Goal: Contribute content: Contribute content

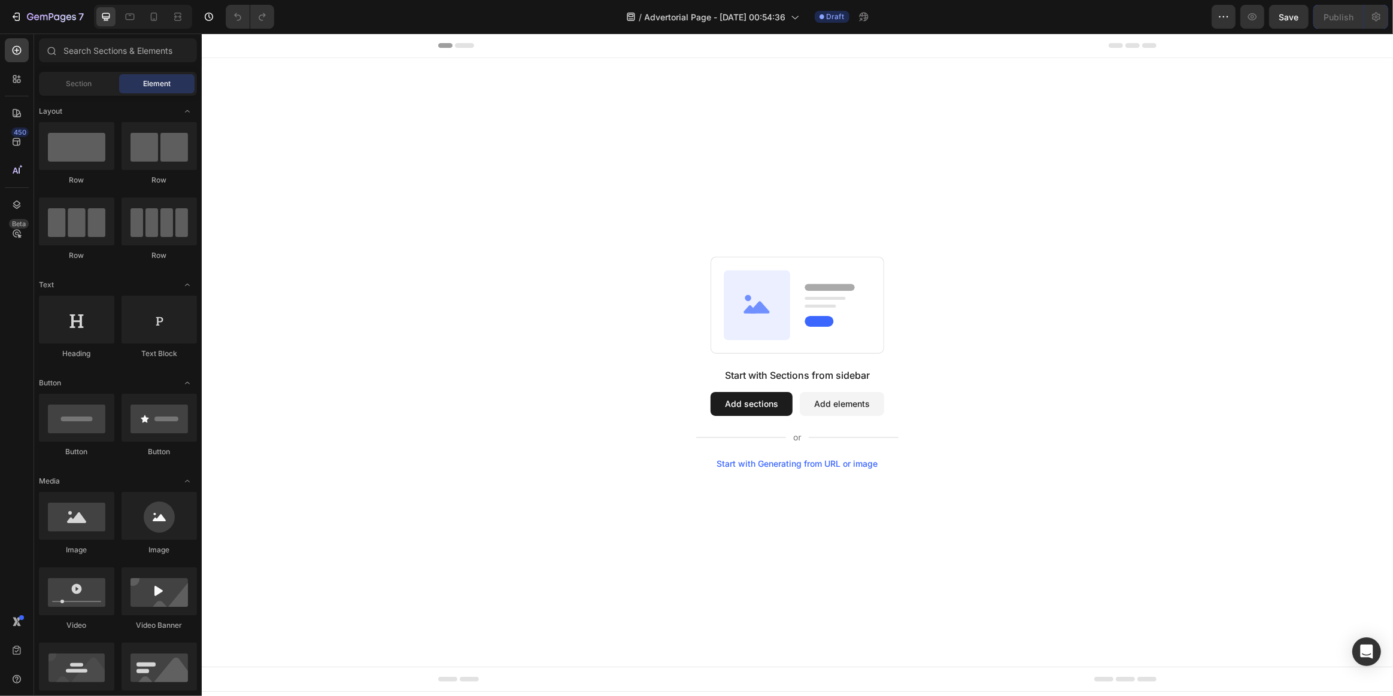
click at [753, 408] on button "Add sections" at bounding box center [751, 404] width 82 height 24
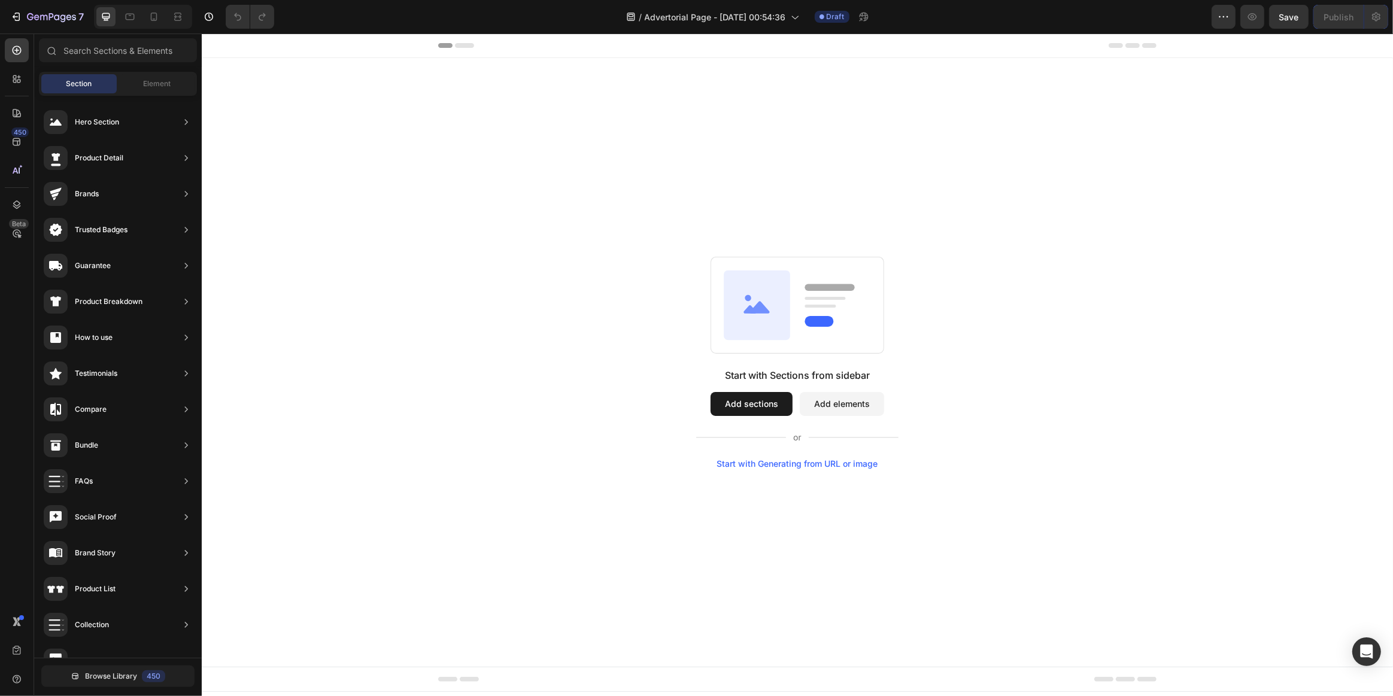
click at [821, 399] on button "Add elements" at bounding box center [841, 404] width 84 height 24
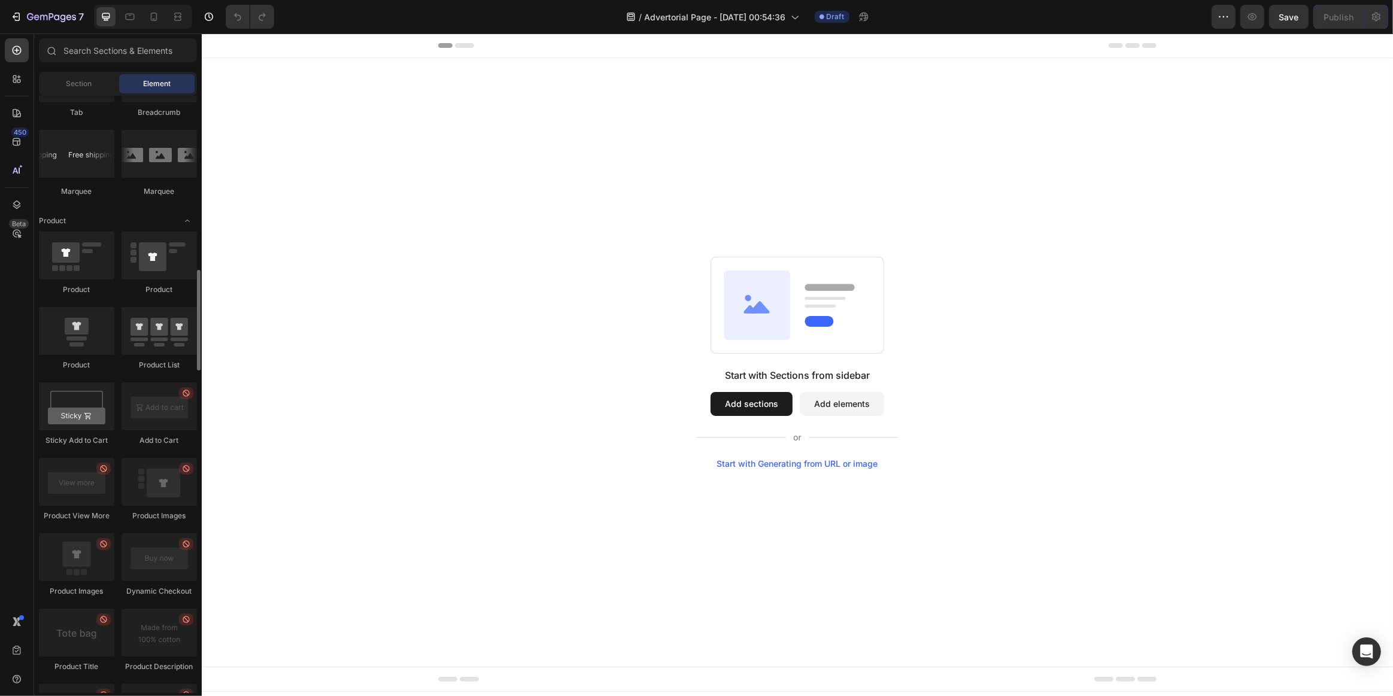
scroll to position [1306, 0]
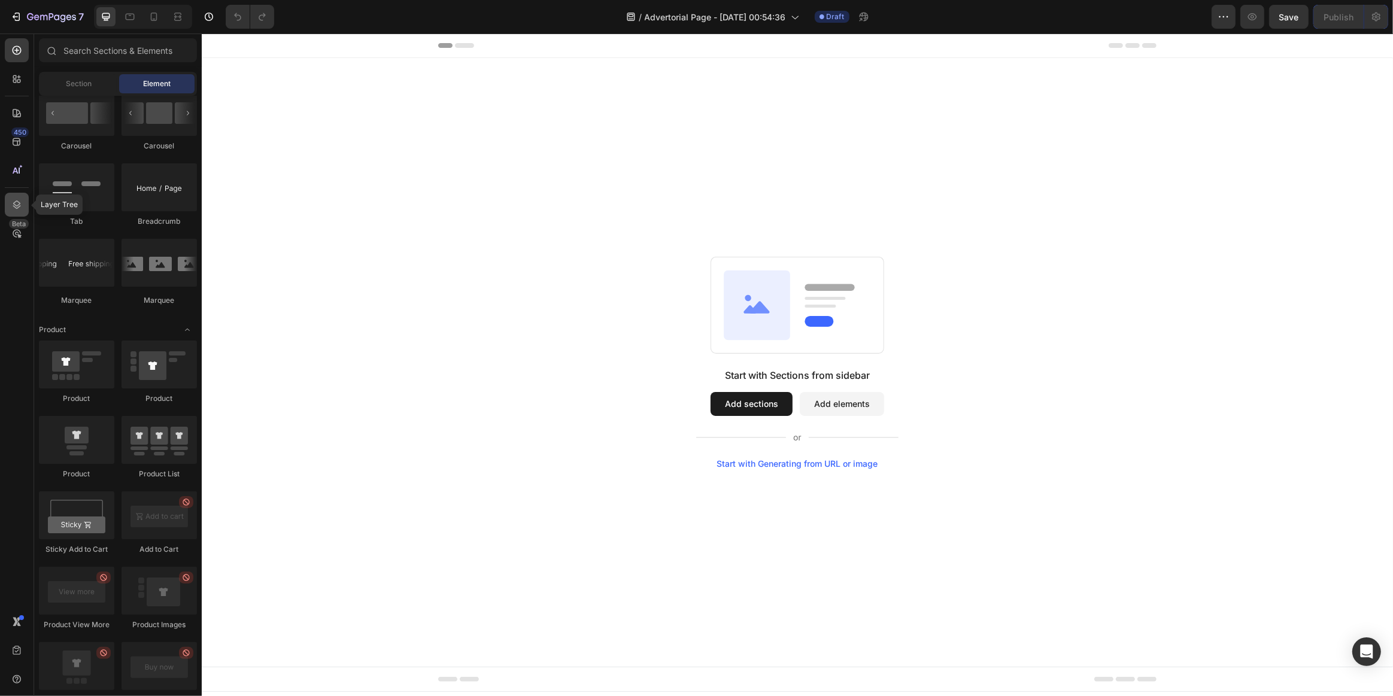
click at [12, 206] on icon at bounding box center [17, 205] width 12 height 12
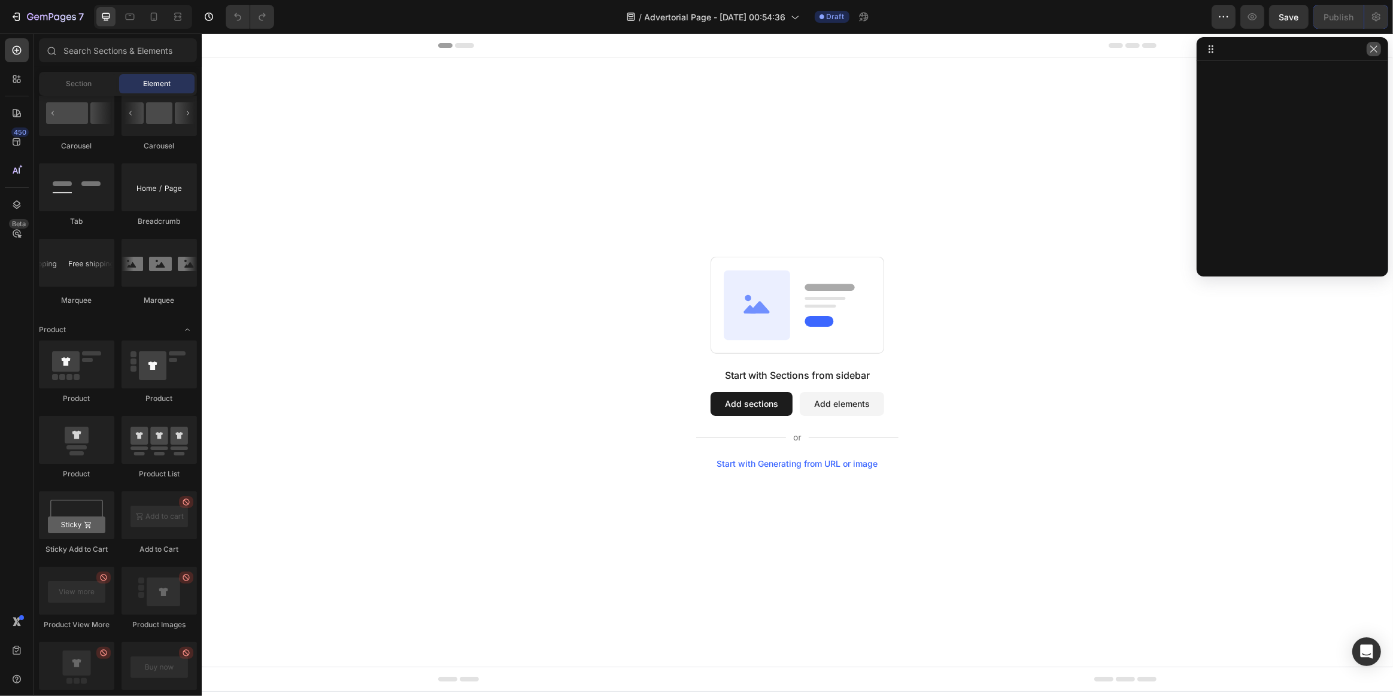
drag, startPoint x: 1374, startPoint y: 46, endPoint x: 988, endPoint y: 117, distance: 392.0
click at [1374, 46] on icon "button" at bounding box center [1374, 49] width 10 height 10
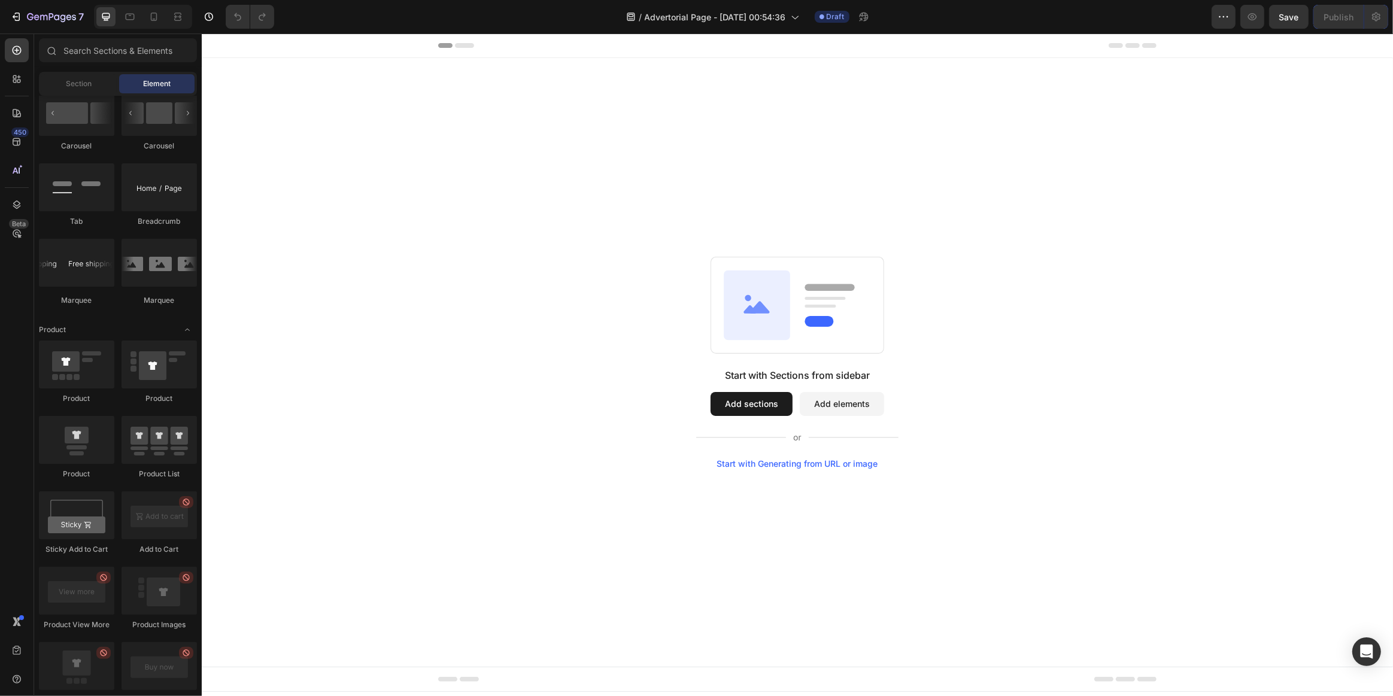
click at [830, 399] on button "Add elements" at bounding box center [841, 404] width 84 height 24
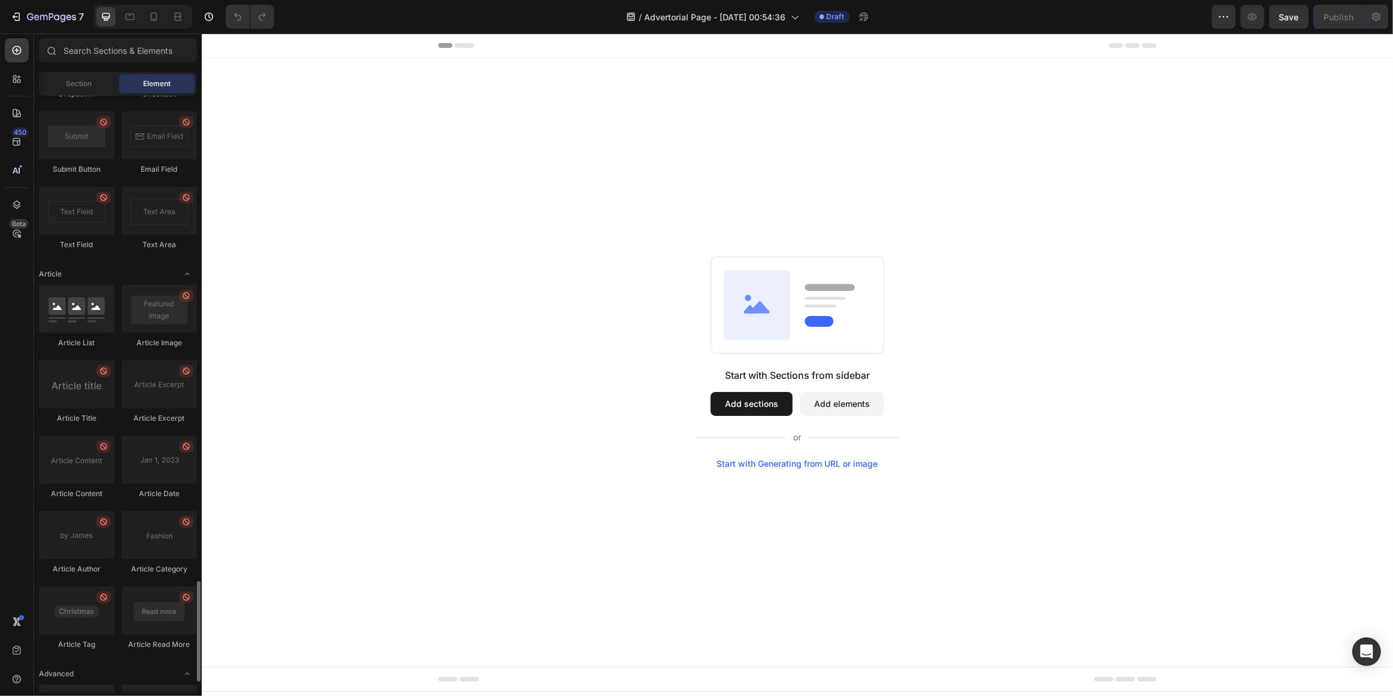
scroll to position [2951, 0]
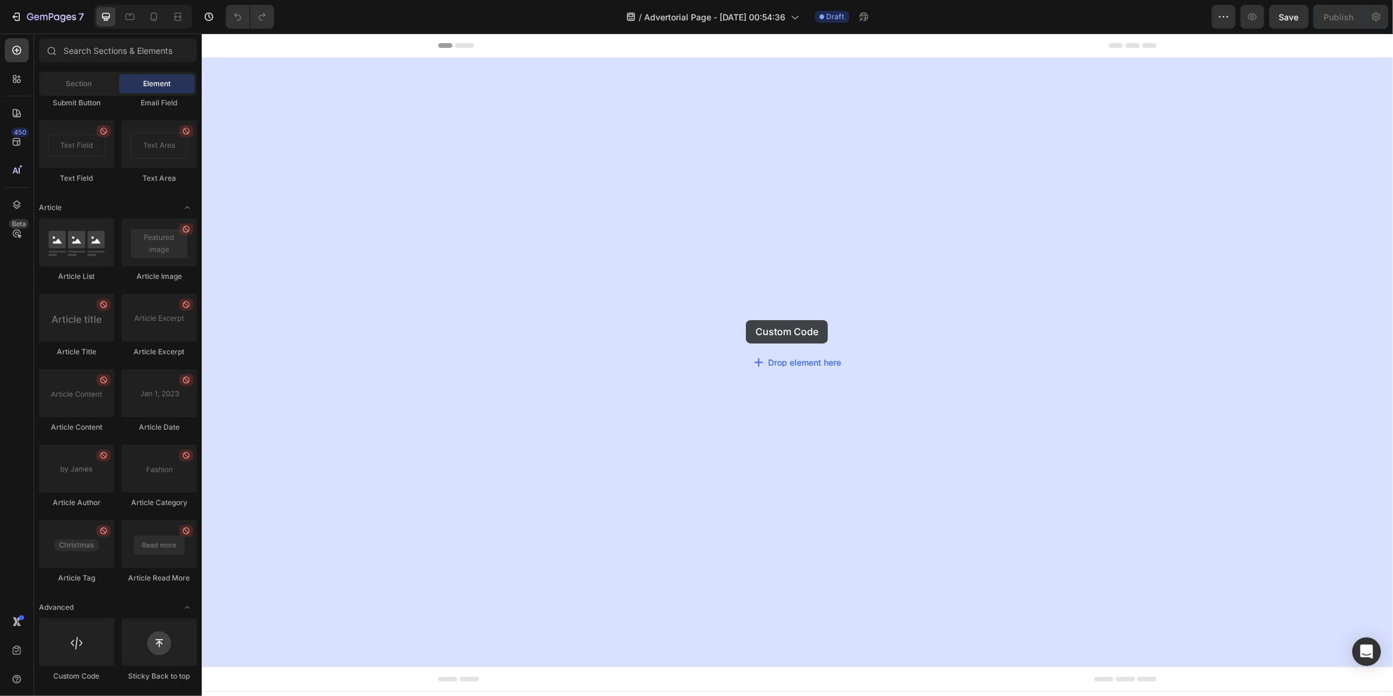
drag, startPoint x: 272, startPoint y: 691, endPoint x: 745, endPoint y: 323, distance: 599.0
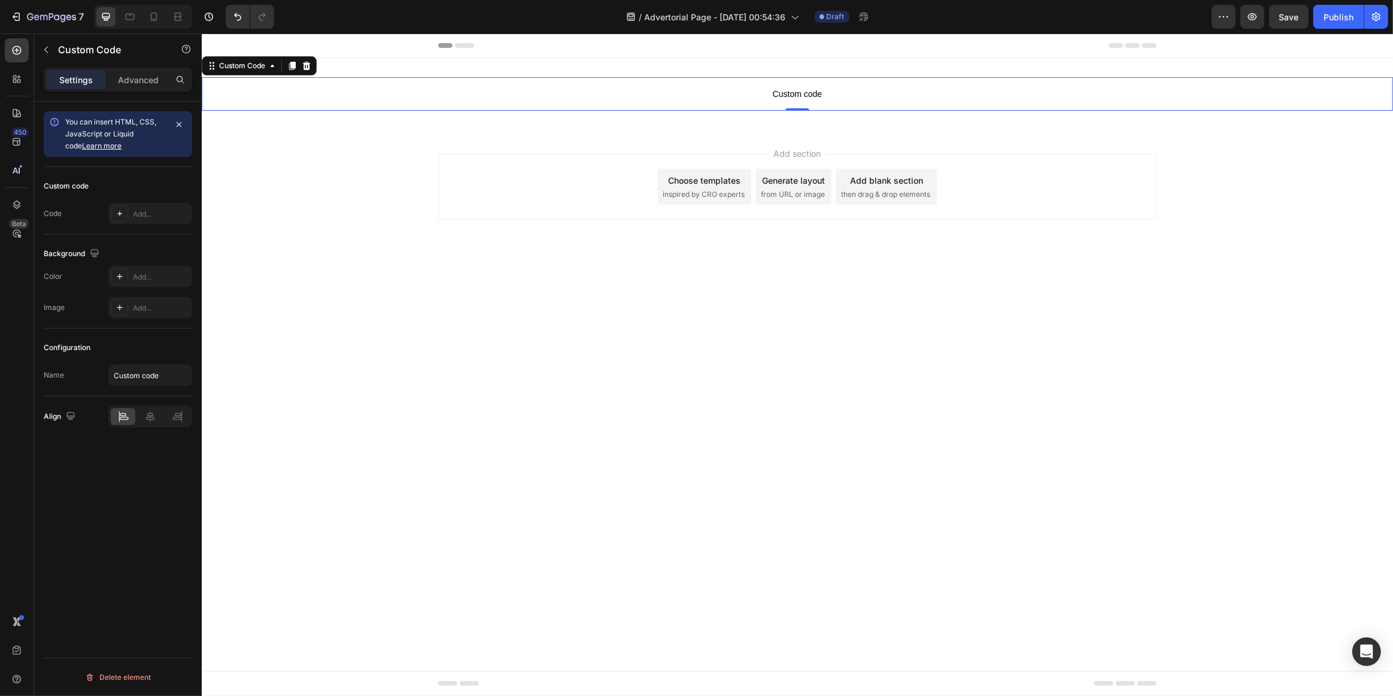
click at [793, 98] on span "Custom code" at bounding box center [796, 94] width 1191 height 14
click at [148, 213] on div "Add..." at bounding box center [161, 214] width 56 height 11
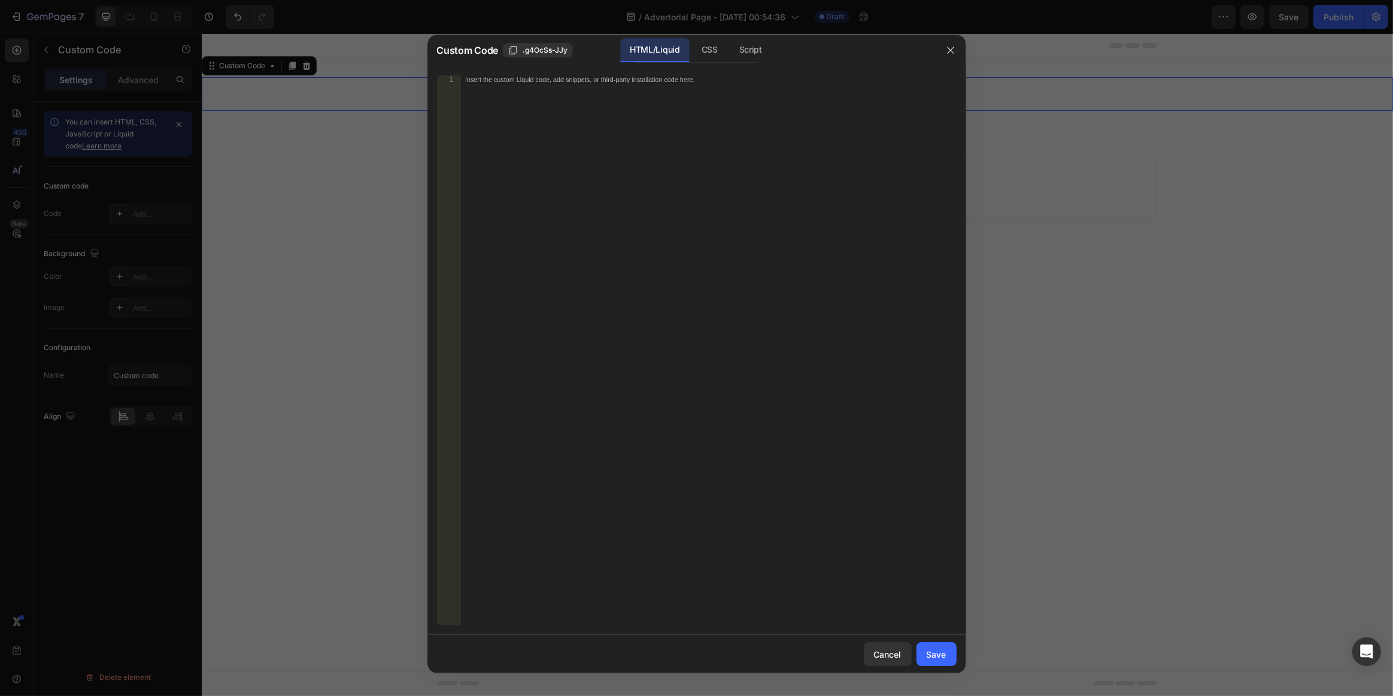
click at [598, 134] on div "Insert the custom Liquid code, add snippets, or third-party installation code h…" at bounding box center [708, 358] width 496 height 567
click at [556, 292] on div "Insert the custom Liquid code, add snippets, or third-party installation code h…" at bounding box center [708, 358] width 496 height 567
paste textarea "</html>"
type textarea "</html>"
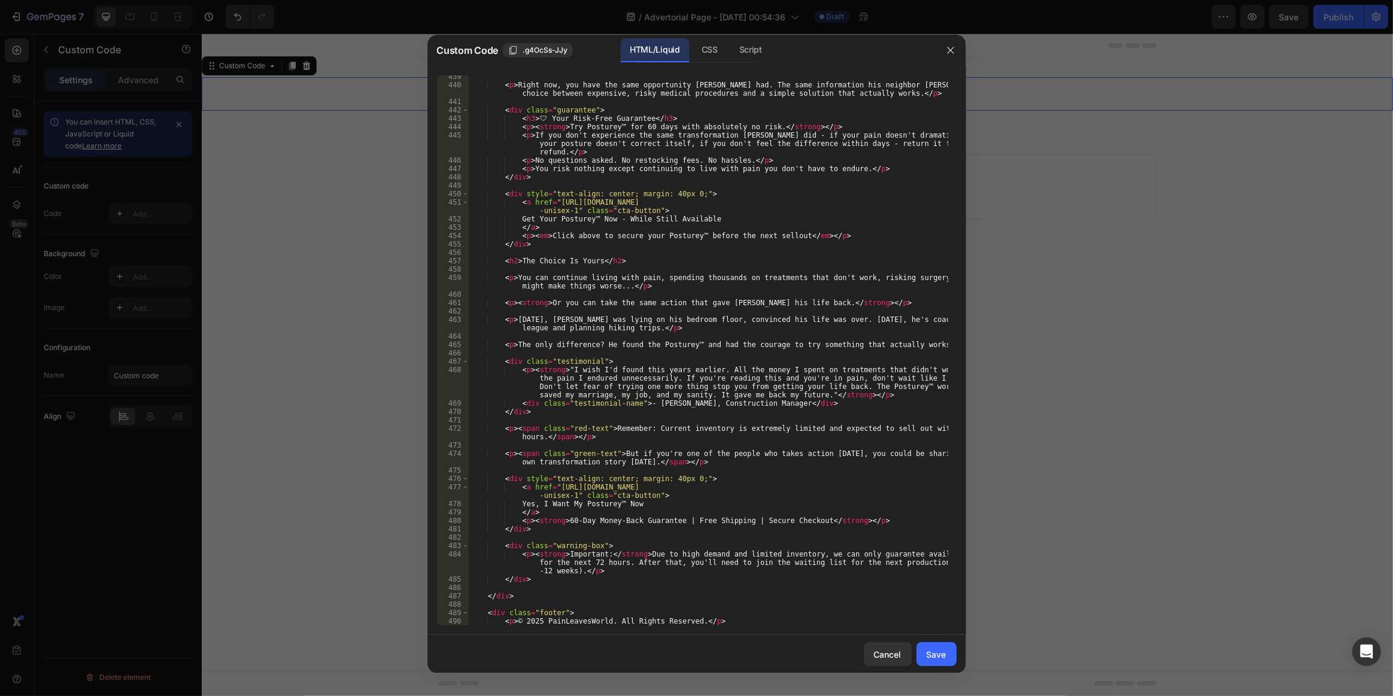
scroll to position [4403, 0]
click at [930, 655] on div "Save" at bounding box center [937, 654] width 20 height 13
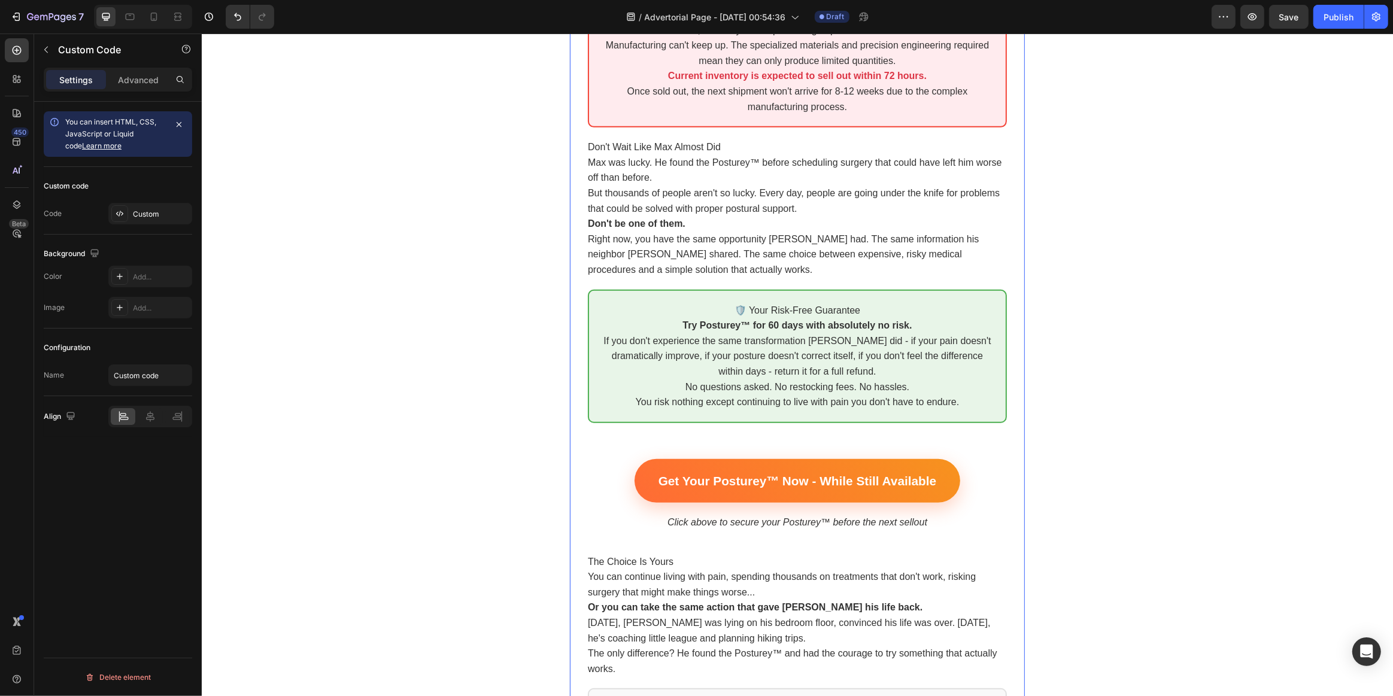
scroll to position [5878, 0]
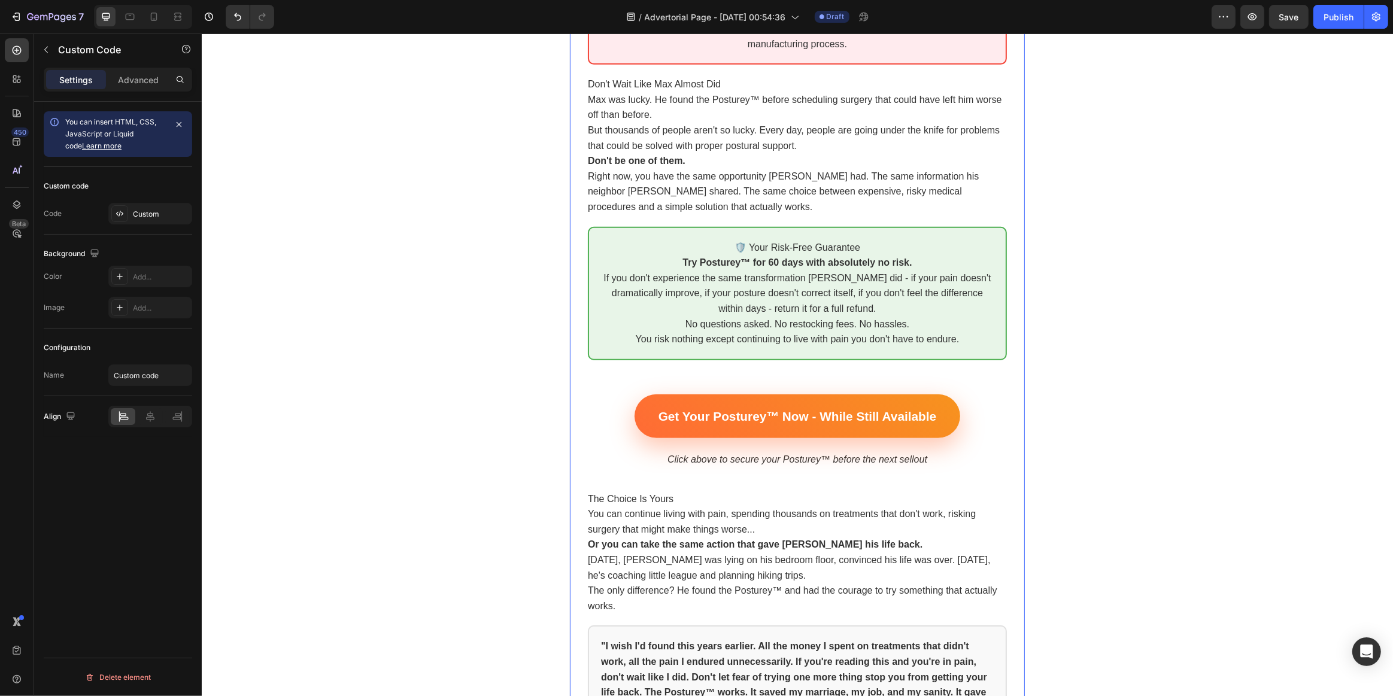
click at [772, 396] on link "Get Your Posturey™ Now - While Still Available" at bounding box center [797, 418] width 326 height 44
click at [765, 396] on link "Get Your Posturey™ Now - While Still Available" at bounding box center [797, 418] width 326 height 44
click at [736, 396] on link "Get Your Posturey™ Now - While Still Available" at bounding box center [797, 418] width 326 height 44
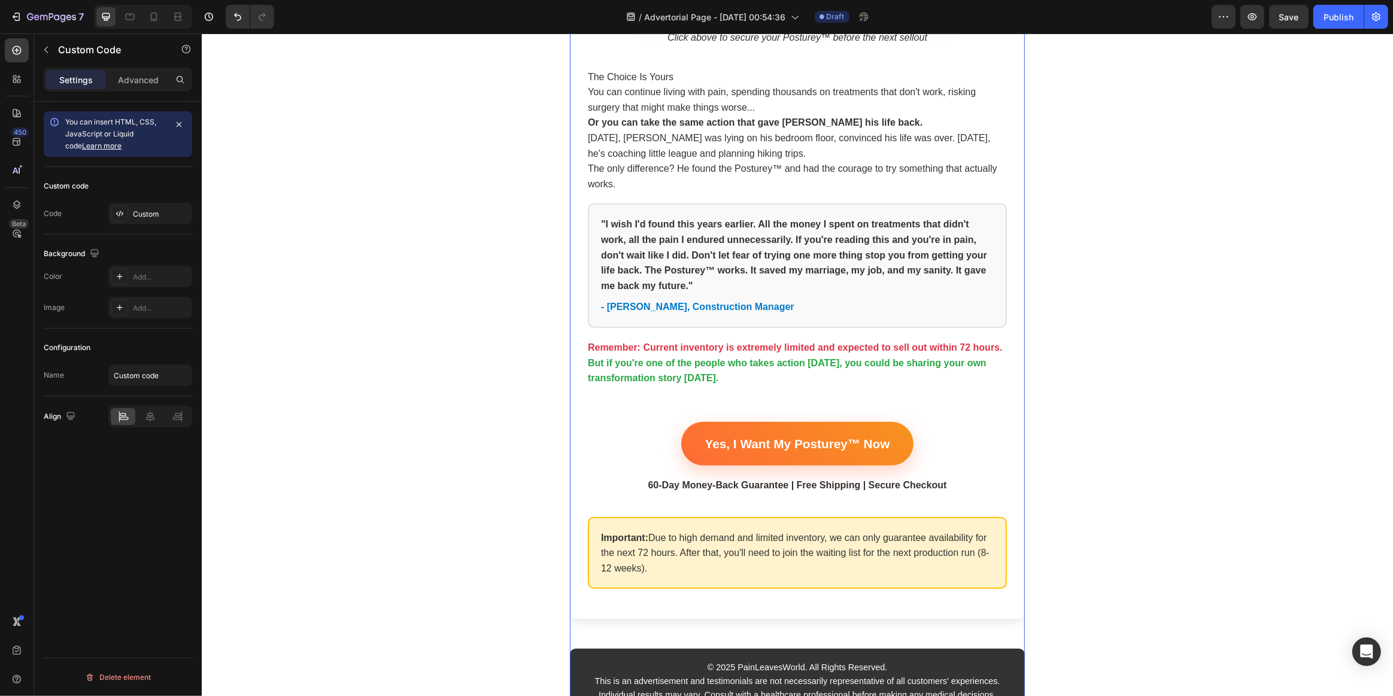
scroll to position [6294, 0]
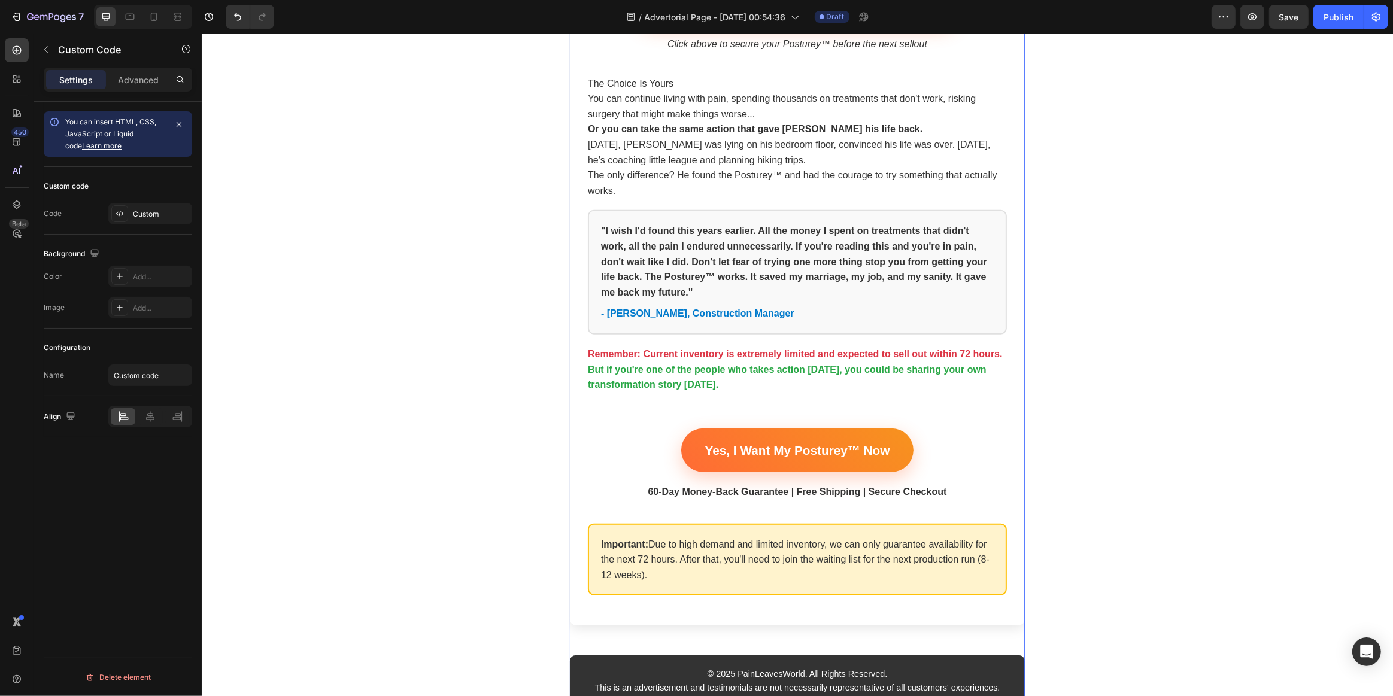
click at [661, 487] on strong "60-Day Money-Back Guarantee | Free Shipping | Secure Checkout" at bounding box center [797, 492] width 299 height 10
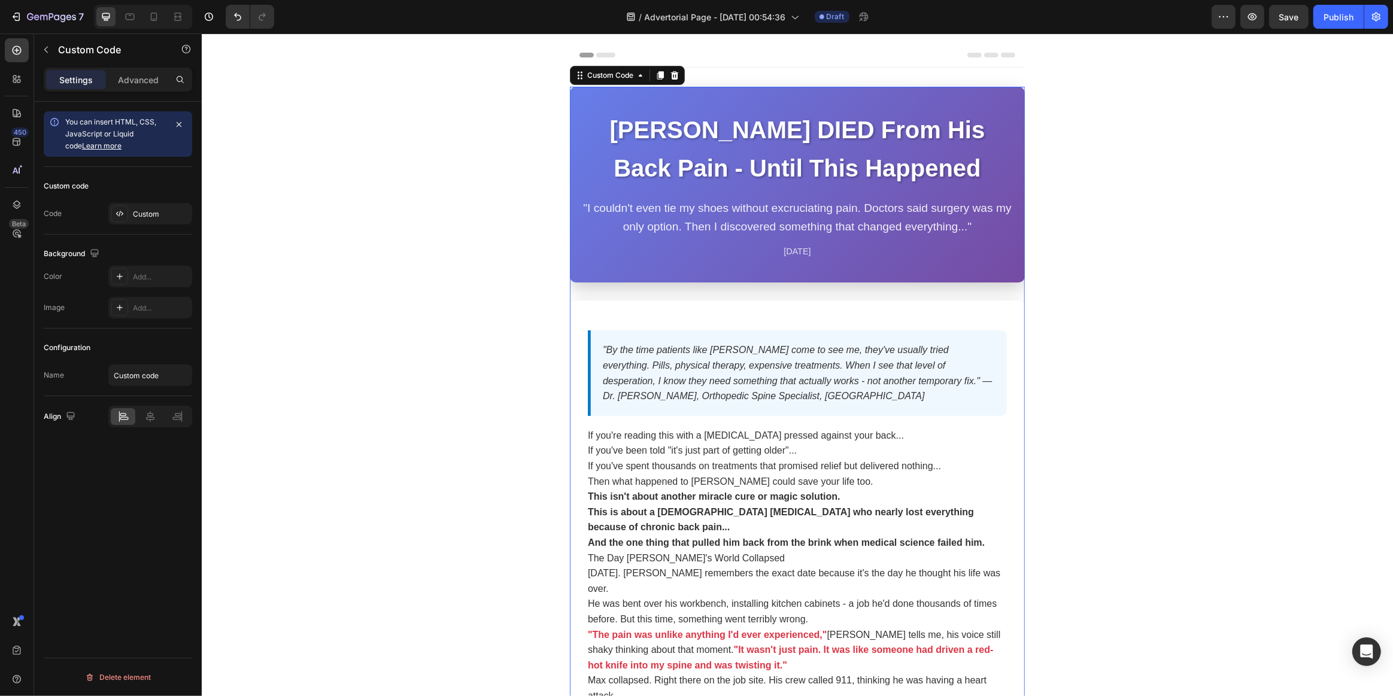
scroll to position [0, 0]
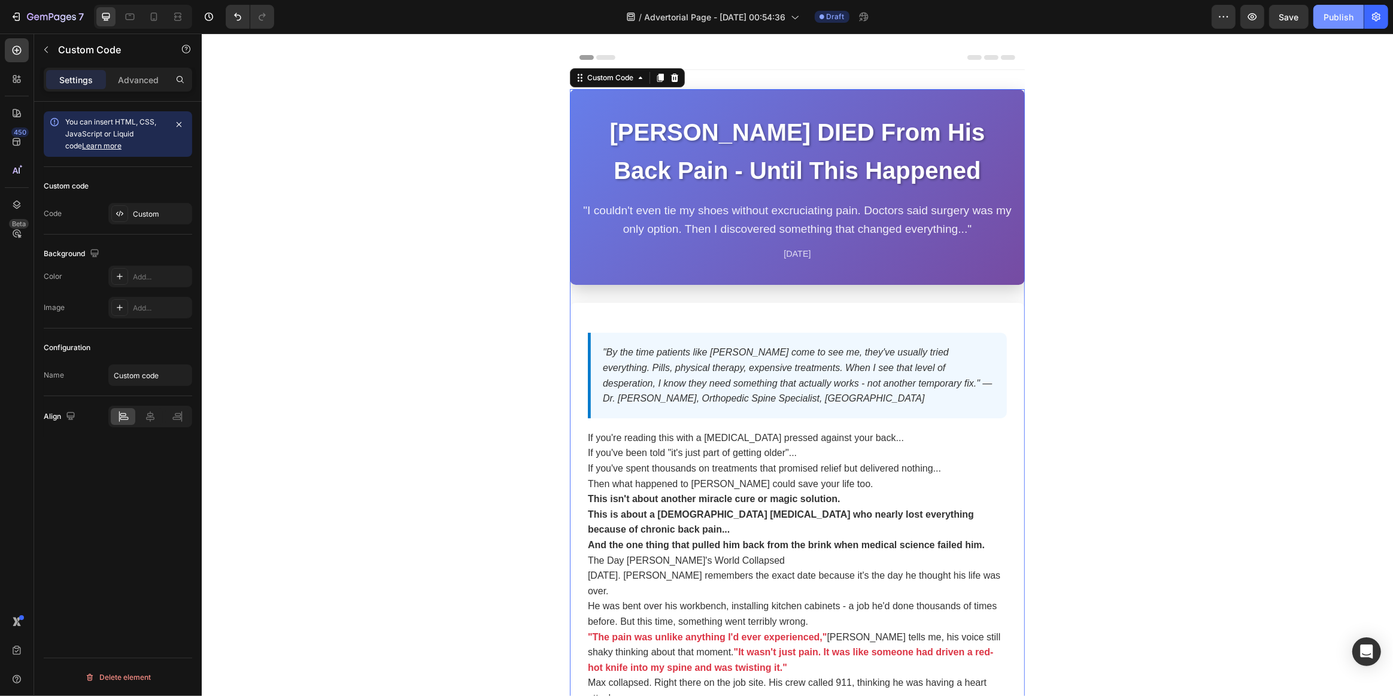
click at [1323, 20] on button "Publish" at bounding box center [1339, 17] width 50 height 24
click at [824, 14] on icon at bounding box center [822, 16] width 5 height 5
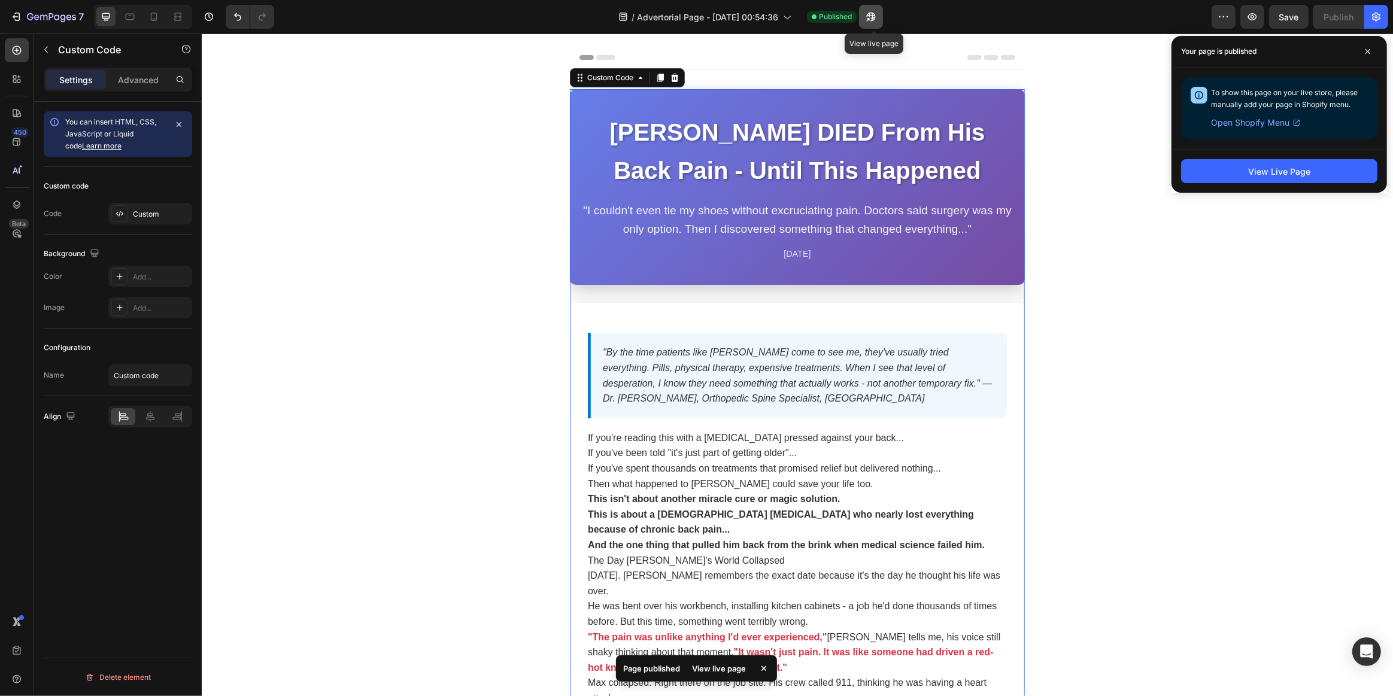
click at [868, 17] on icon "button" at bounding box center [871, 17] width 12 height 12
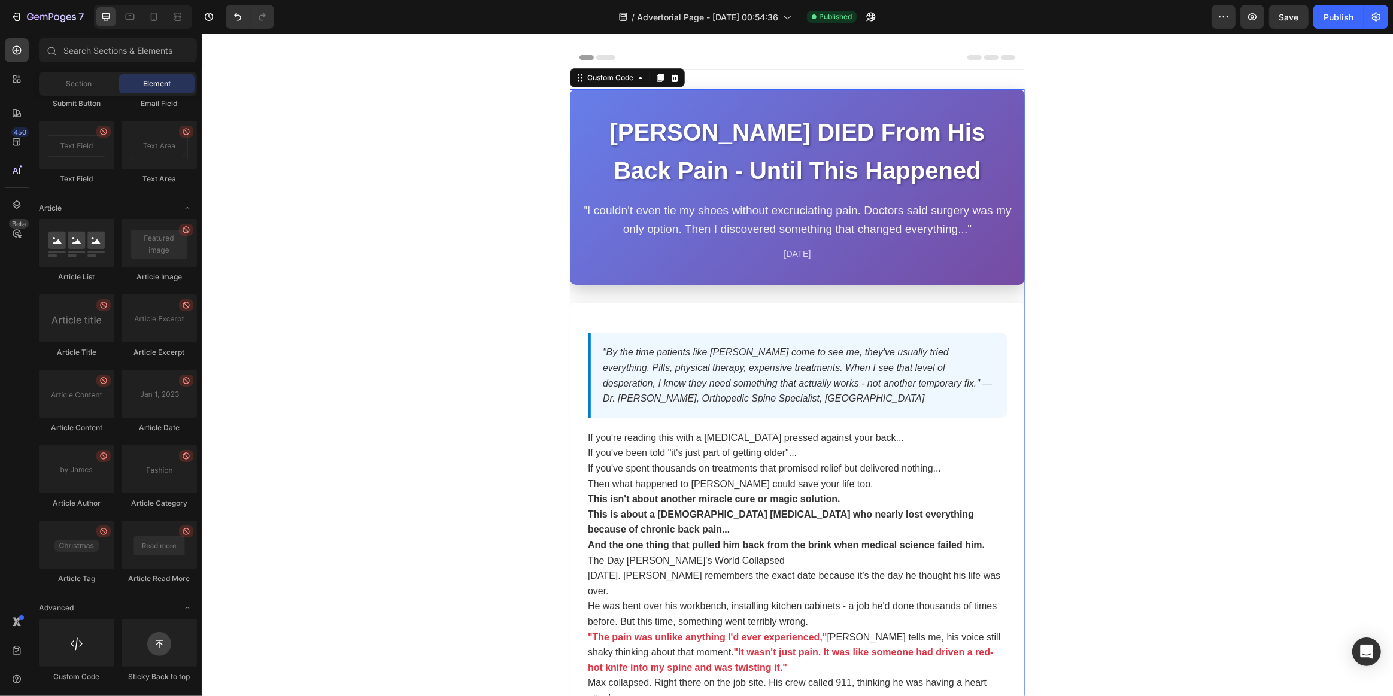
click at [932, 56] on div "Header" at bounding box center [797, 58] width 436 height 24
click at [586, 56] on div "Header" at bounding box center [599, 57] width 44 height 14
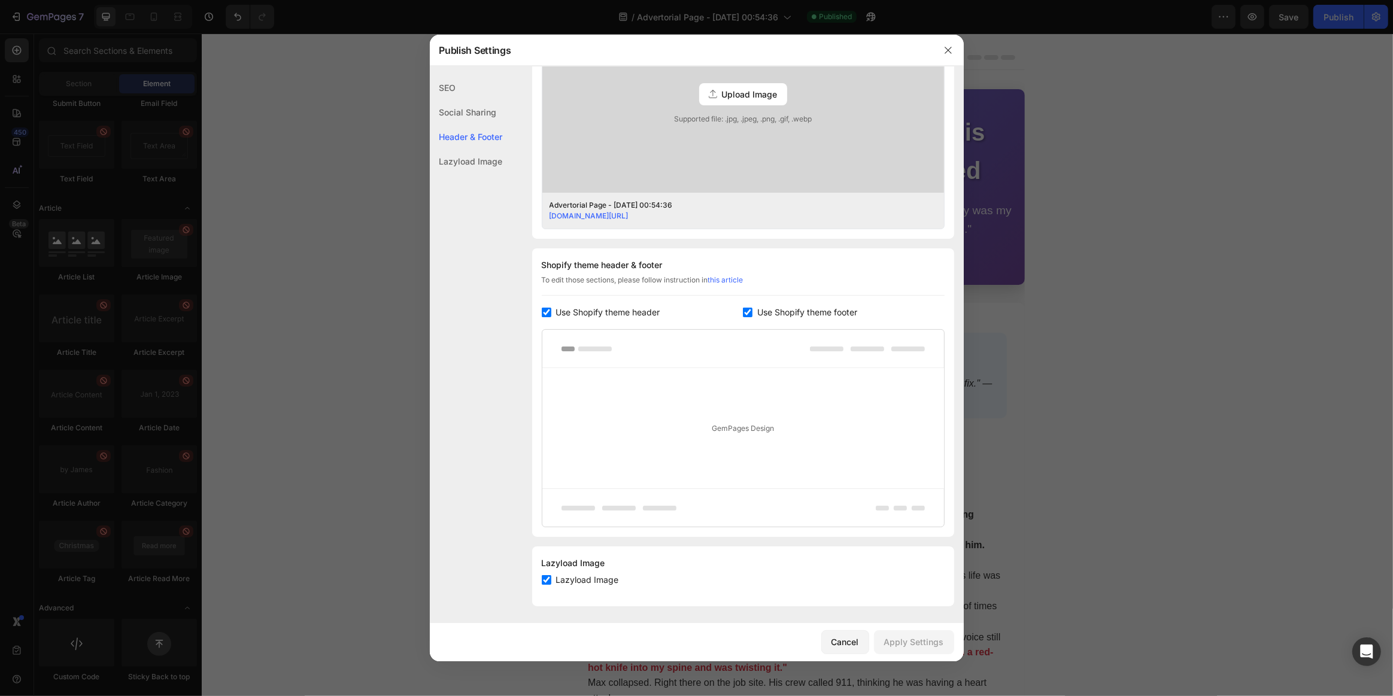
scroll to position [392, 0]
click at [545, 315] on div "Use Shopify theme header" at bounding box center [643, 311] width 202 height 14
checkbox input "false"
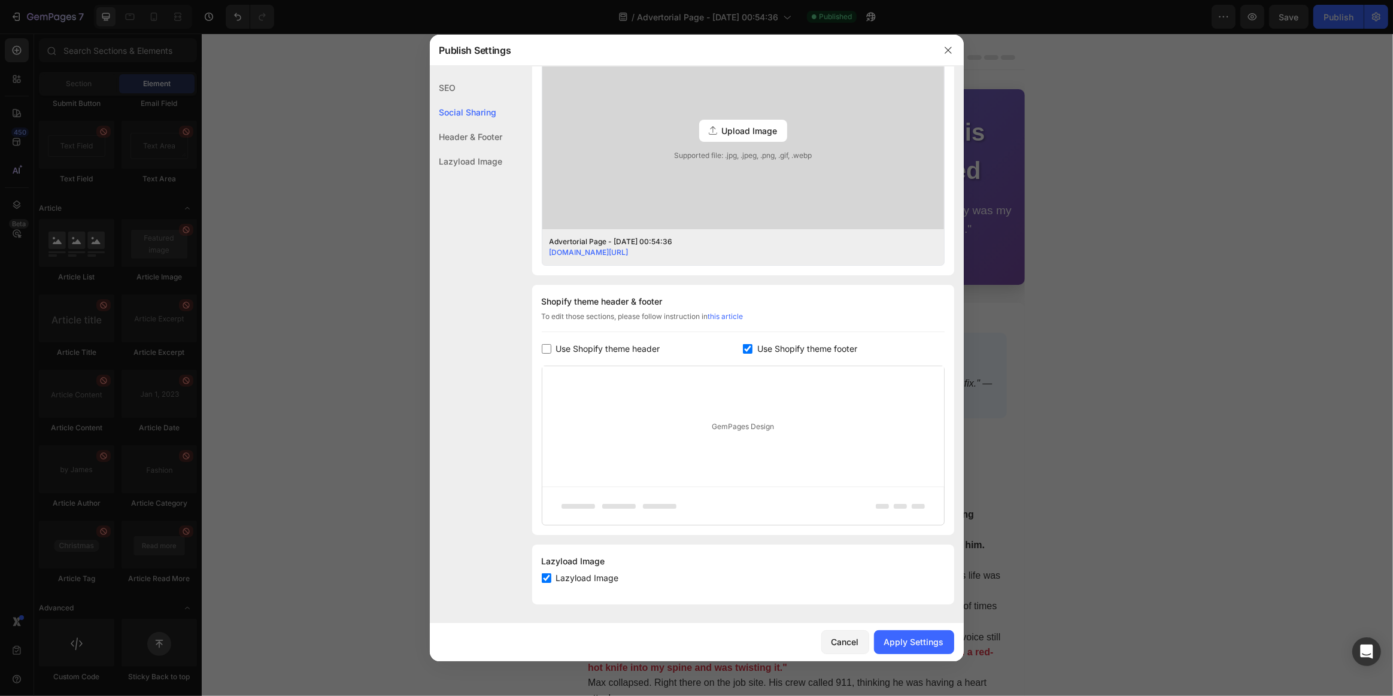
click at [743, 348] on input "checkbox" at bounding box center [748, 349] width 10 height 10
checkbox input "false"
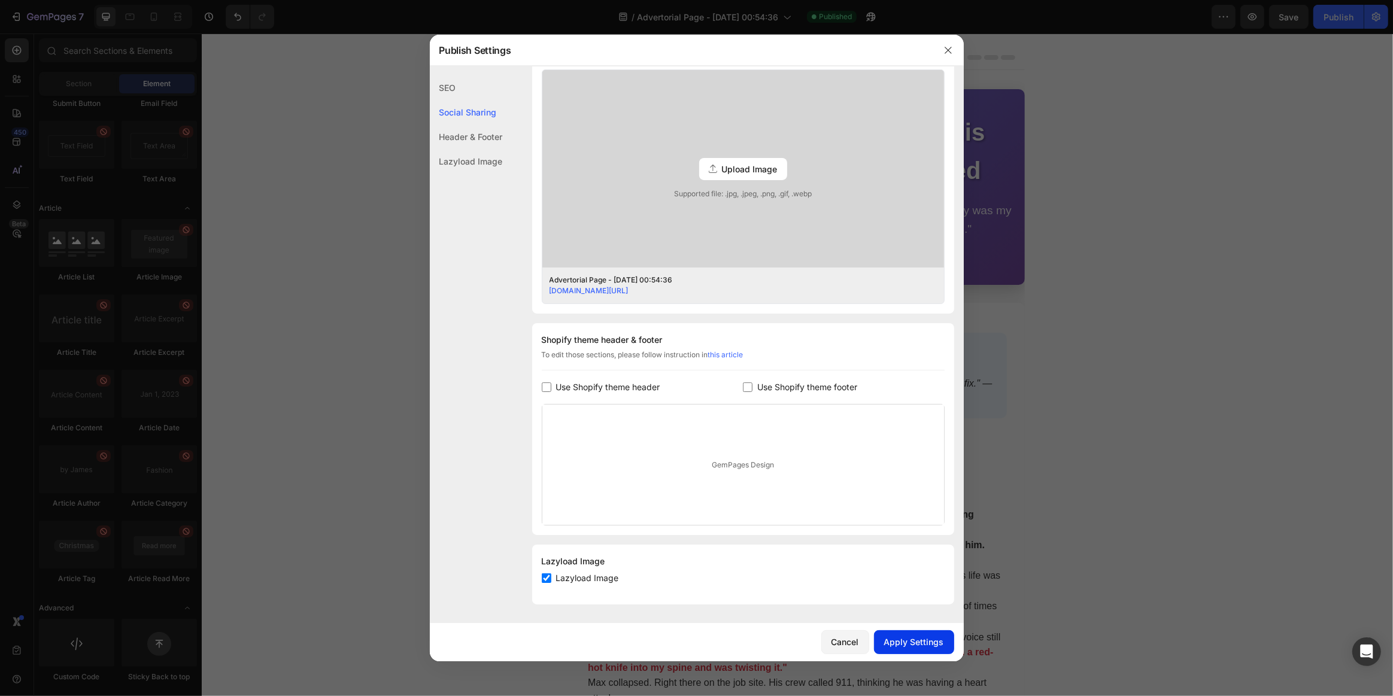
click at [893, 641] on div "Apply Settings" at bounding box center [914, 642] width 60 height 13
click at [939, 48] on button "button" at bounding box center [948, 50] width 19 height 19
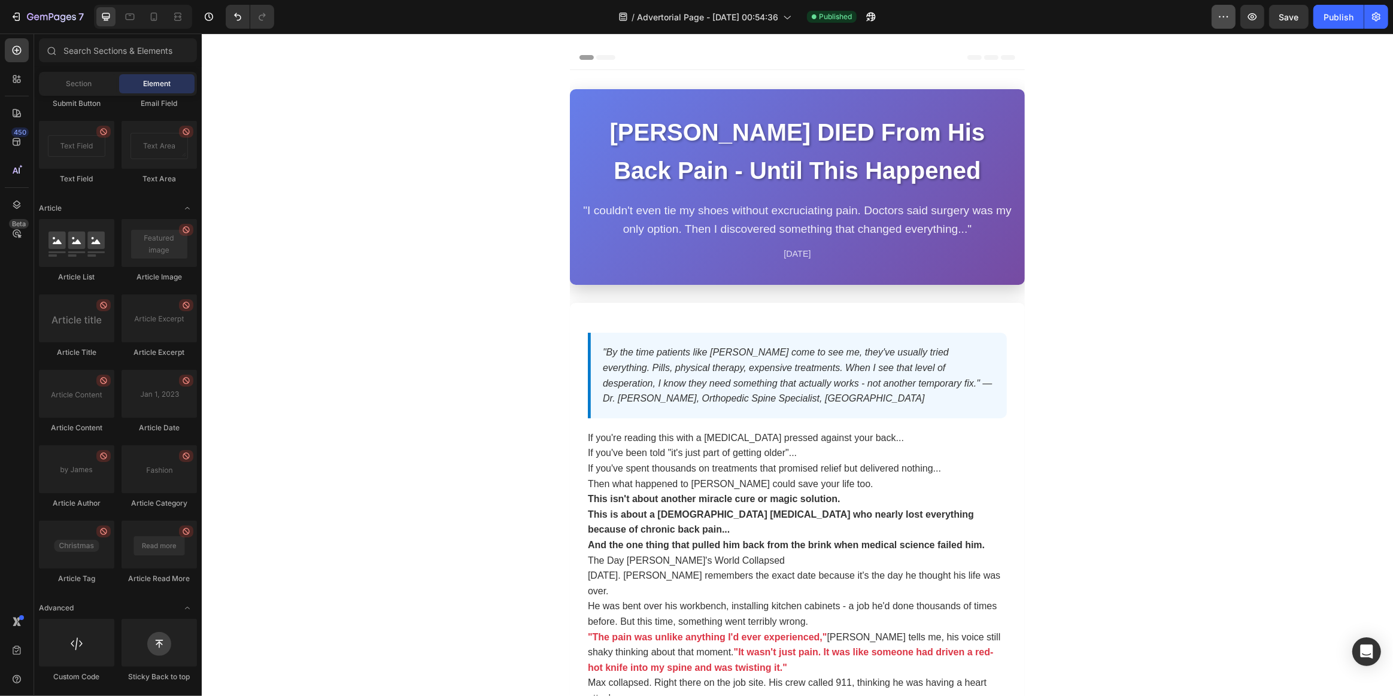
drag, startPoint x: 1335, startPoint y: 17, endPoint x: 1212, endPoint y: 23, distance: 123.5
click at [1336, 17] on div "Publish" at bounding box center [1339, 17] width 30 height 13
click at [872, 17] on icon "button" at bounding box center [871, 17] width 12 height 12
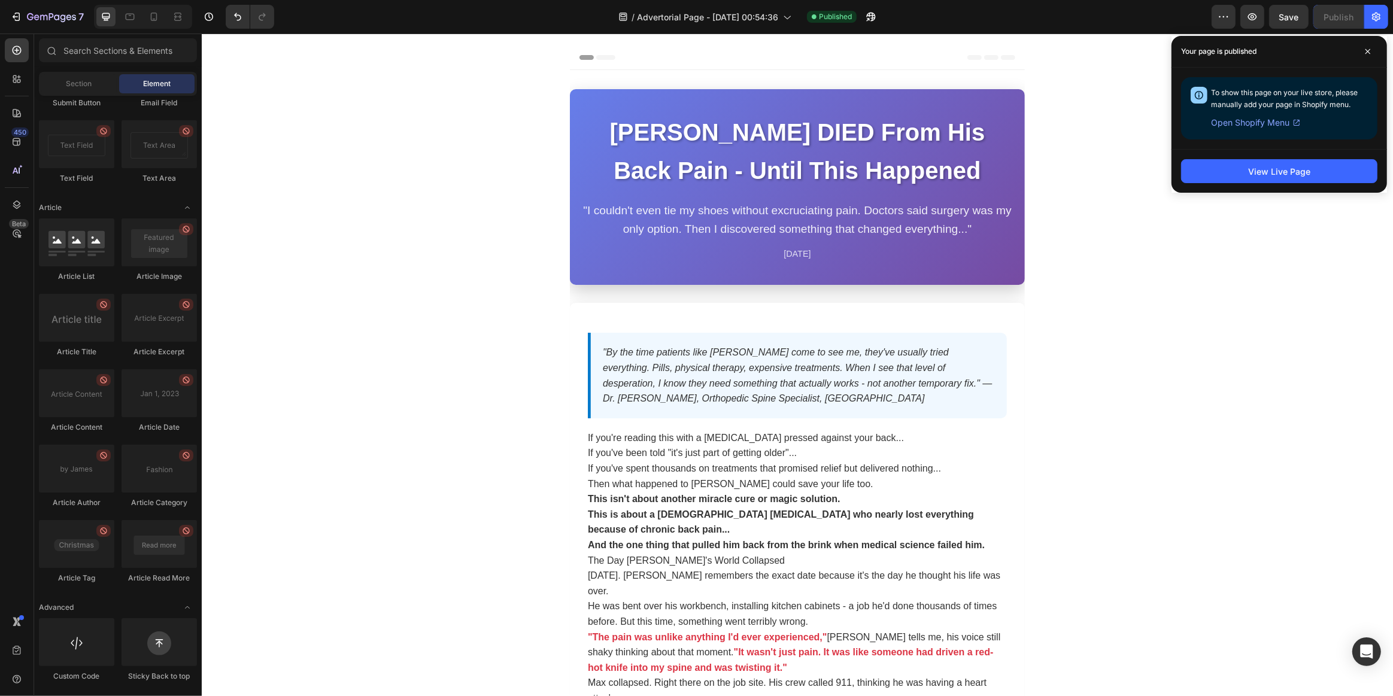
click at [596, 58] on span "Header" at bounding box center [605, 57] width 26 height 12
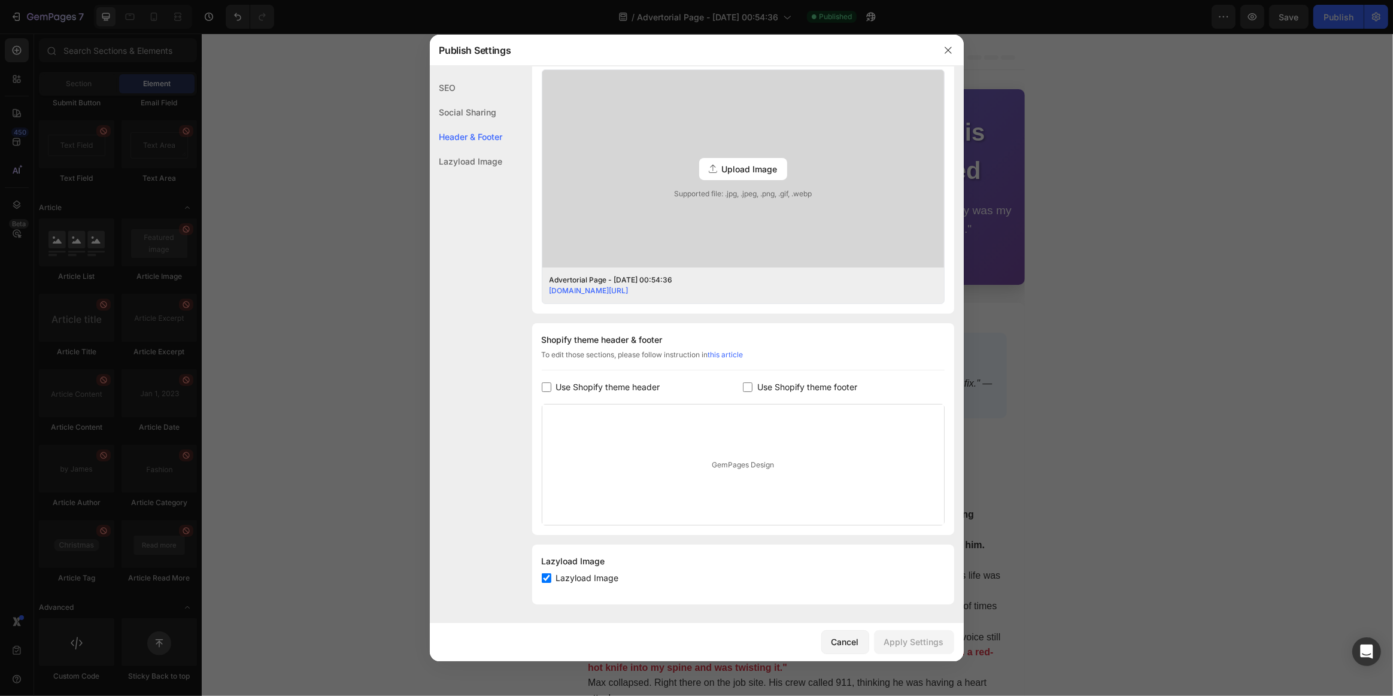
click at [547, 571] on div "Lazyload Image" at bounding box center [743, 578] width 403 height 14
checkbox input "false"
click at [468, 159] on div "Lazyload Image" at bounding box center [466, 161] width 73 height 25
click at [474, 149] on div "Header & Footer" at bounding box center [466, 161] width 73 height 25
click at [471, 100] on div "SEO" at bounding box center [466, 112] width 73 height 25
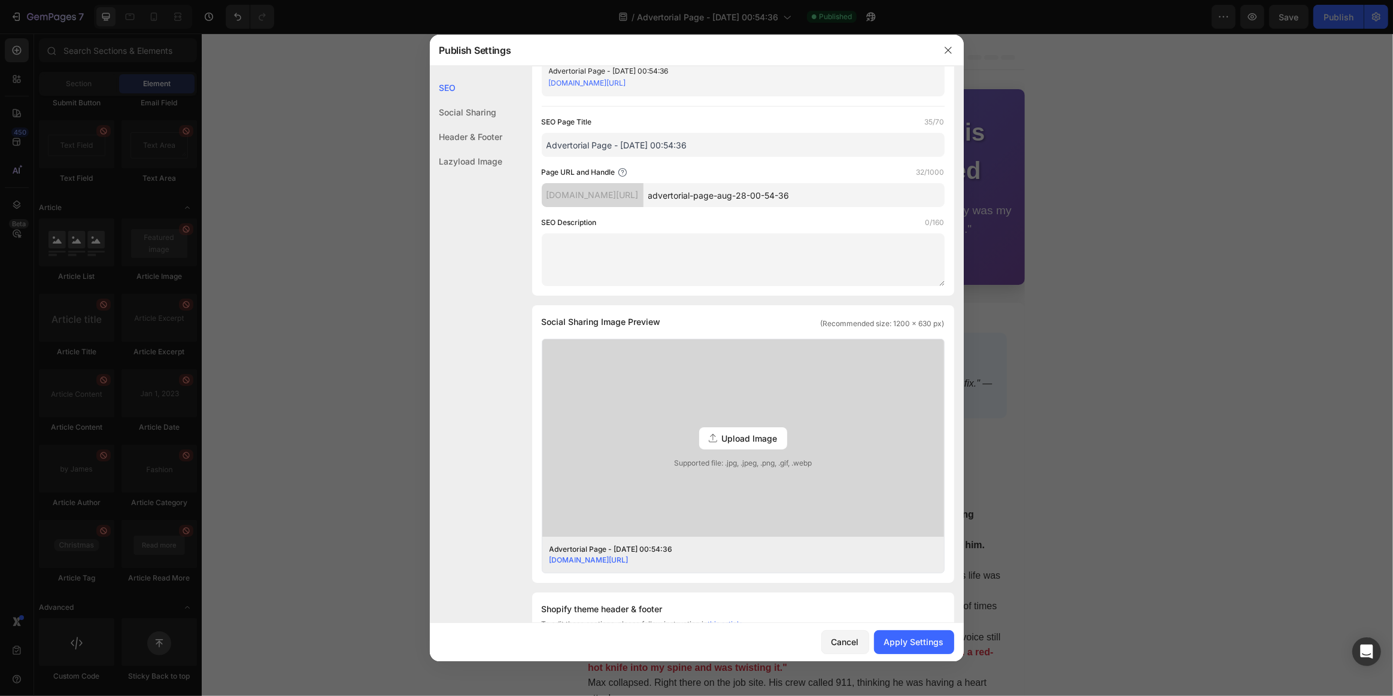
scroll to position [0, 0]
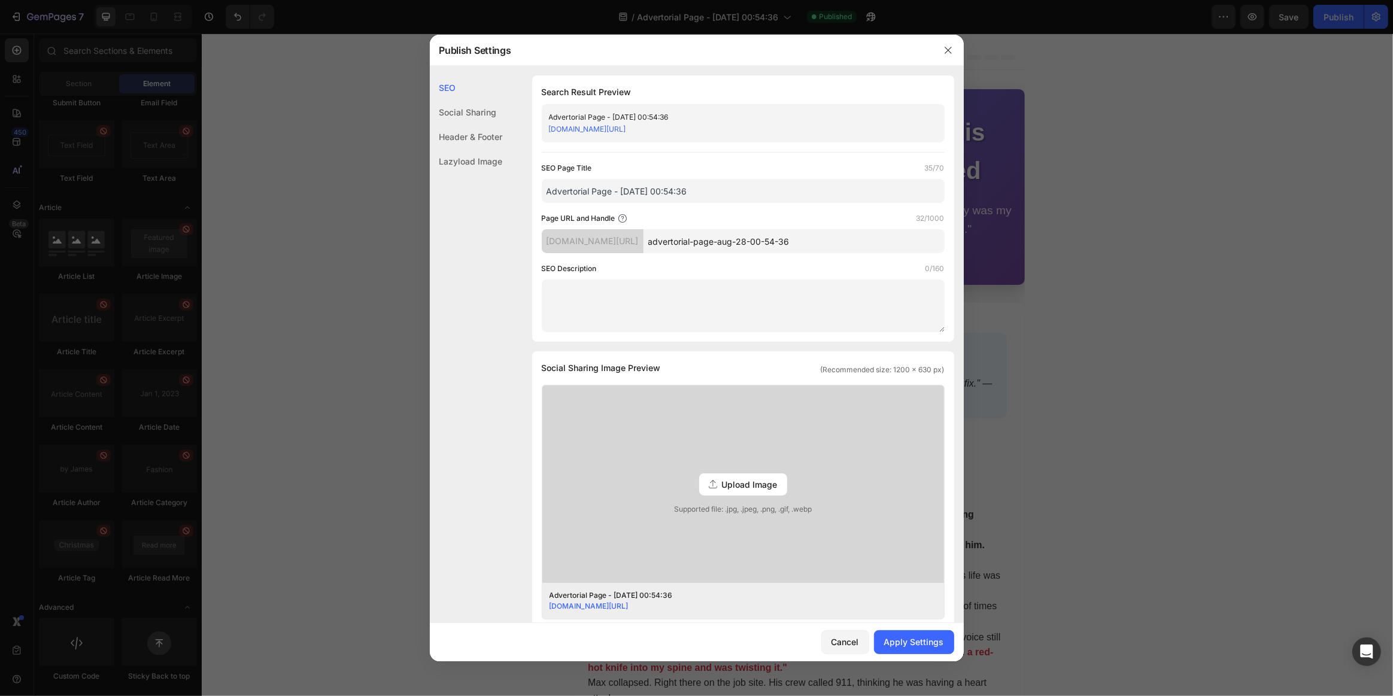
click at [787, 126] on div "[DOMAIN_NAME][URL]" at bounding box center [733, 129] width 369 height 12
click at [626, 133] on link "[DOMAIN_NAME][URL]" at bounding box center [587, 129] width 77 height 9
drag, startPoint x: 844, startPoint y: 239, endPoint x: 693, endPoint y: 235, distance: 150.9
click at [693, 235] on input "advertorial-page-aug-28-00-54-36" at bounding box center [794, 241] width 301 height 24
type input "a"
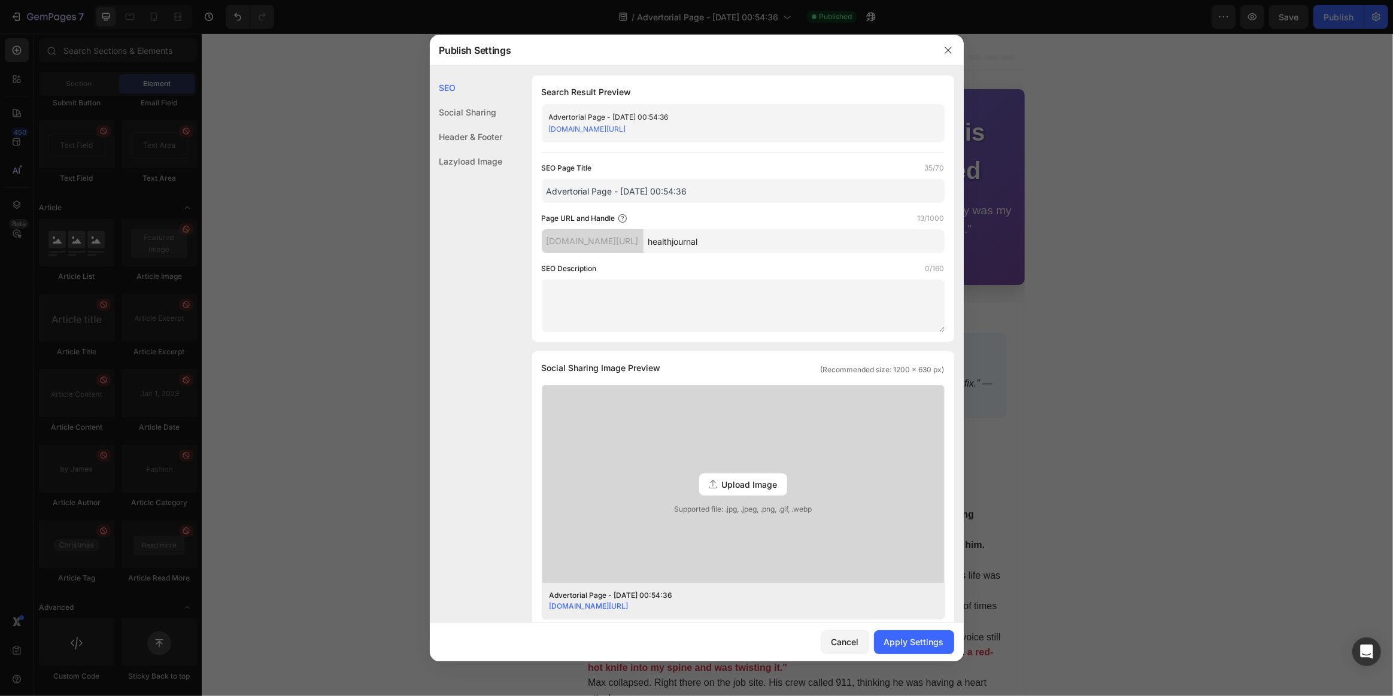
type input "healthjournal"
click at [728, 286] on textarea at bounding box center [743, 306] width 403 height 53
click at [487, 125] on div "Social Sharing" at bounding box center [466, 137] width 73 height 25
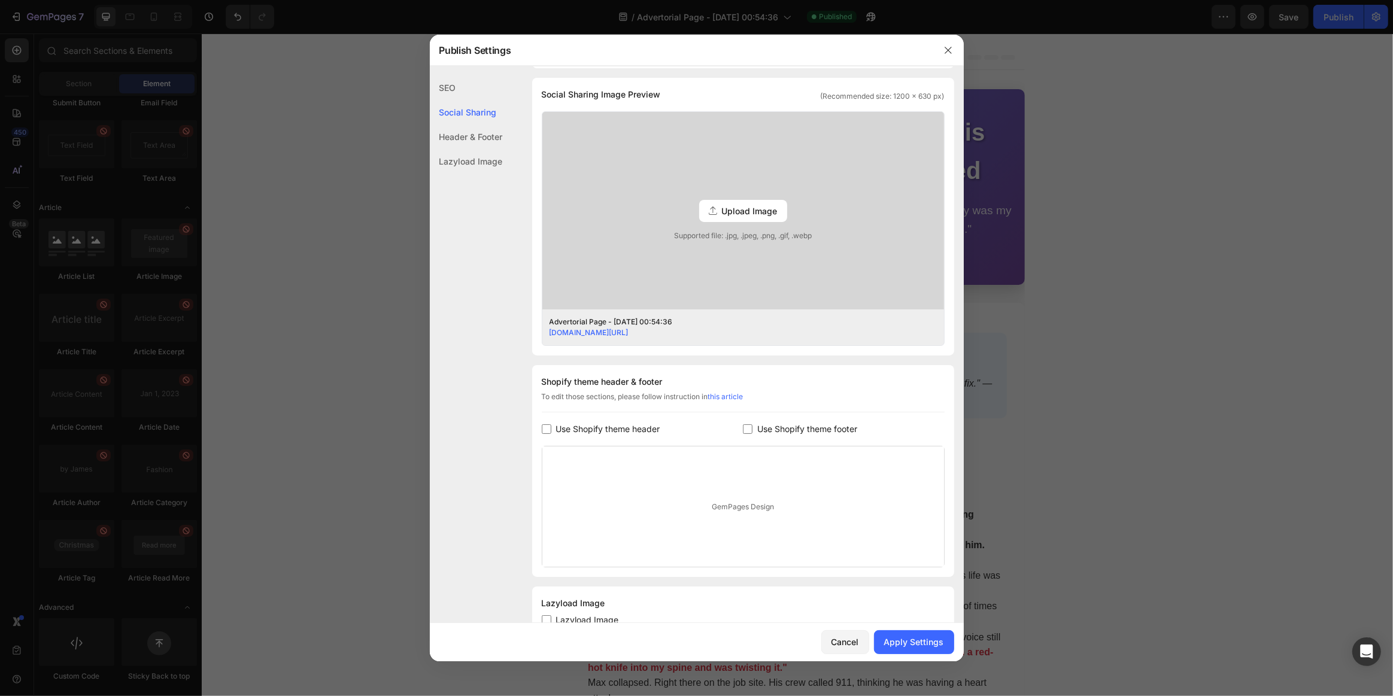
click at [486, 149] on div "Header & Footer" at bounding box center [466, 161] width 73 height 25
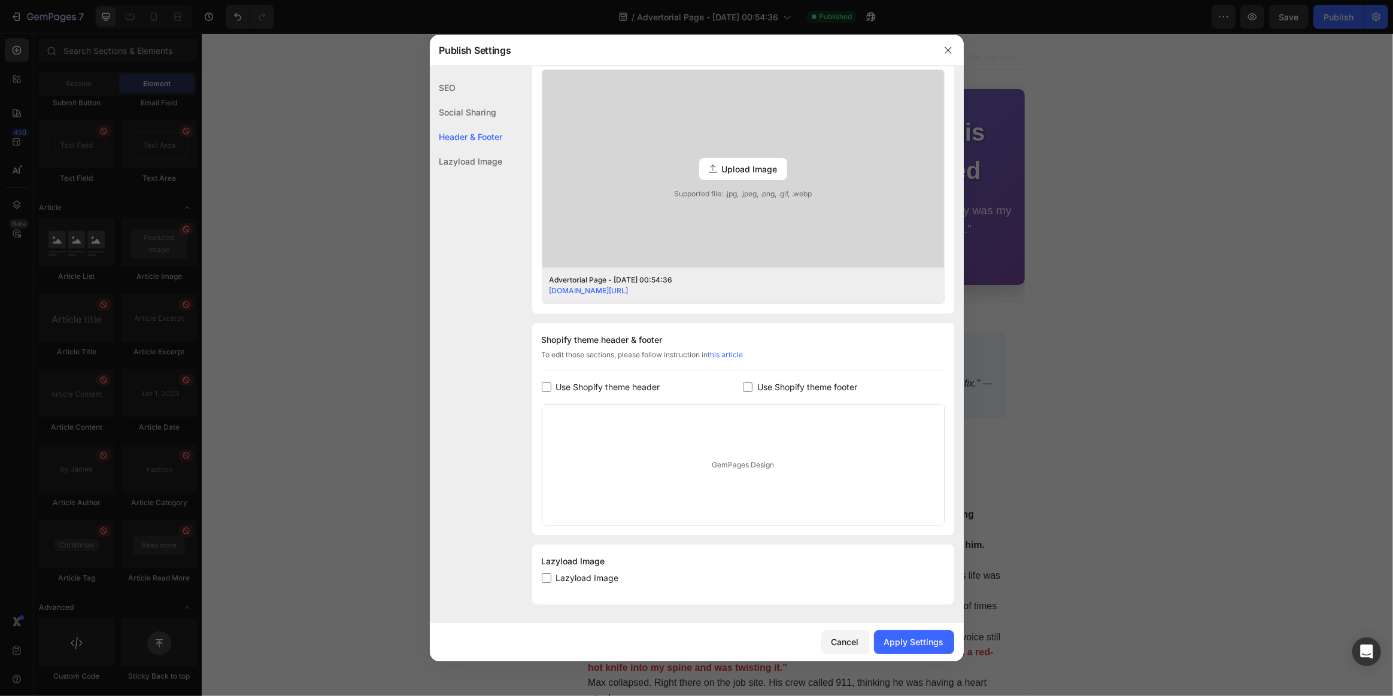
click at [483, 168] on div "Lazyload Image" at bounding box center [466, 161] width 73 height 25
click at [893, 634] on button "Apply Settings" at bounding box center [914, 642] width 80 height 24
click at [948, 51] on icon "button" at bounding box center [949, 51] width 10 height 10
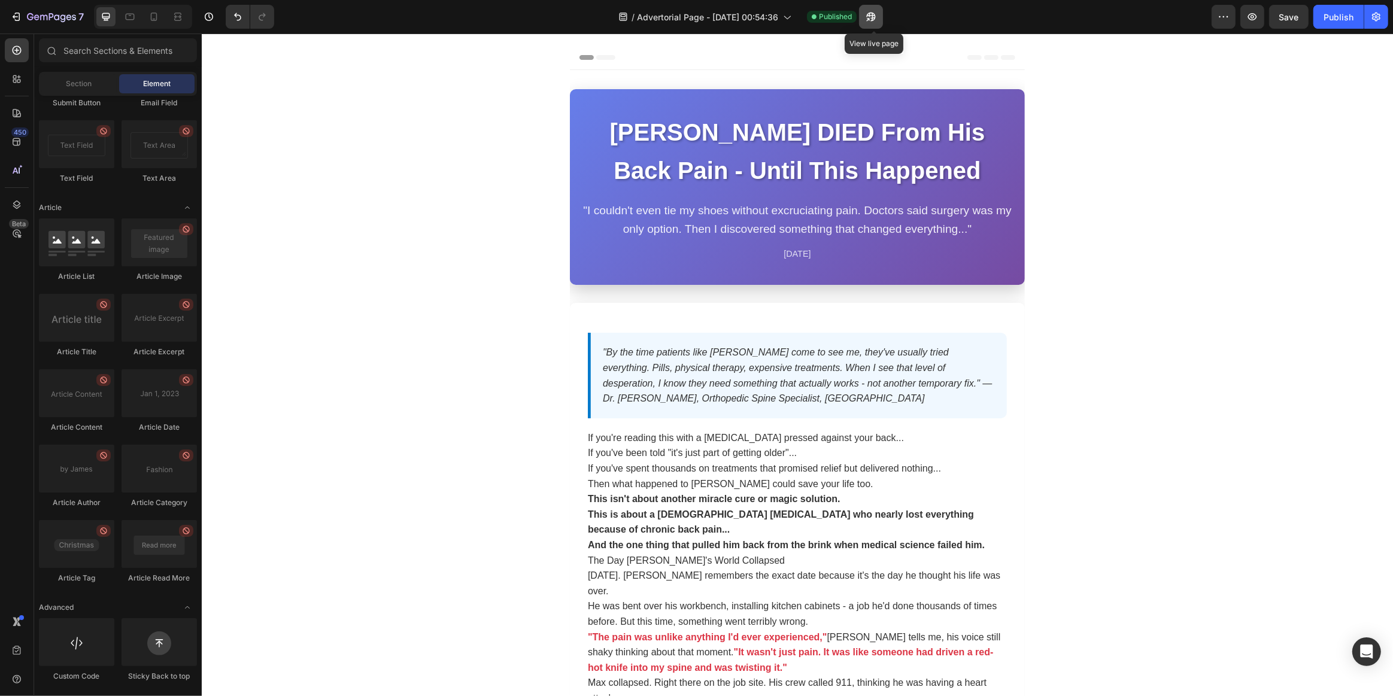
click at [875, 21] on icon "button" at bounding box center [871, 17] width 12 height 12
click at [1324, 12] on div "Publish" at bounding box center [1339, 17] width 30 height 13
click at [870, 18] on icon "button" at bounding box center [868, 19] width 3 height 3
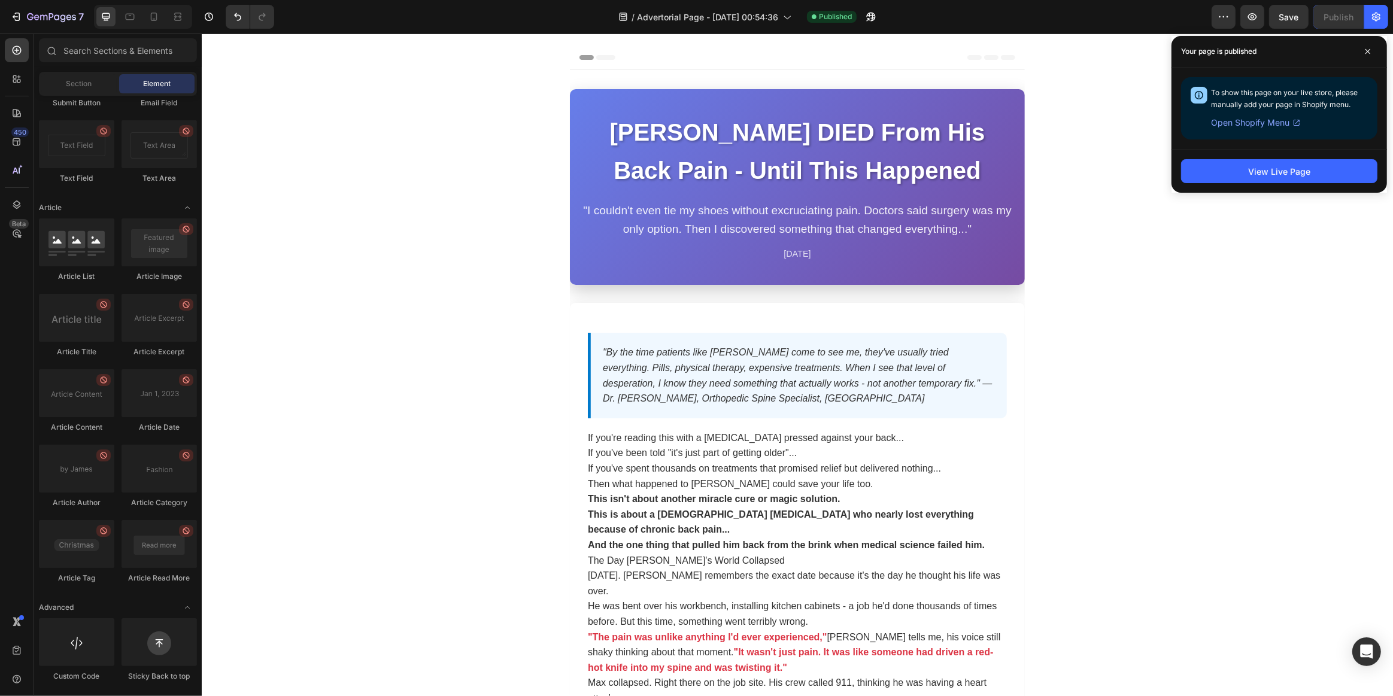
click at [679, 193] on div "[PERSON_NAME] DIED From His Back Pain - Until This Happened "I couldn't even ti…" at bounding box center [796, 187] width 455 height 196
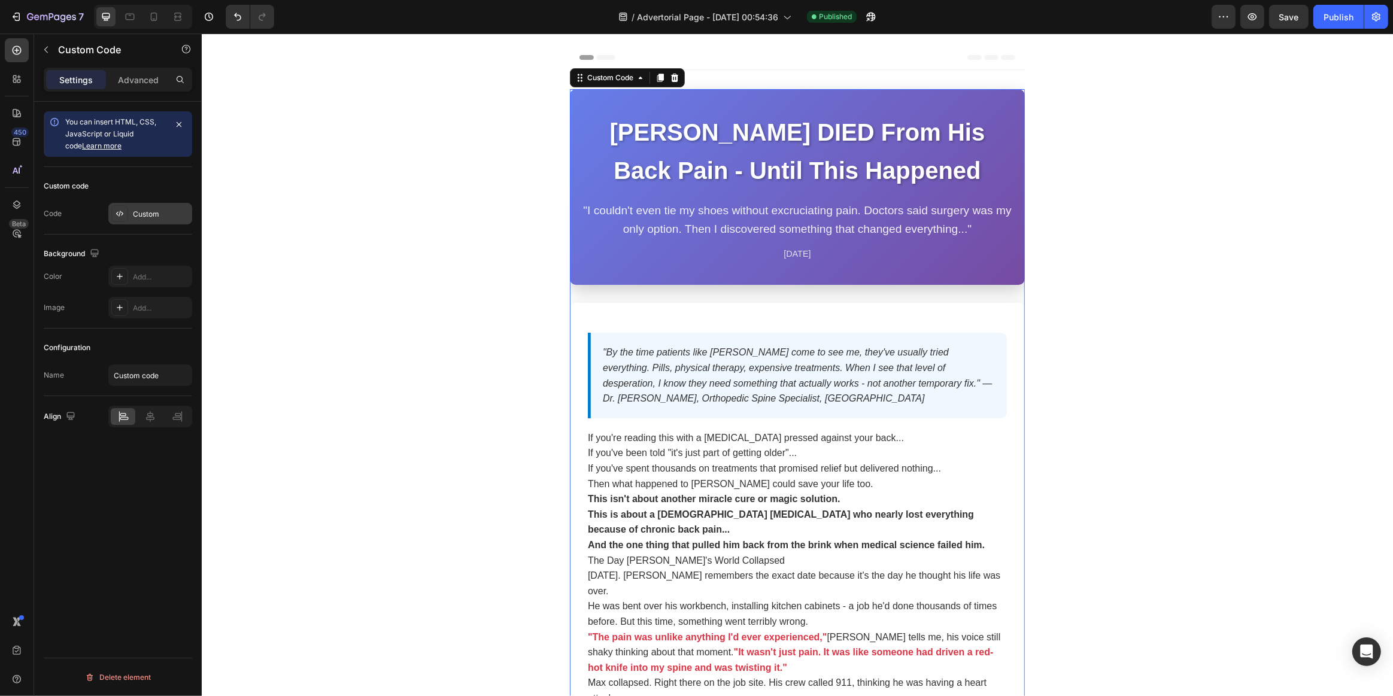
click at [139, 214] on div "Custom" at bounding box center [161, 214] width 56 height 11
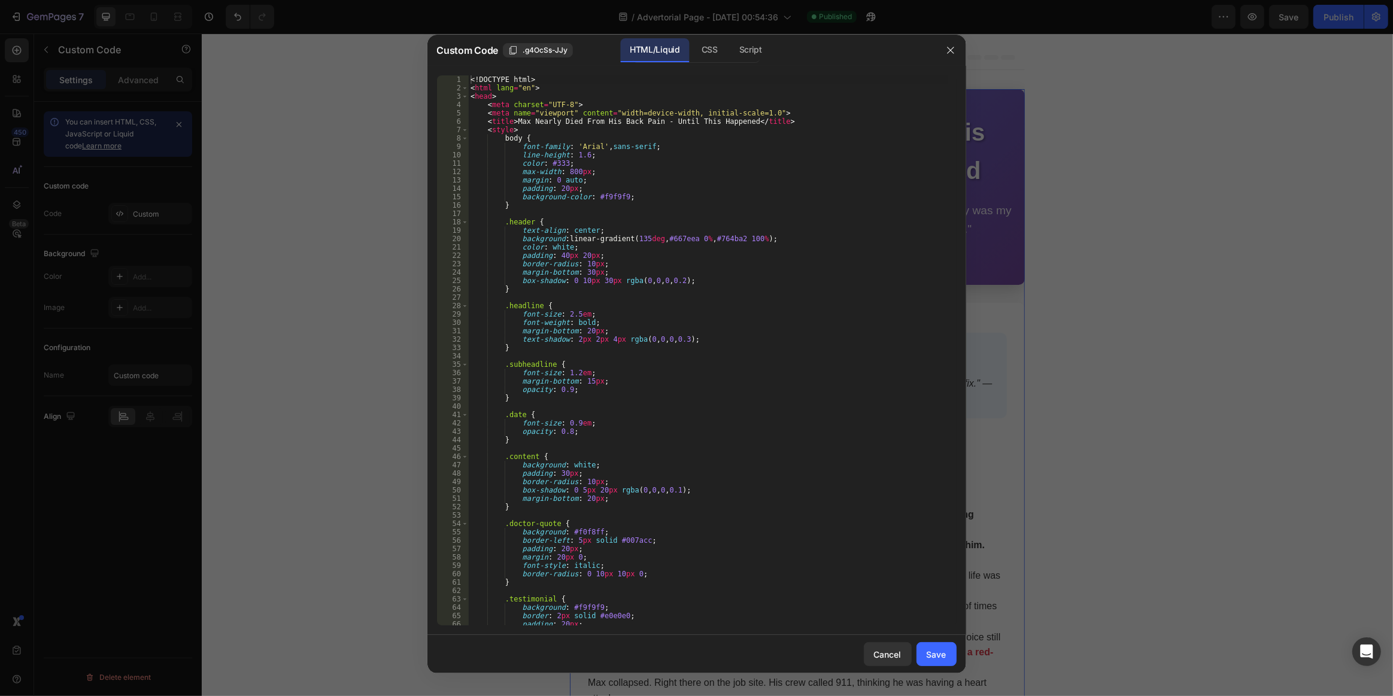
click at [634, 274] on div "<! DOCTYPE html > < html lang = "en" > < head > < meta charset = "UTF-8" > < me…" at bounding box center [708, 358] width 480 height 567
type textarea "</body> </html>"
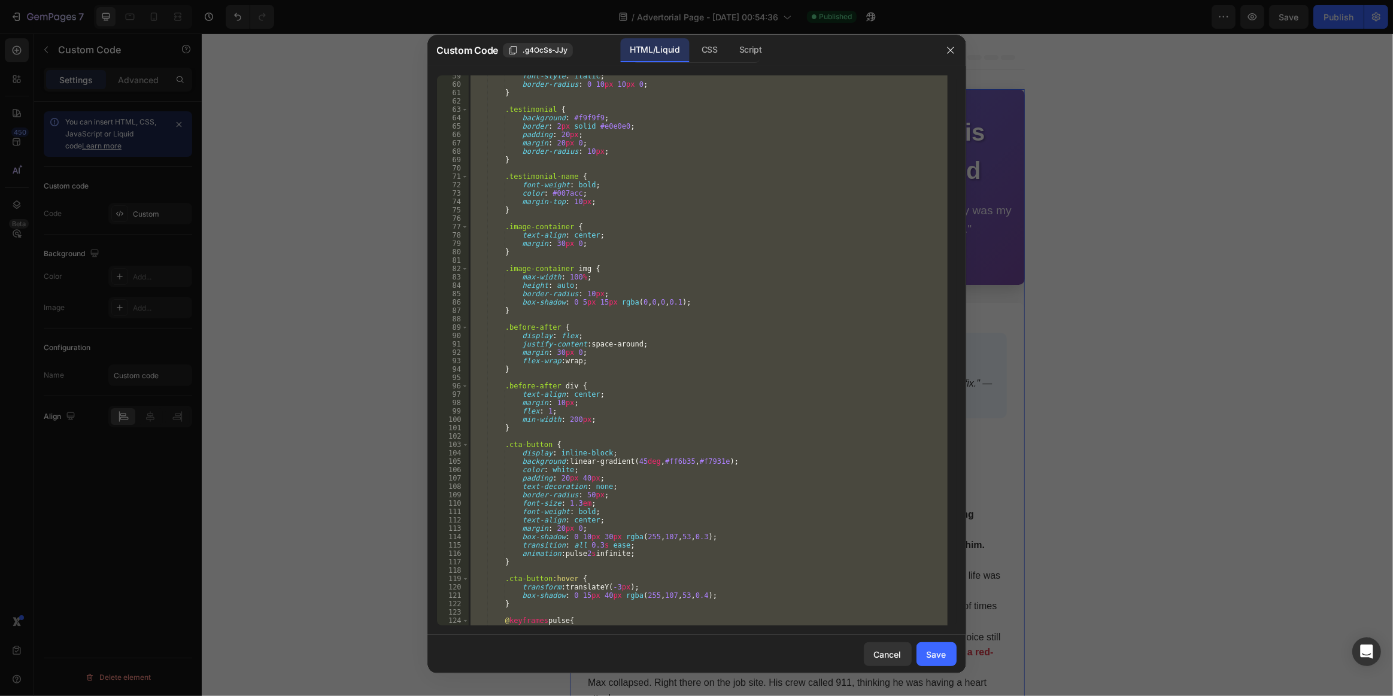
scroll to position [751, 0]
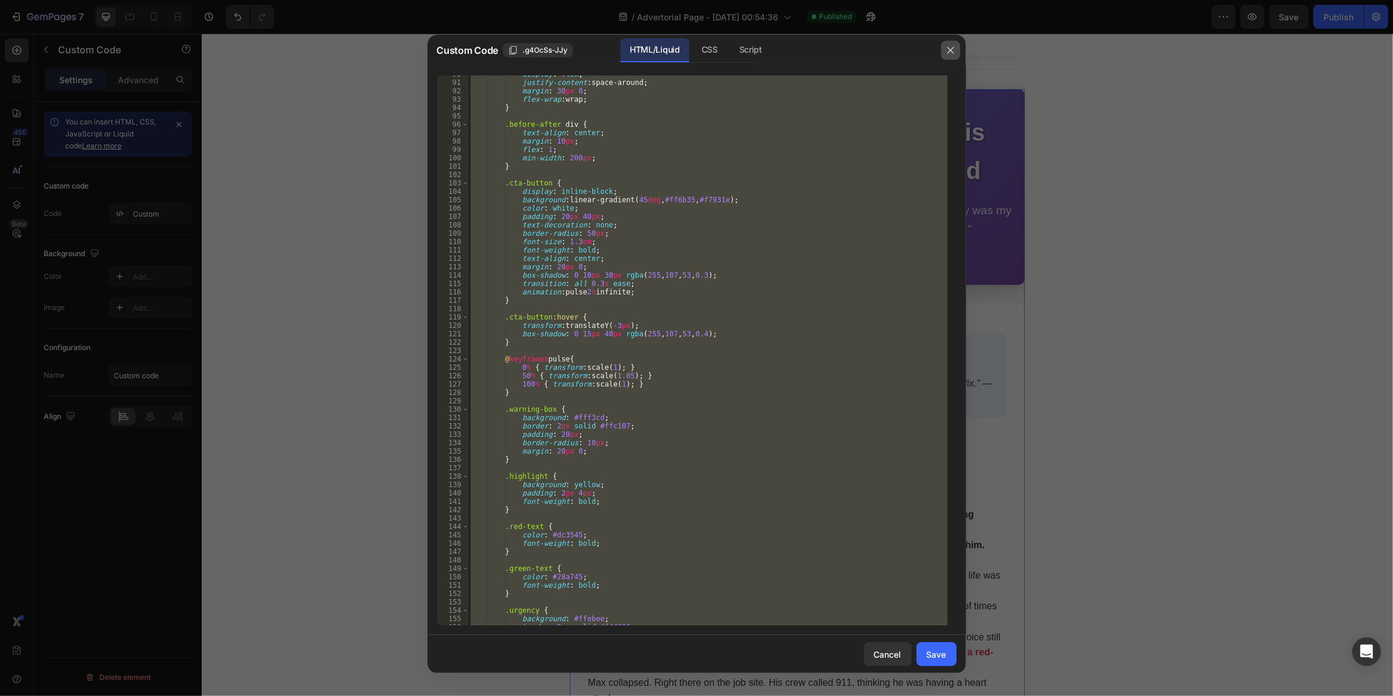
click at [944, 48] on button "button" at bounding box center [950, 50] width 19 height 19
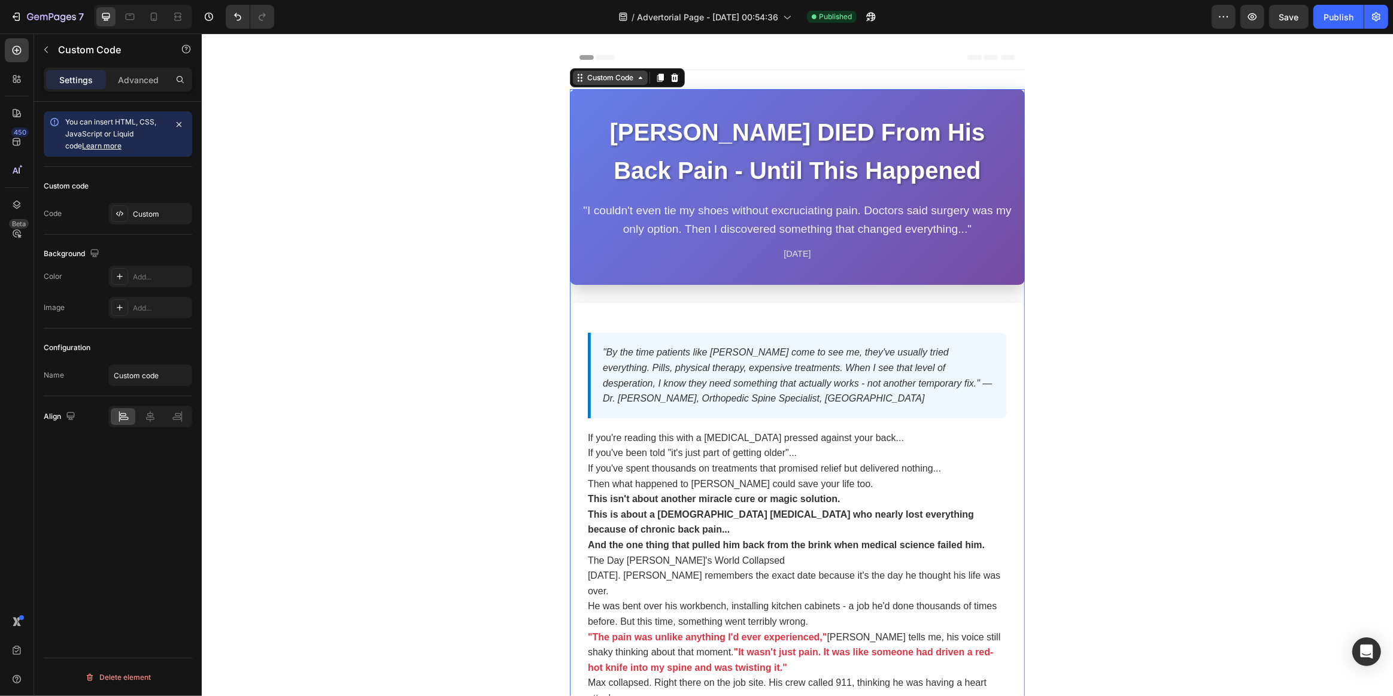
click at [615, 78] on div "Custom Code" at bounding box center [609, 77] width 51 height 11
click at [635, 73] on icon at bounding box center [640, 78] width 10 height 10
click at [606, 76] on div "Custom Code" at bounding box center [609, 77] width 51 height 11
click at [153, 217] on div "Custom" at bounding box center [161, 214] width 56 height 11
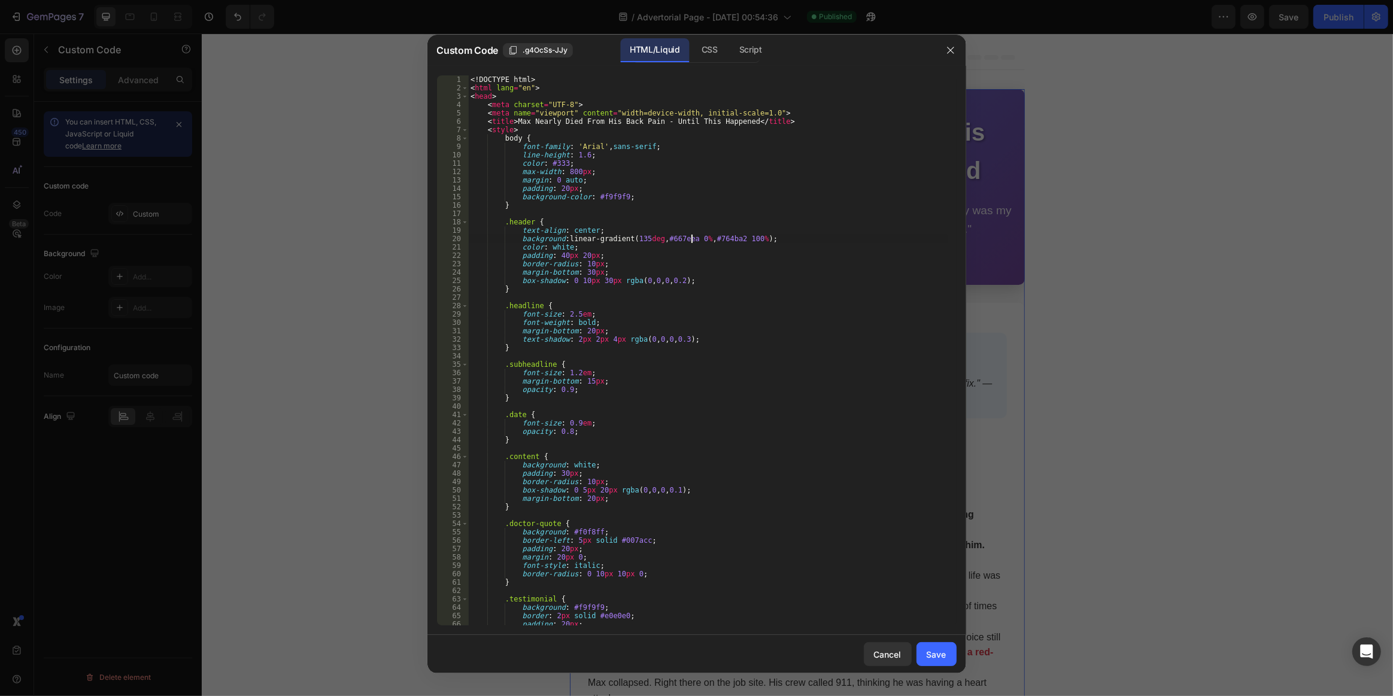
click at [692, 236] on div "<! DOCTYPE html > < html lang = "en" > < head > < meta charset = "UTF-8" > < me…" at bounding box center [708, 358] width 480 height 567
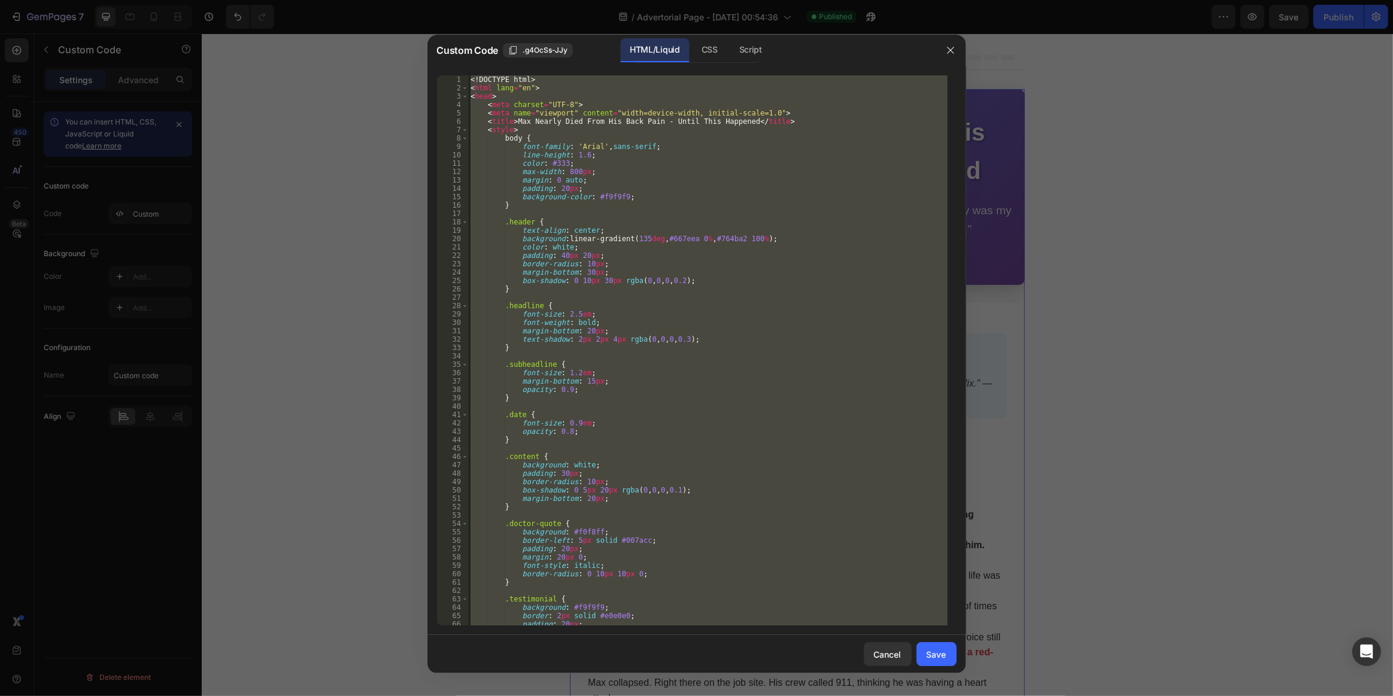
paste textarea
type textarea "</html>"
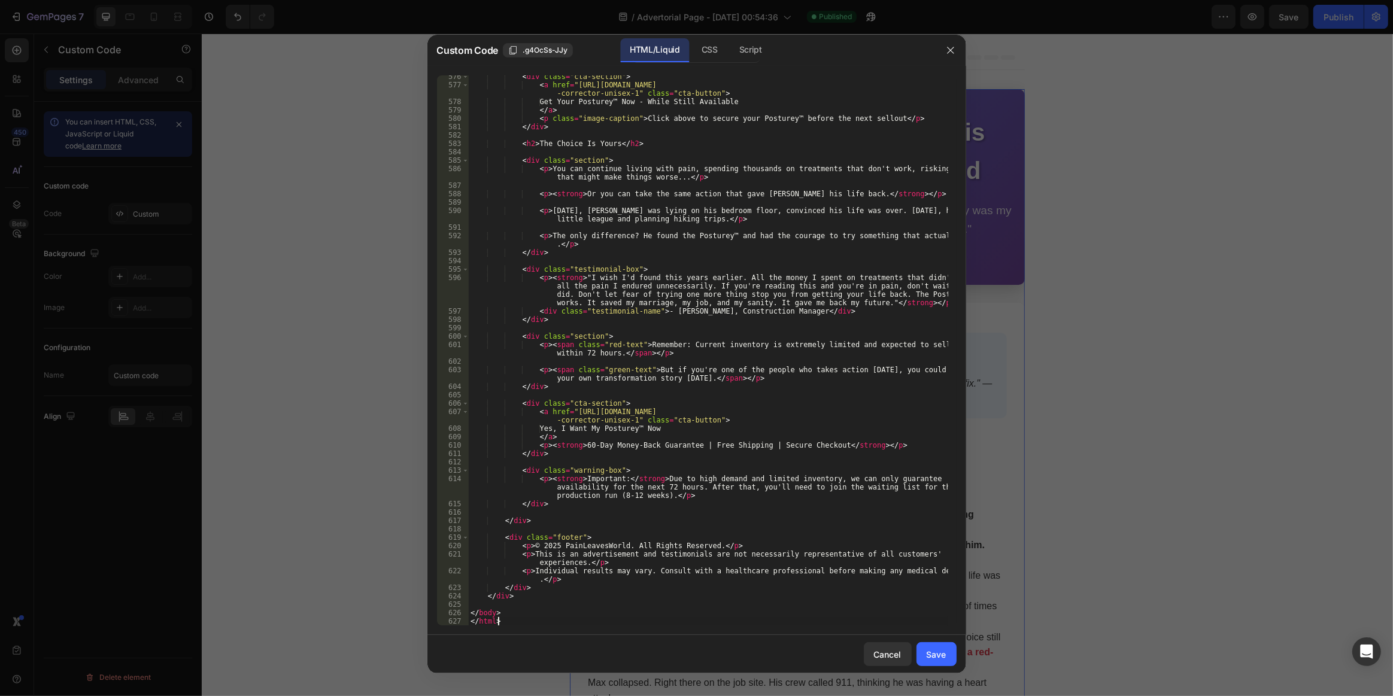
scroll to position [5694, 0]
click at [937, 655] on div "Save" at bounding box center [937, 654] width 20 height 13
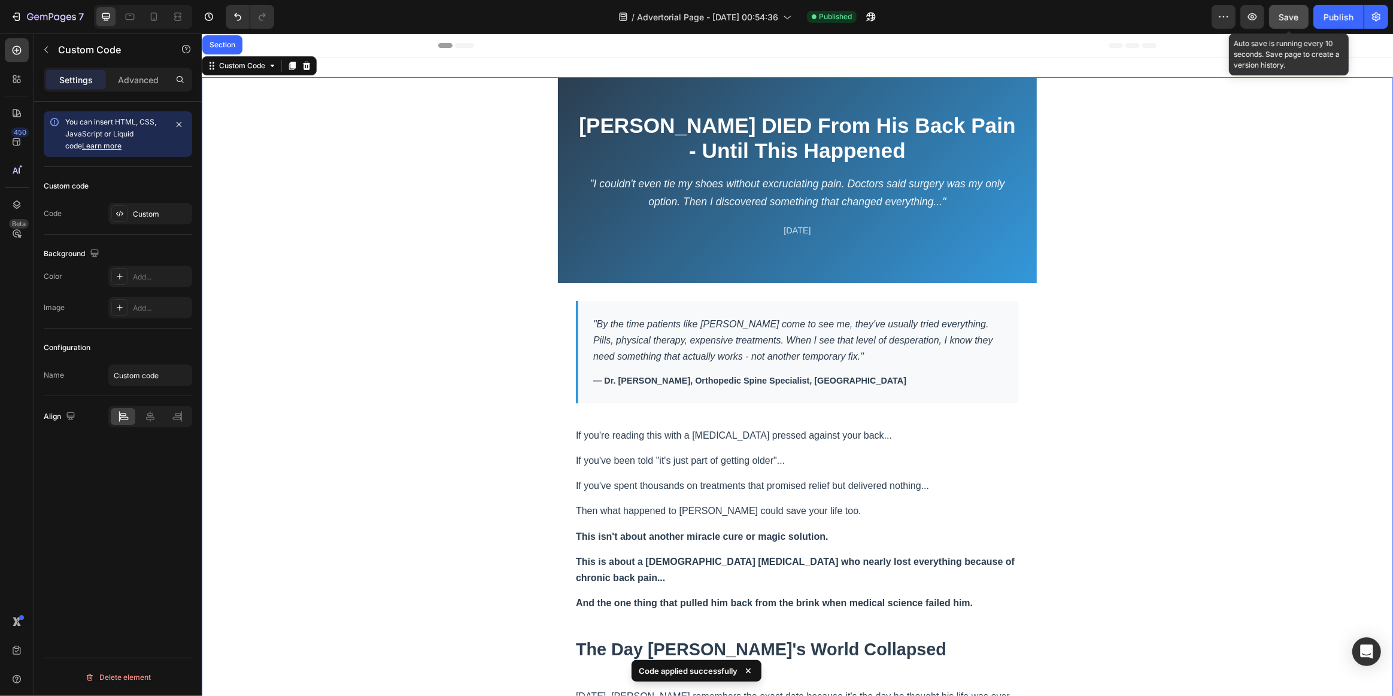
click at [1287, 21] on span "Save" at bounding box center [1289, 17] width 20 height 10
click at [1324, 22] on div "Publish" at bounding box center [1339, 17] width 30 height 13
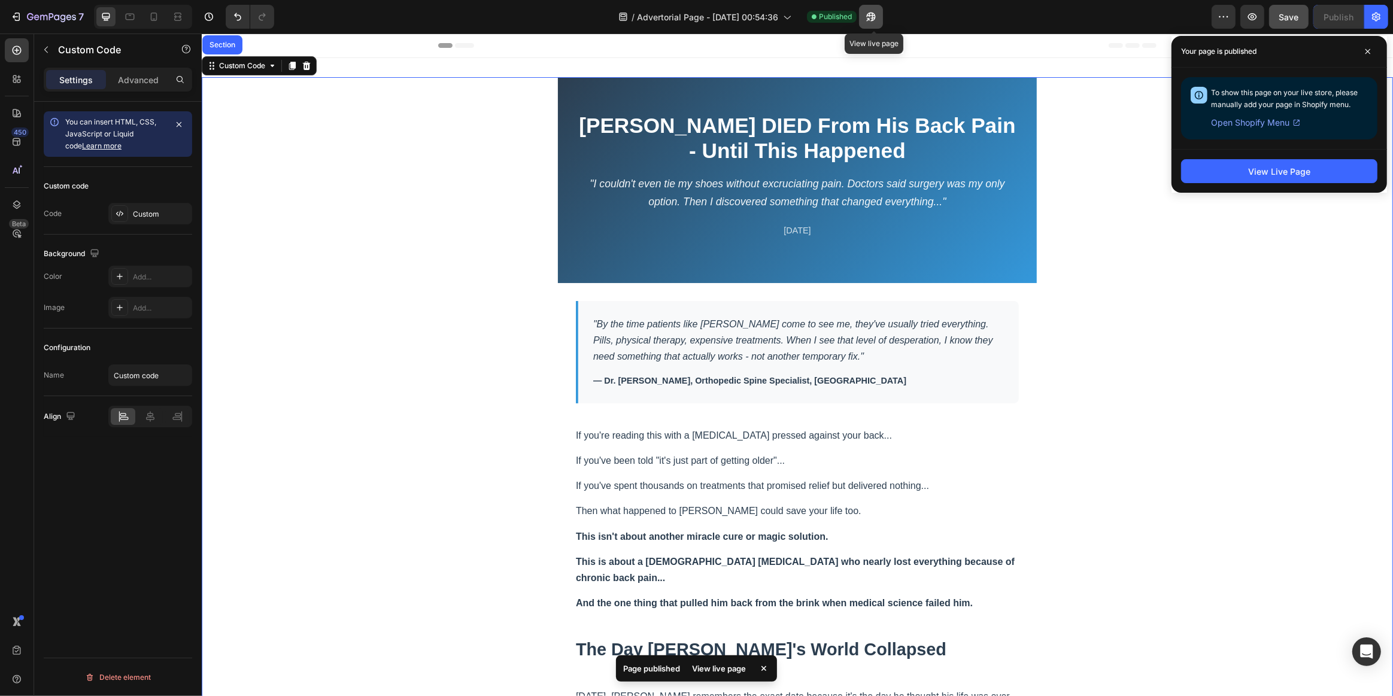
click at [876, 22] on icon "button" at bounding box center [871, 17] width 12 height 12
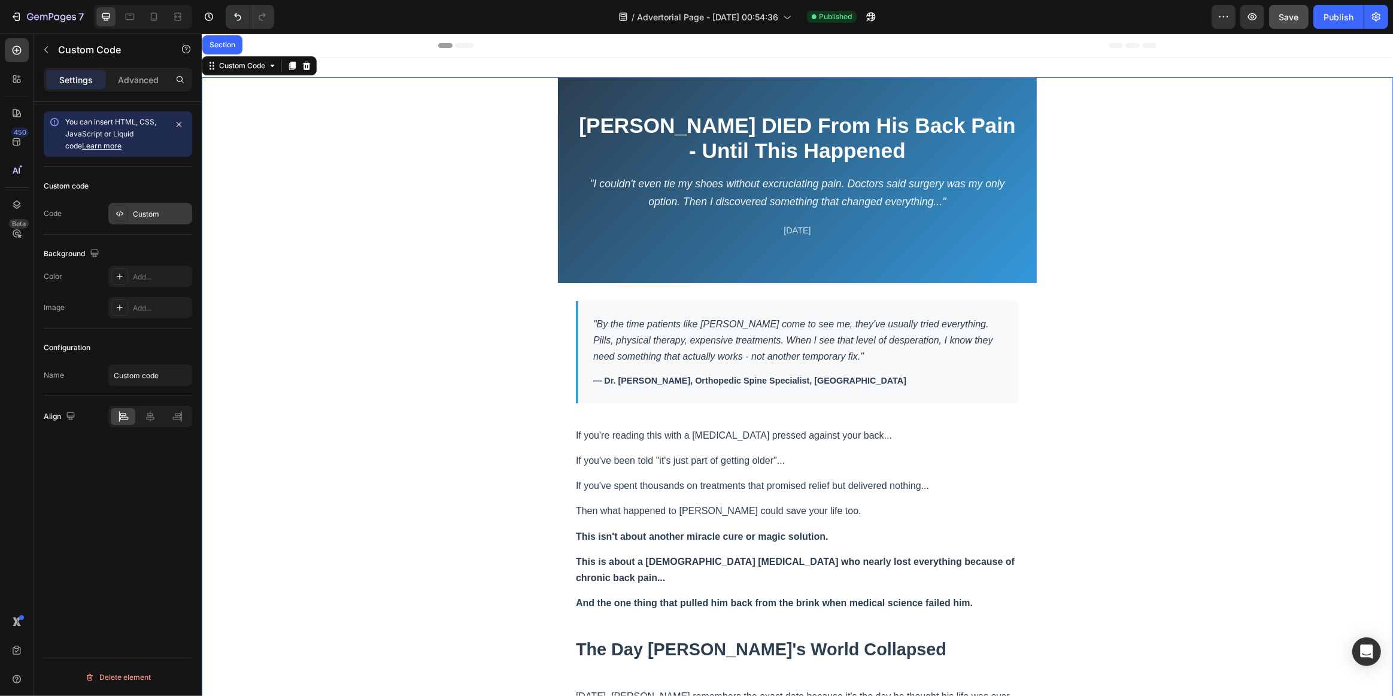
click at [148, 212] on div "Custom" at bounding box center [161, 214] width 56 height 11
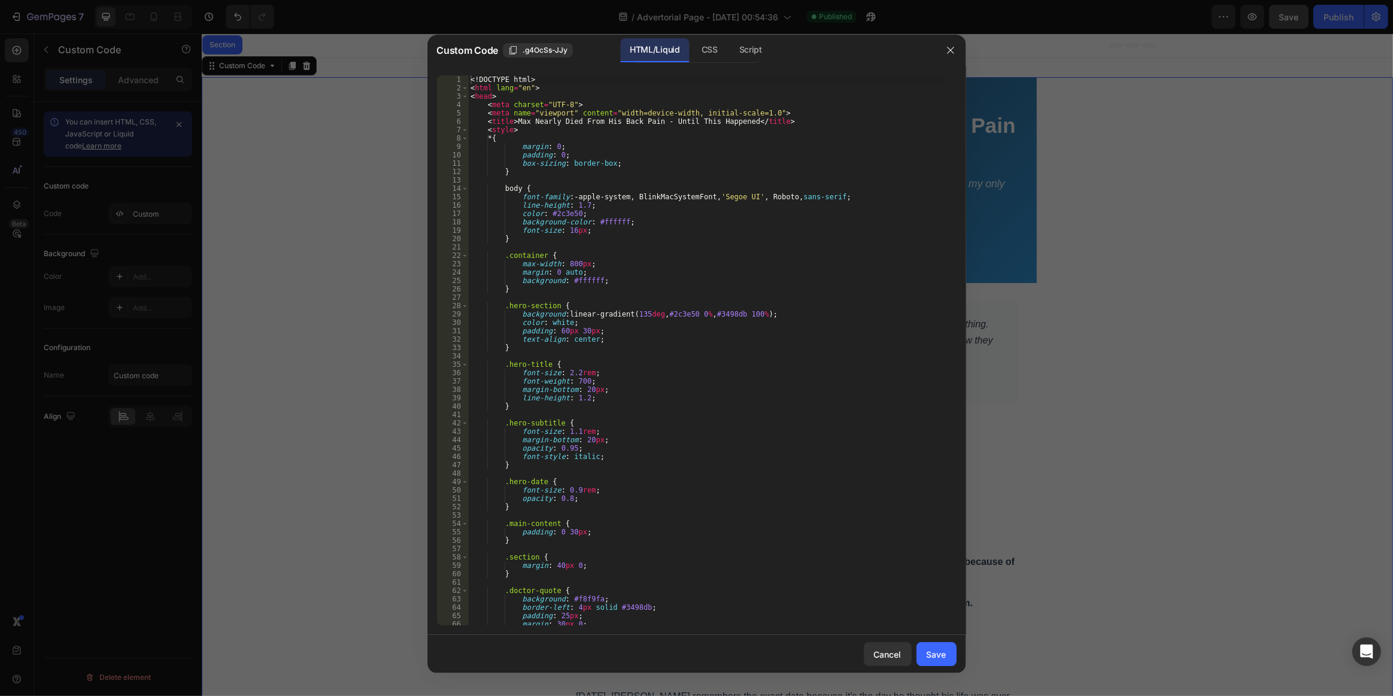
click at [603, 215] on div "<! DOCTYPE html > < html lang = "en" > < head > < meta charset = "UTF-8" > < me…" at bounding box center [708, 358] width 480 height 567
type textarea "</body> </html>"
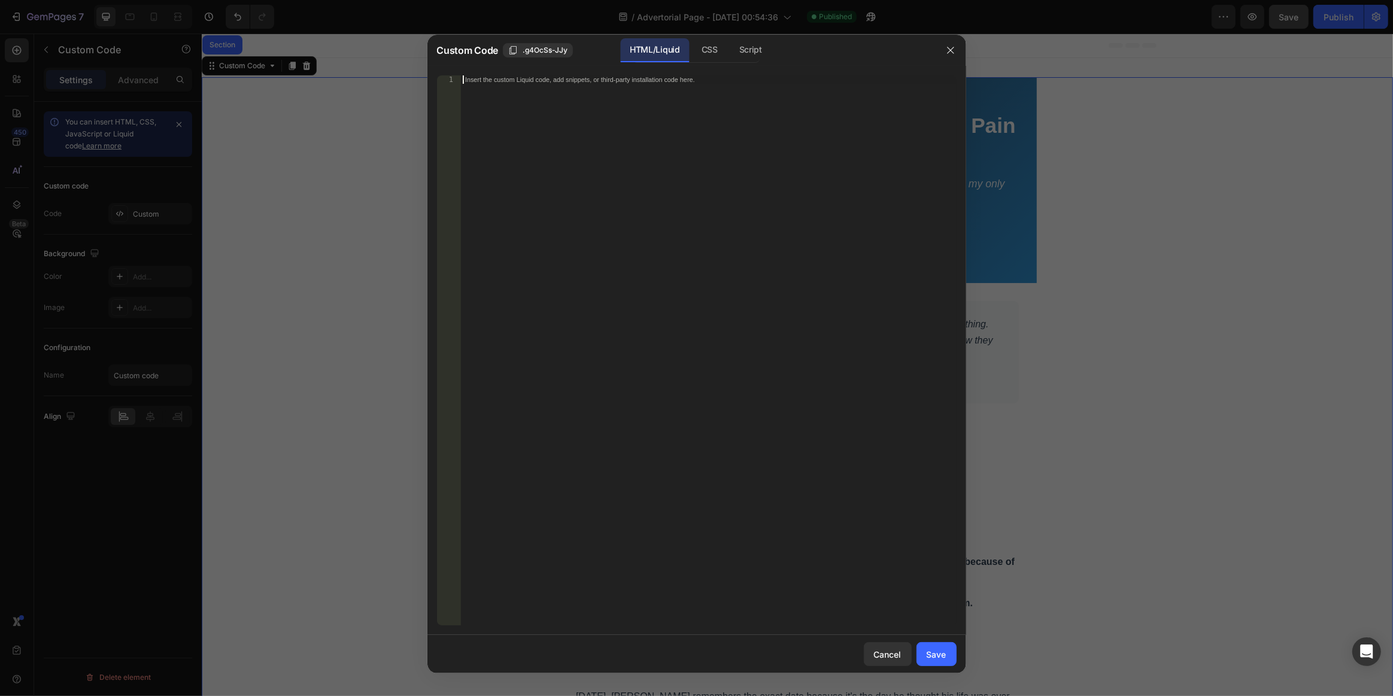
paste textarea "</html>"
type textarea "</html>"
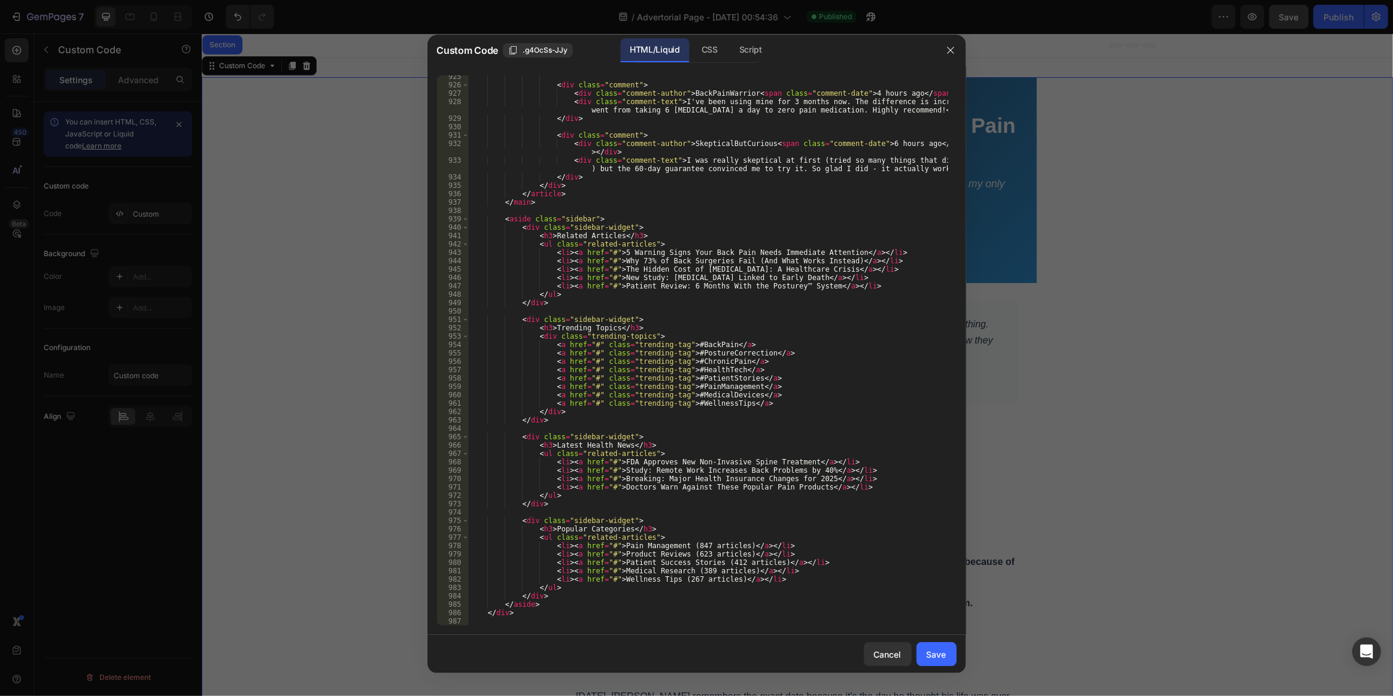
click at [928, 656] on div "Save" at bounding box center [937, 654] width 20 height 13
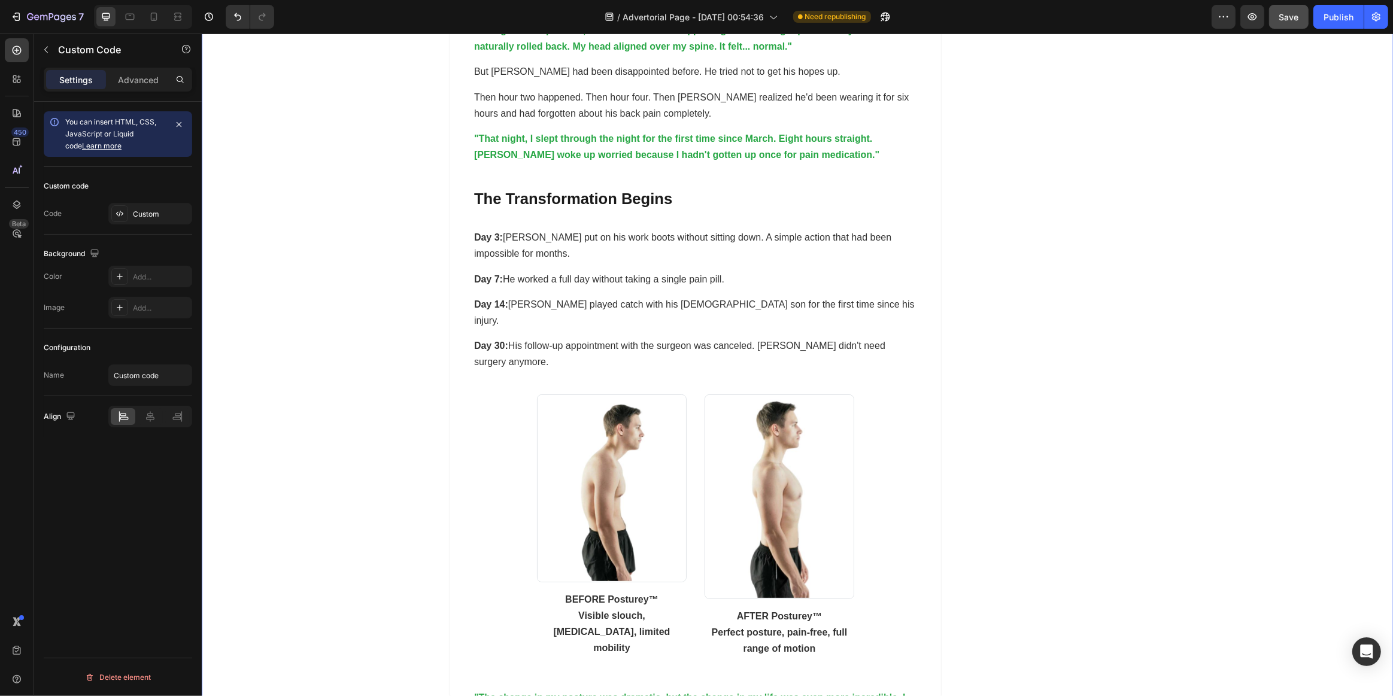
scroll to position [4844, 0]
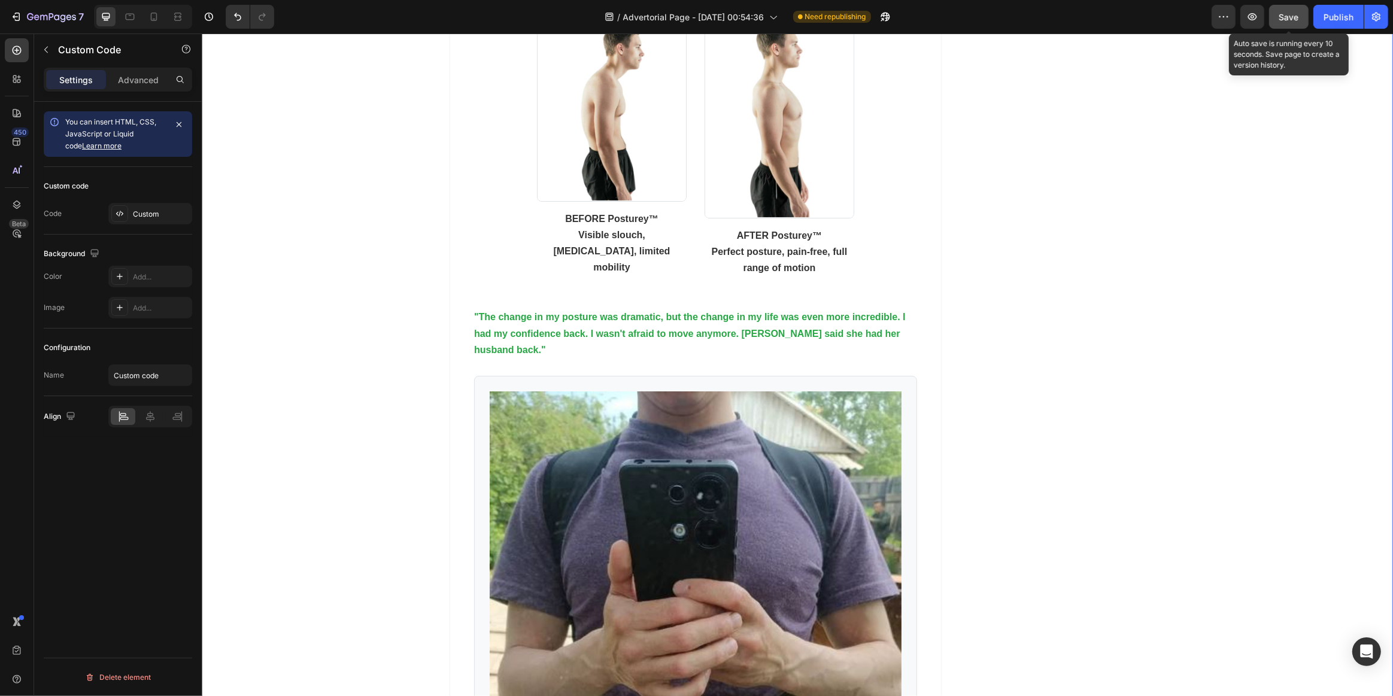
click at [1296, 23] on div "Save" at bounding box center [1289, 17] width 20 height 13
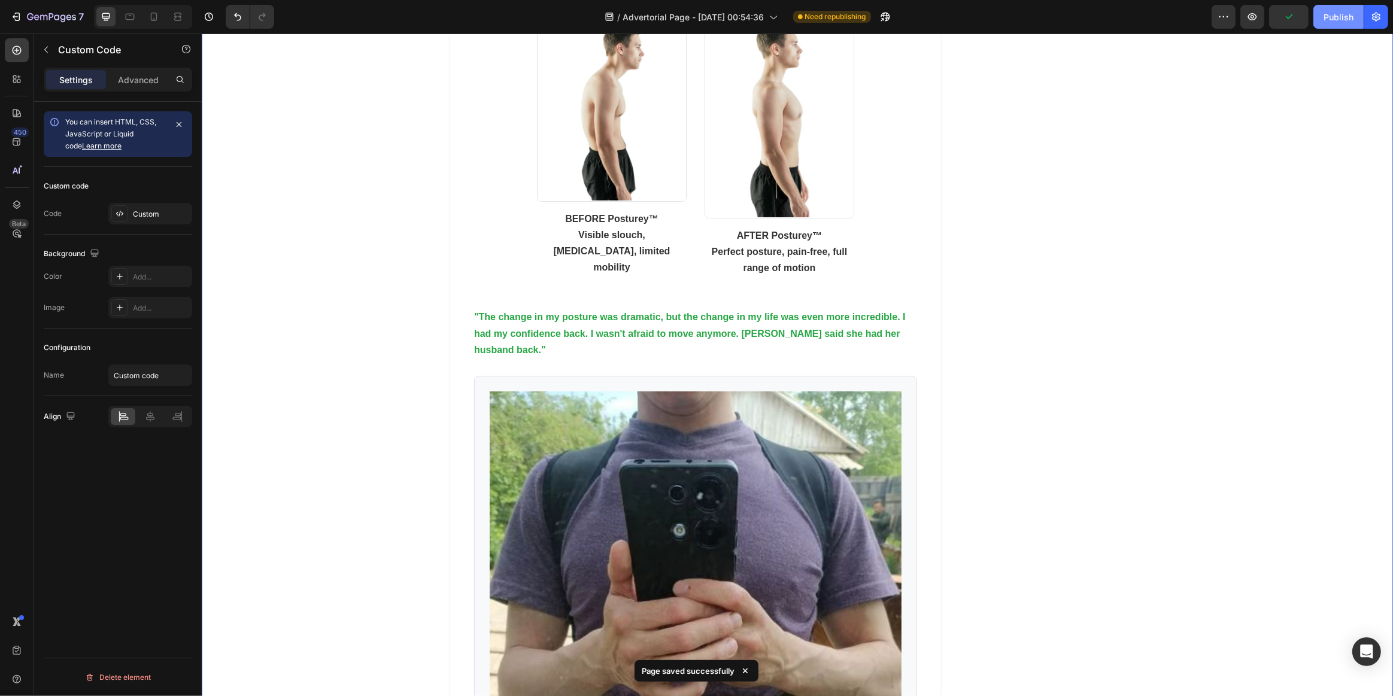
click at [1342, 25] on button "Publish" at bounding box center [1339, 17] width 50 height 24
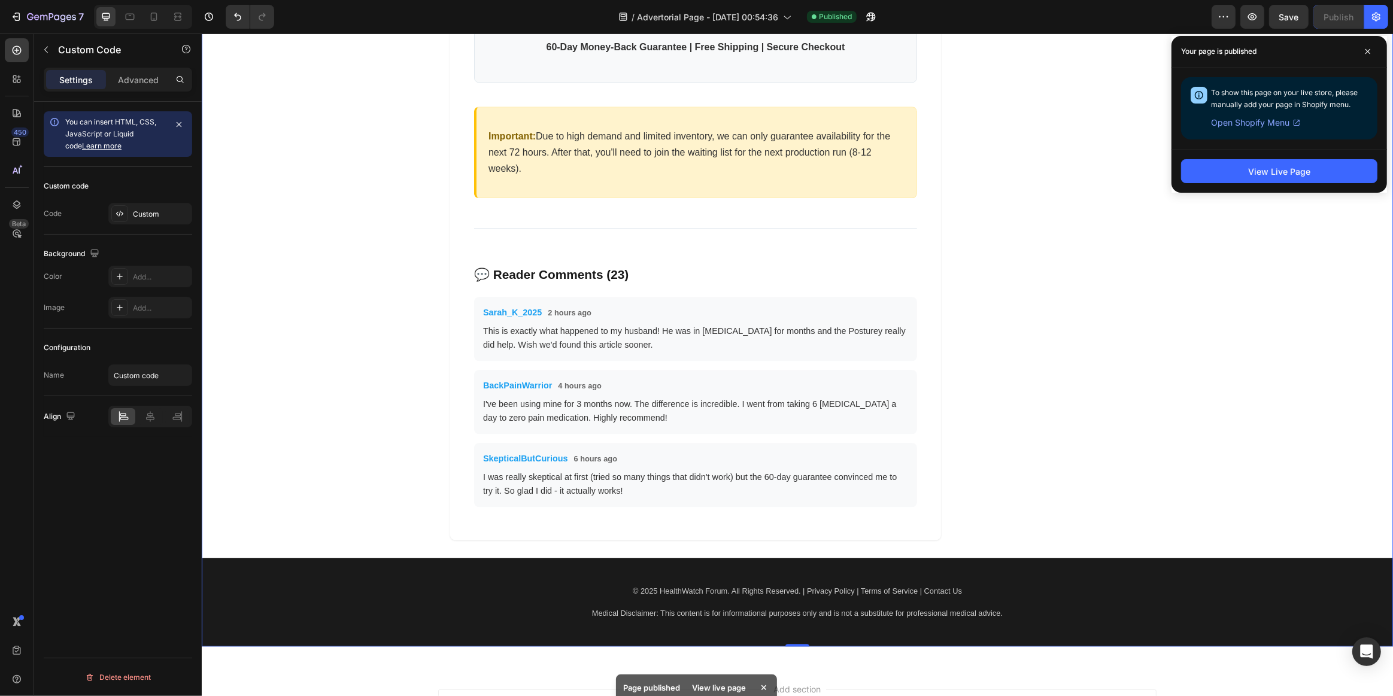
scroll to position [8573, 0]
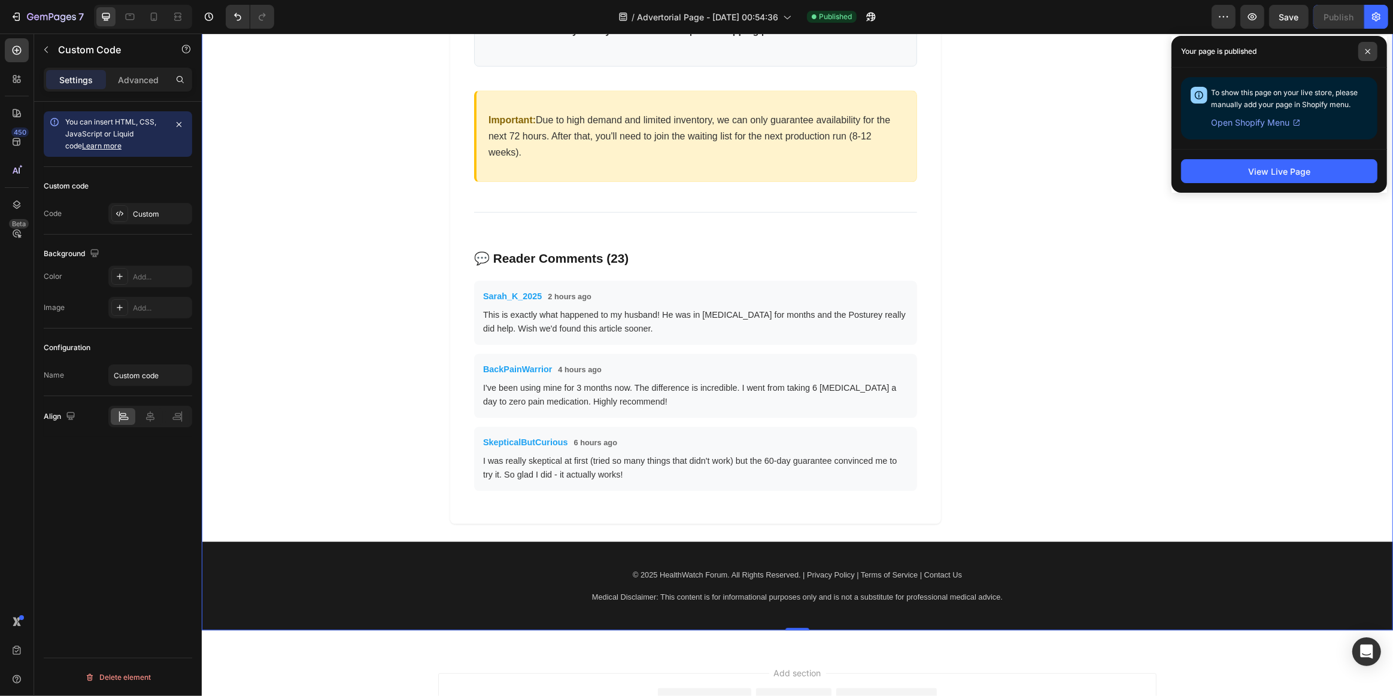
click at [1361, 50] on span at bounding box center [1367, 51] width 19 height 19
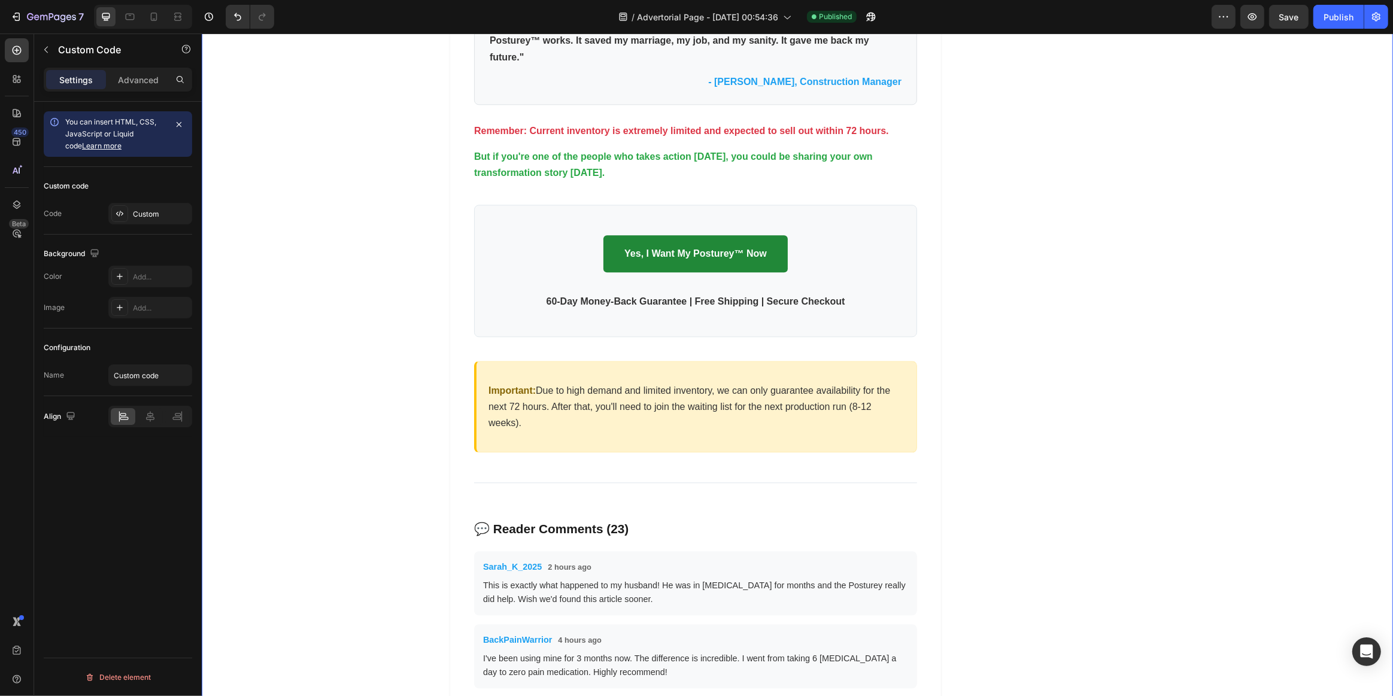
scroll to position [8302, 0]
click at [877, 16] on icon "button" at bounding box center [871, 17] width 12 height 12
click at [877, 24] on button "button" at bounding box center [871, 17] width 24 height 24
click at [145, 213] on div "Custom" at bounding box center [161, 214] width 56 height 11
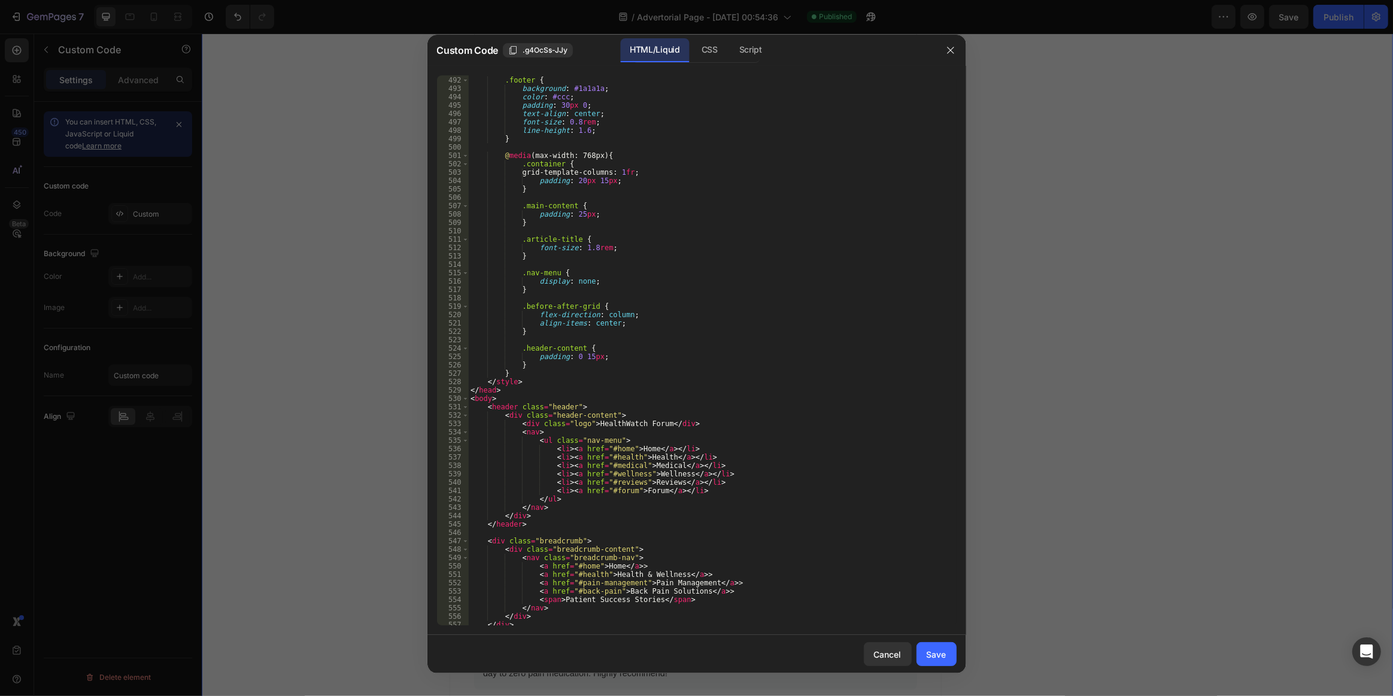
scroll to position [4147, 0]
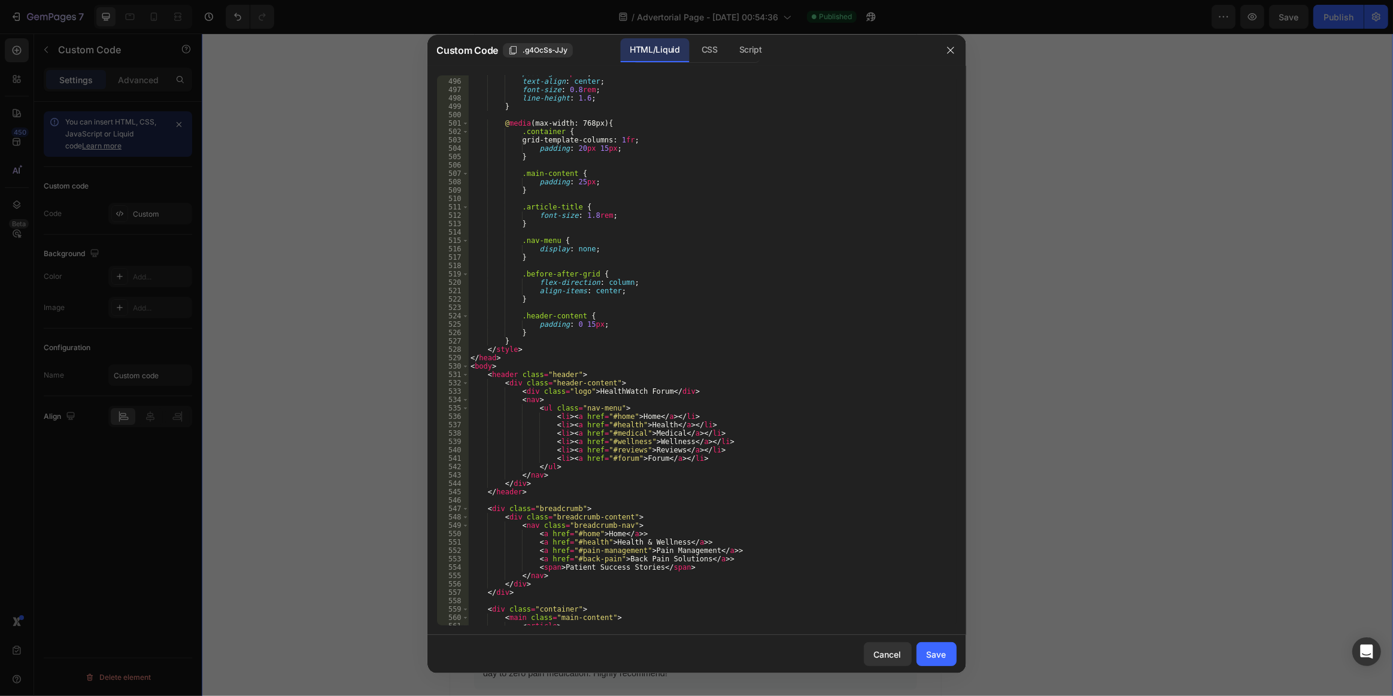
type textarea "<div class="logo">HealthWatch Forum</div>"
click at [689, 392] on div "padding : 30 px 0 ; text-align : center ; font-size : 0.8 rem ; line-height : 1…" at bounding box center [708, 352] width 480 height 567
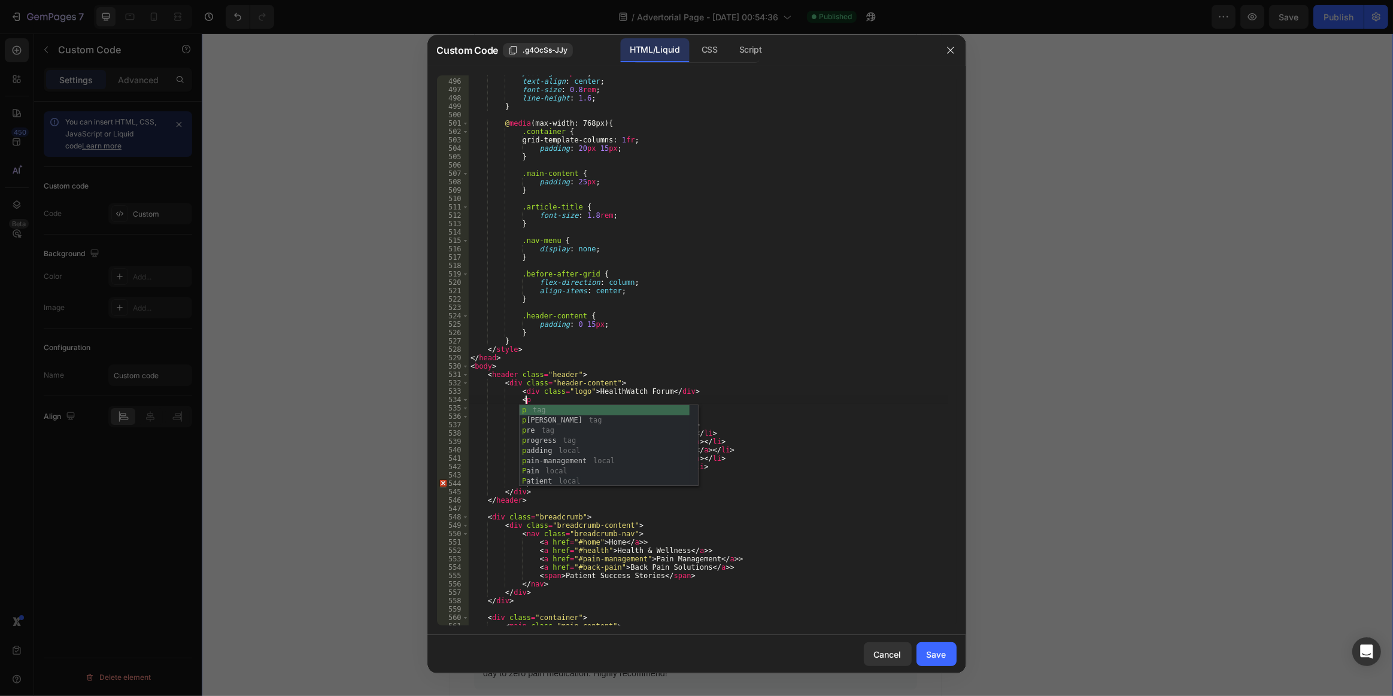
scroll to position [0, 4]
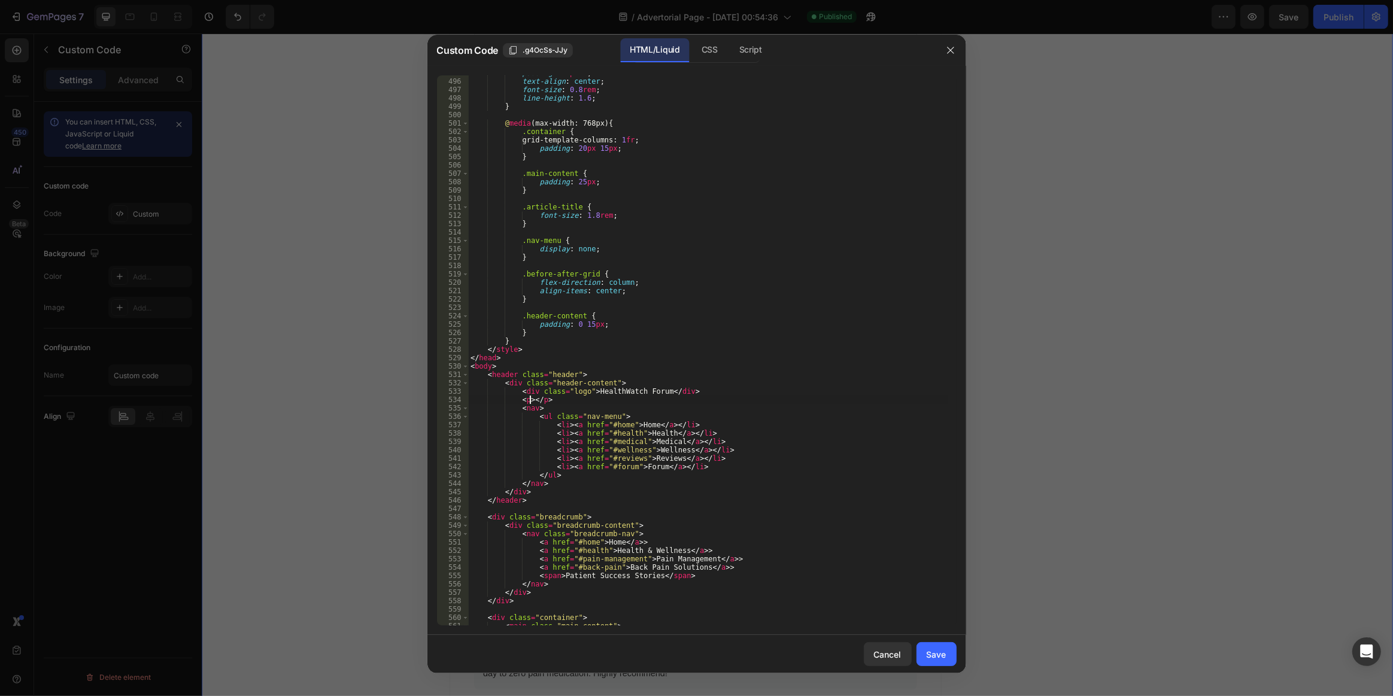
type textarea "<p></p>"
click at [933, 652] on div "Save" at bounding box center [937, 654] width 20 height 13
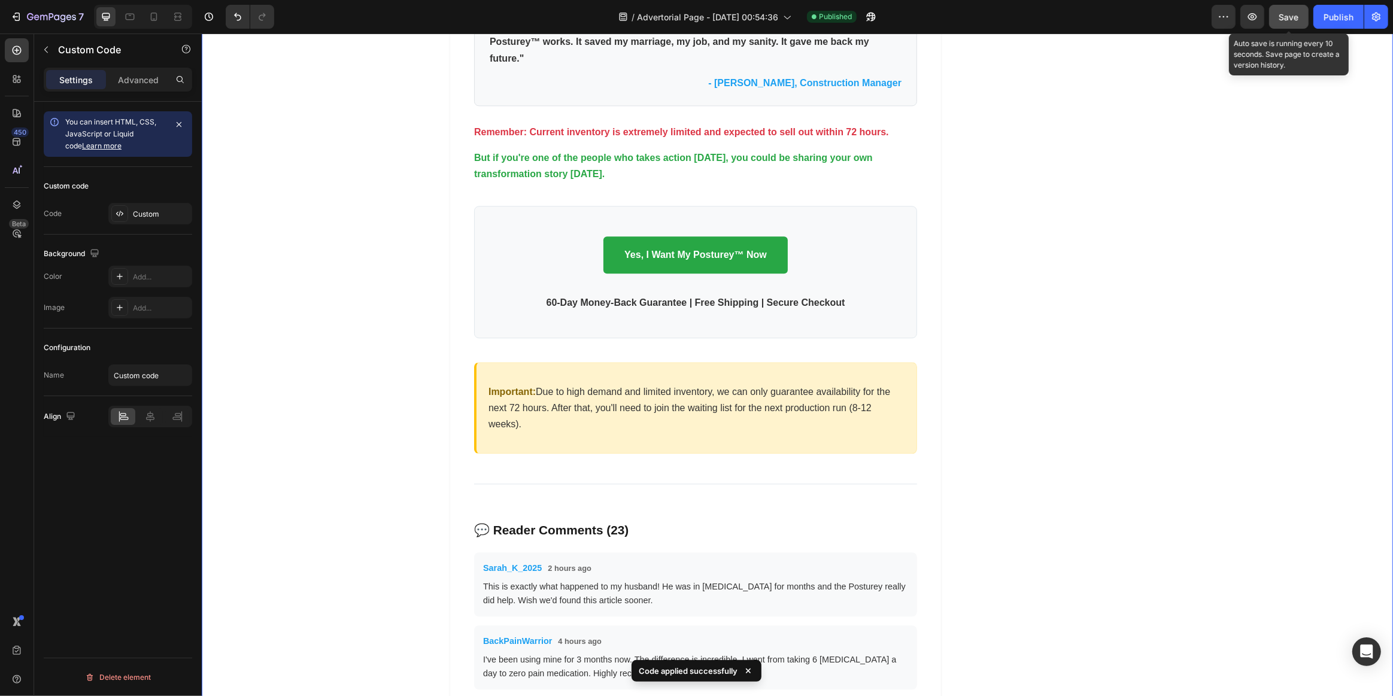
click at [1283, 11] on div "Save" at bounding box center [1289, 17] width 20 height 13
click at [1329, 14] on div "Publish" at bounding box center [1339, 17] width 30 height 13
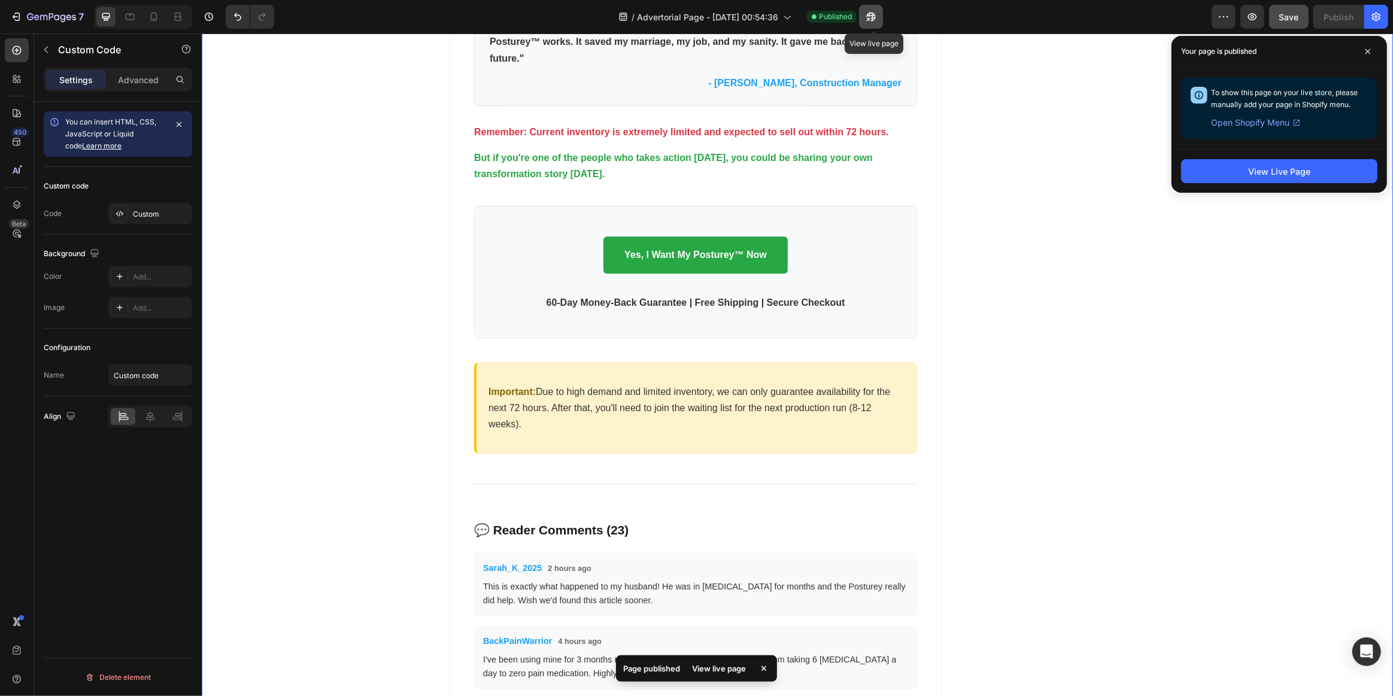
click at [874, 15] on icon "button" at bounding box center [871, 17] width 12 height 12
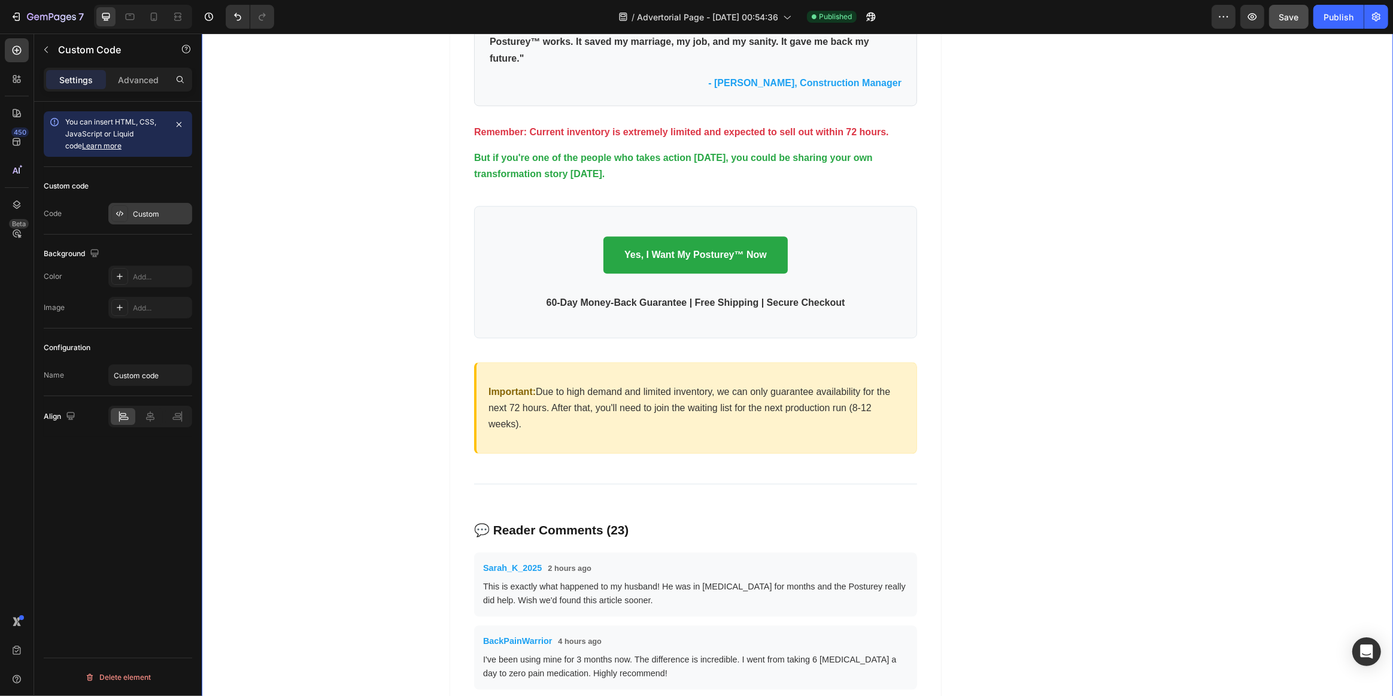
click at [141, 216] on div "Custom" at bounding box center [161, 214] width 56 height 11
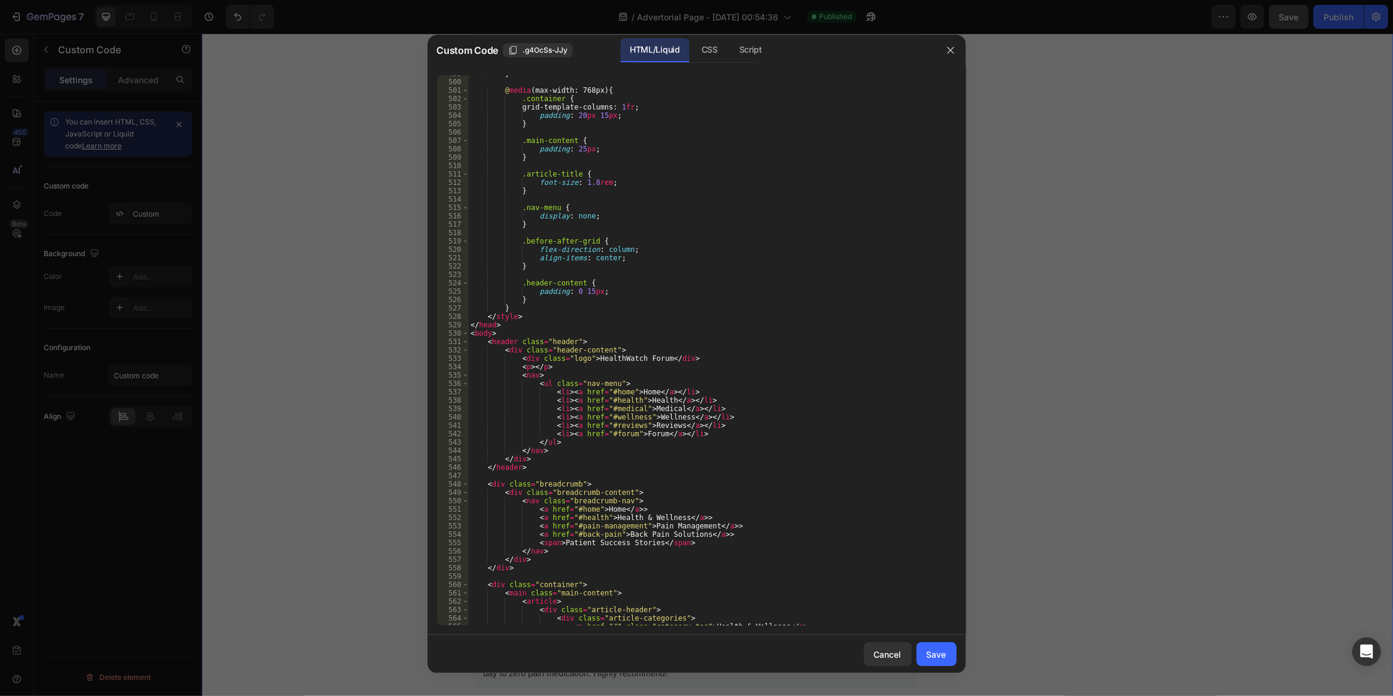
scroll to position [4180, 0]
type textarea "<"
drag, startPoint x: 545, startPoint y: 365, endPoint x: 516, endPoint y: 365, distance: 29.3
click at [516, 365] on div "} @ media (max-width: 768px) { .container { grid-template-columns : 1 fr ; padd…" at bounding box center [708, 352] width 480 height 567
click at [950, 44] on button "button" at bounding box center [950, 50] width 19 height 19
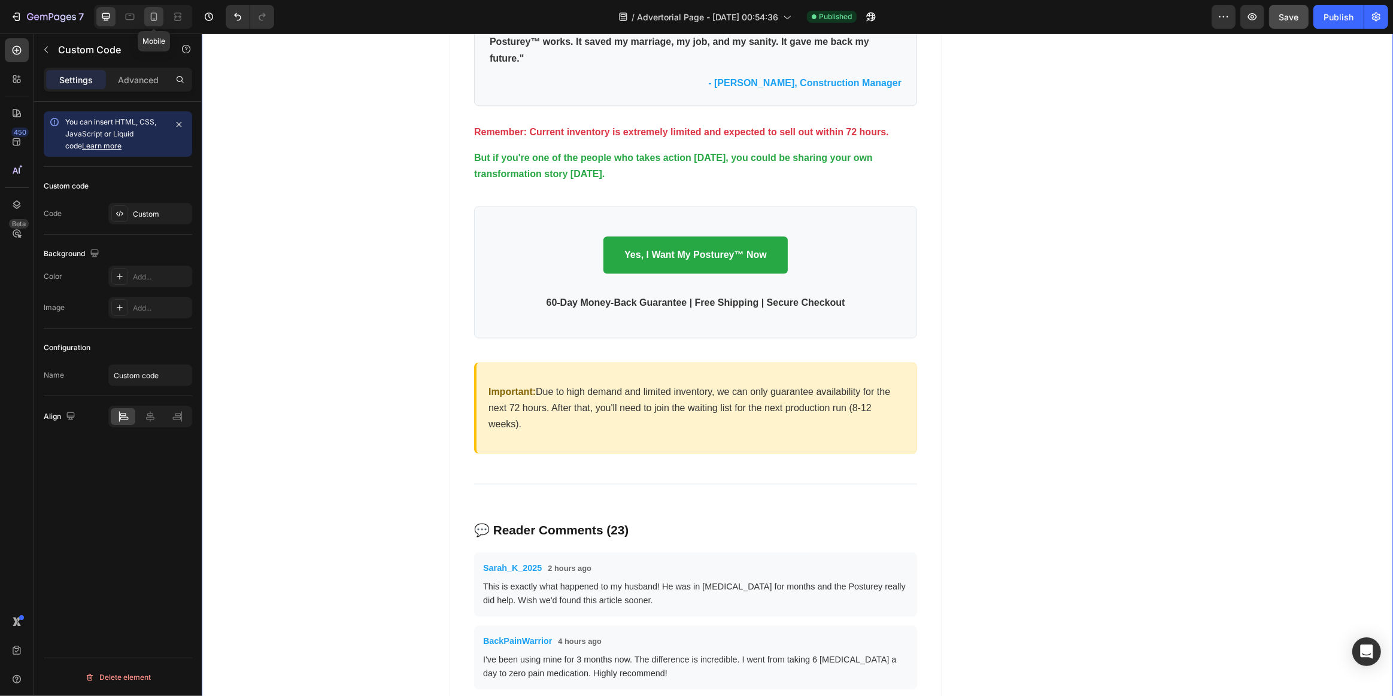
click at [151, 14] on icon at bounding box center [154, 17] width 7 height 8
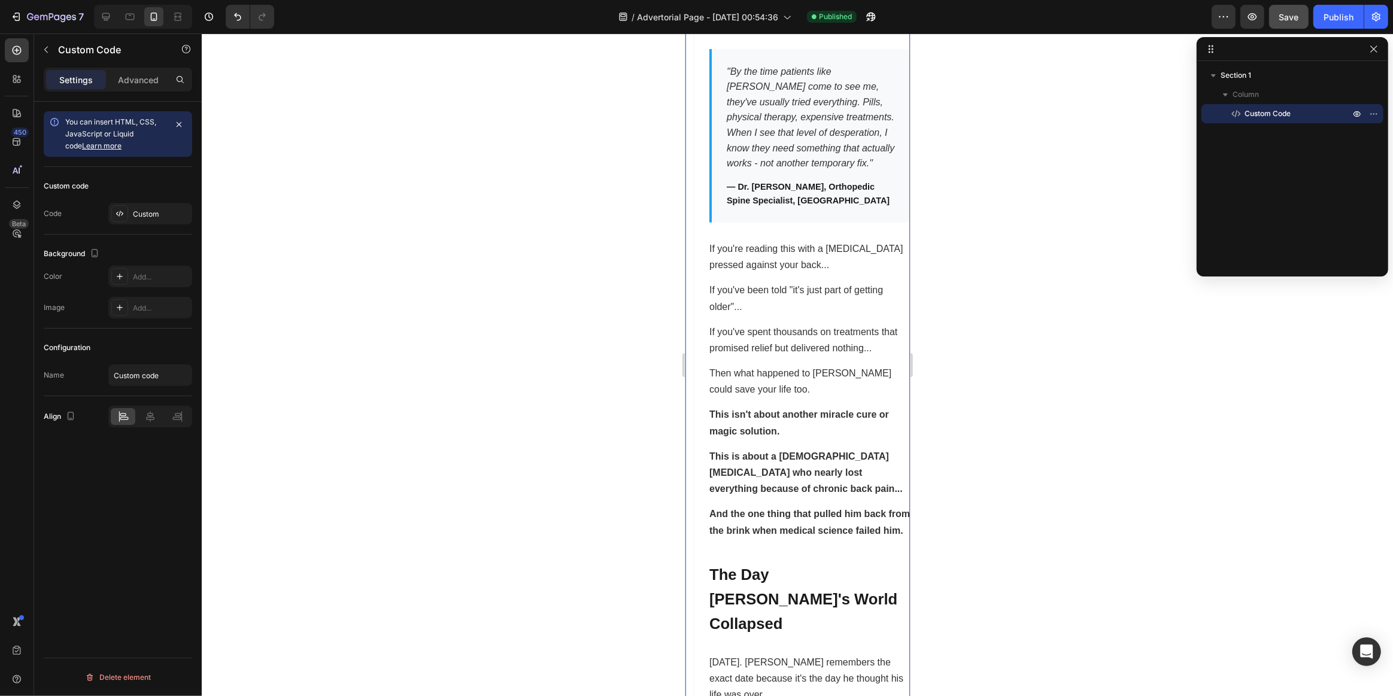
scroll to position [1, 0]
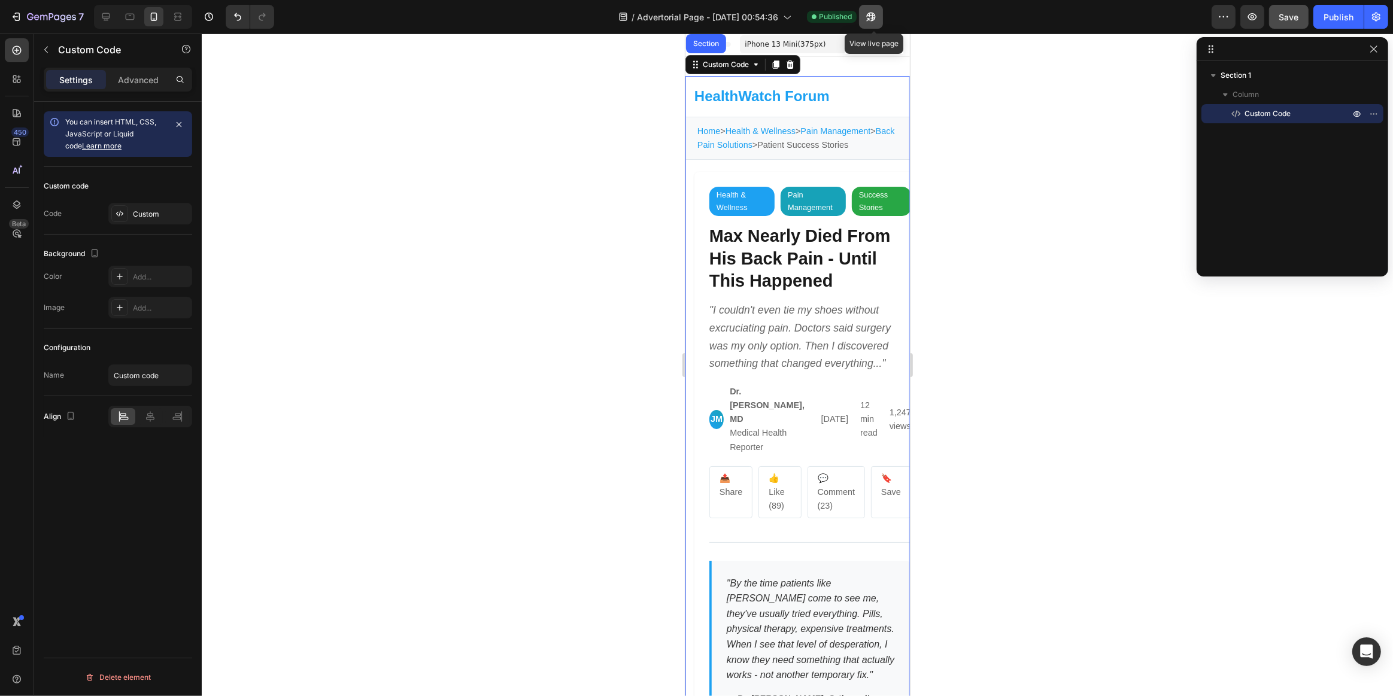
click at [870, 18] on icon "button" at bounding box center [868, 19] width 3 height 3
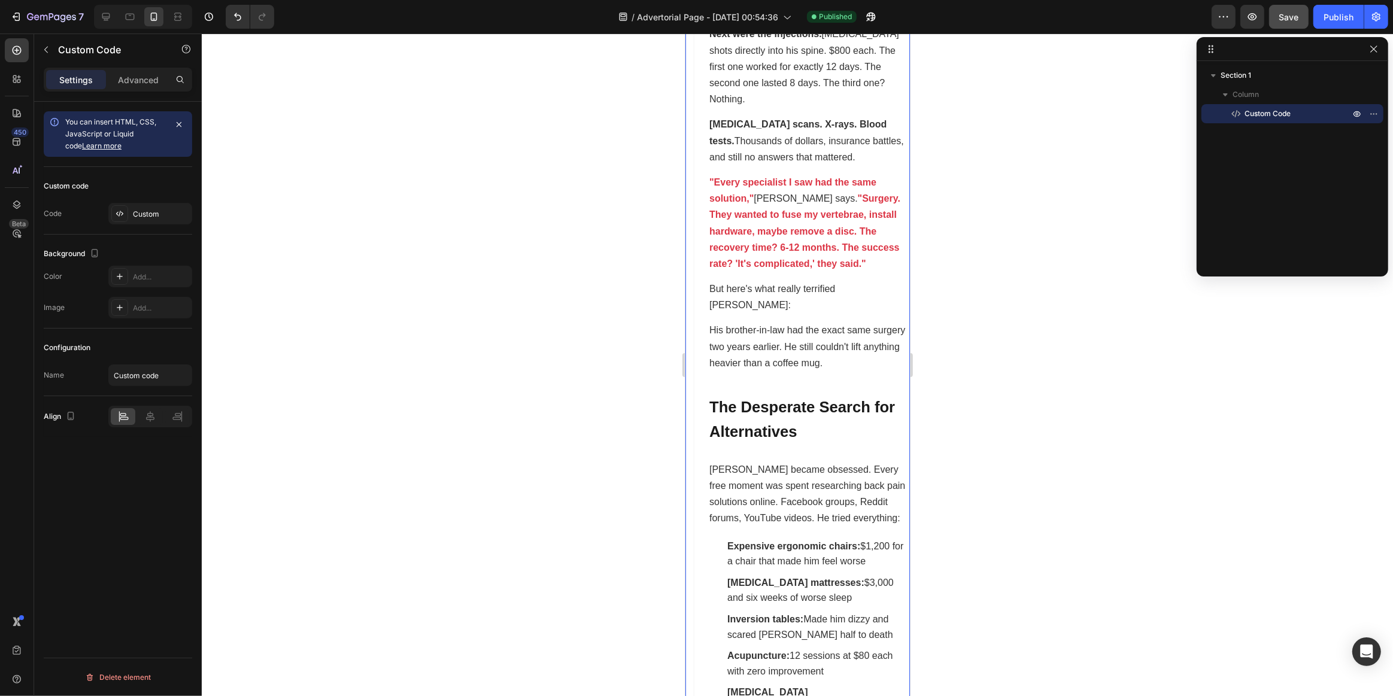
scroll to position [2122, 0]
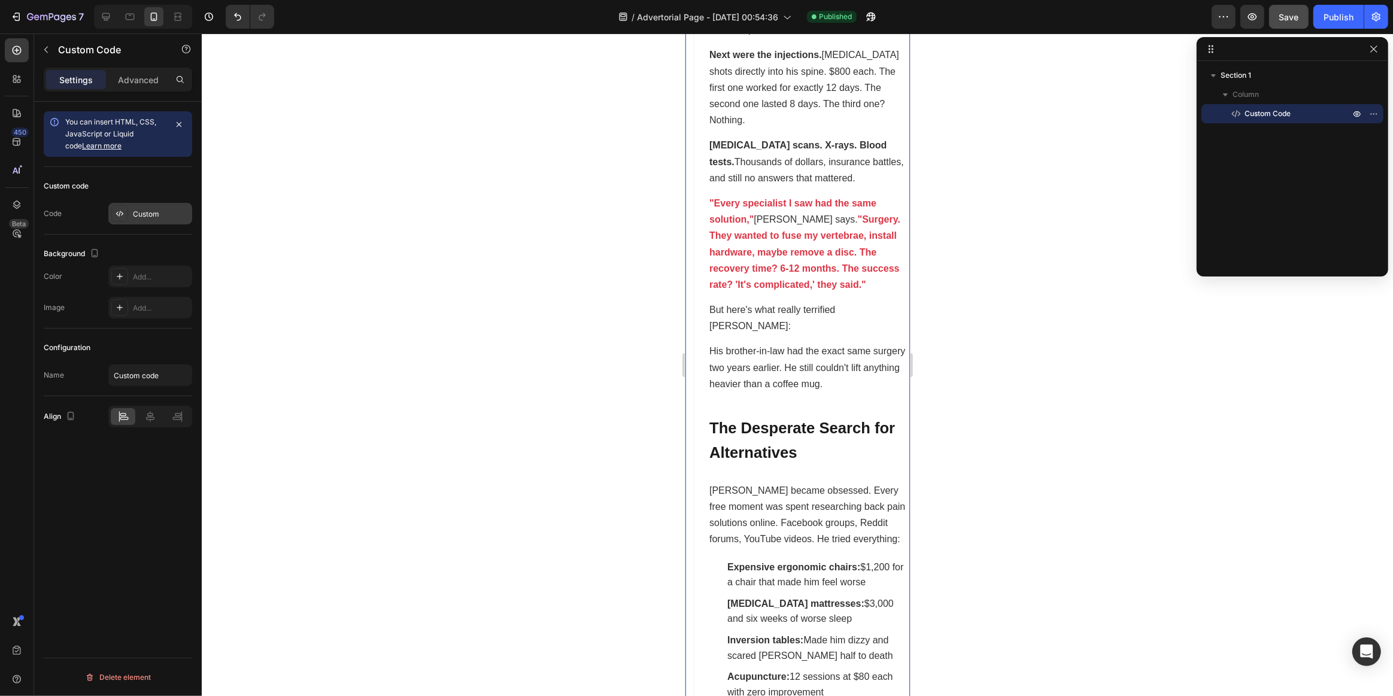
click at [141, 219] on div "Custom" at bounding box center [150, 214] width 84 height 22
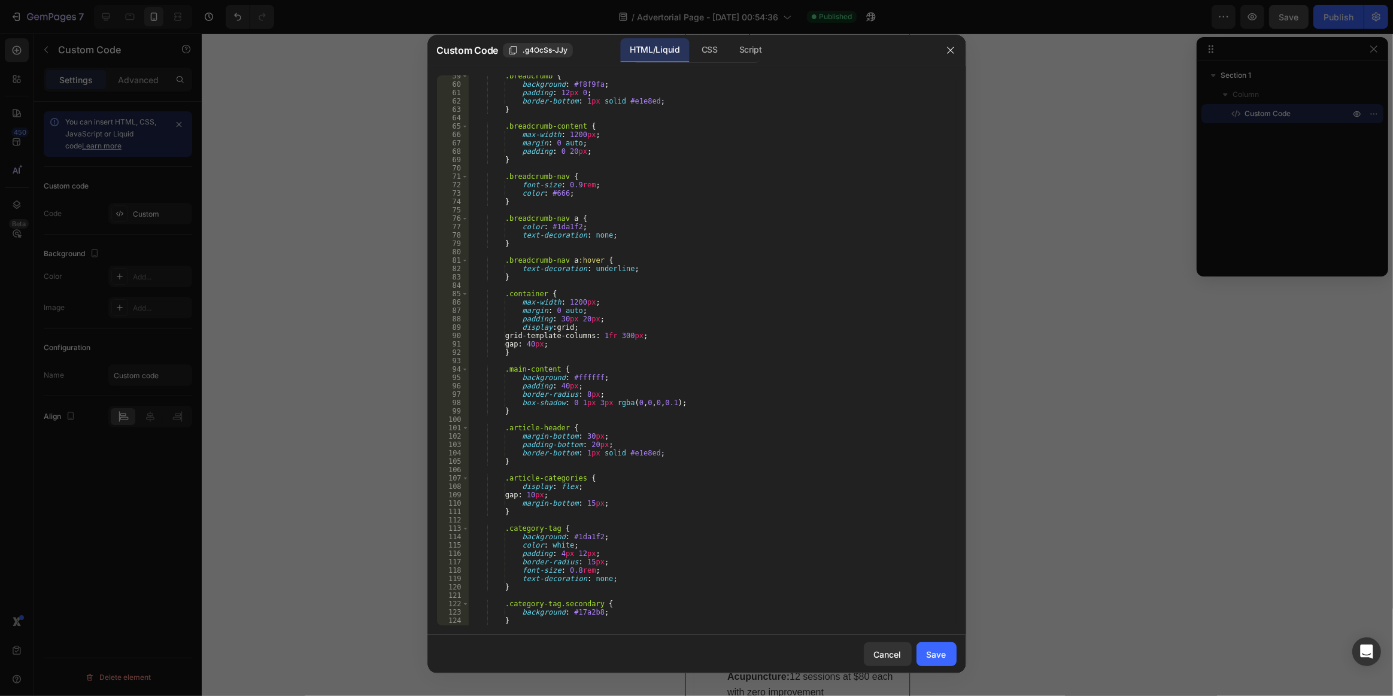
scroll to position [490, 0]
drag, startPoint x: 957, startPoint y: 130, endPoint x: 962, endPoint y: 162, distance: 32.2
click at [958, 229] on div "59 60 61 62 63 64 65 66 67 68 69 70 71 72 73 74 75 76 77 78 79 80 81 82 83 84 8…" at bounding box center [696, 350] width 539 height 569
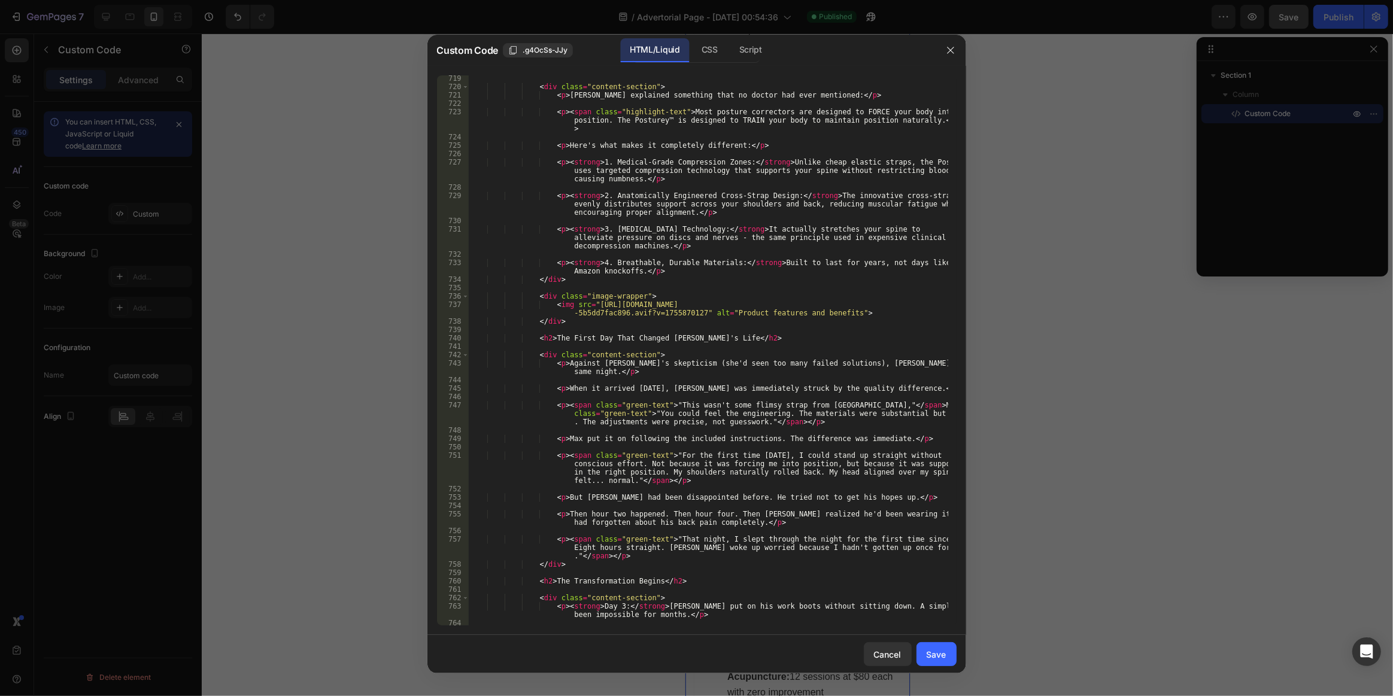
scroll to position [6422, 0]
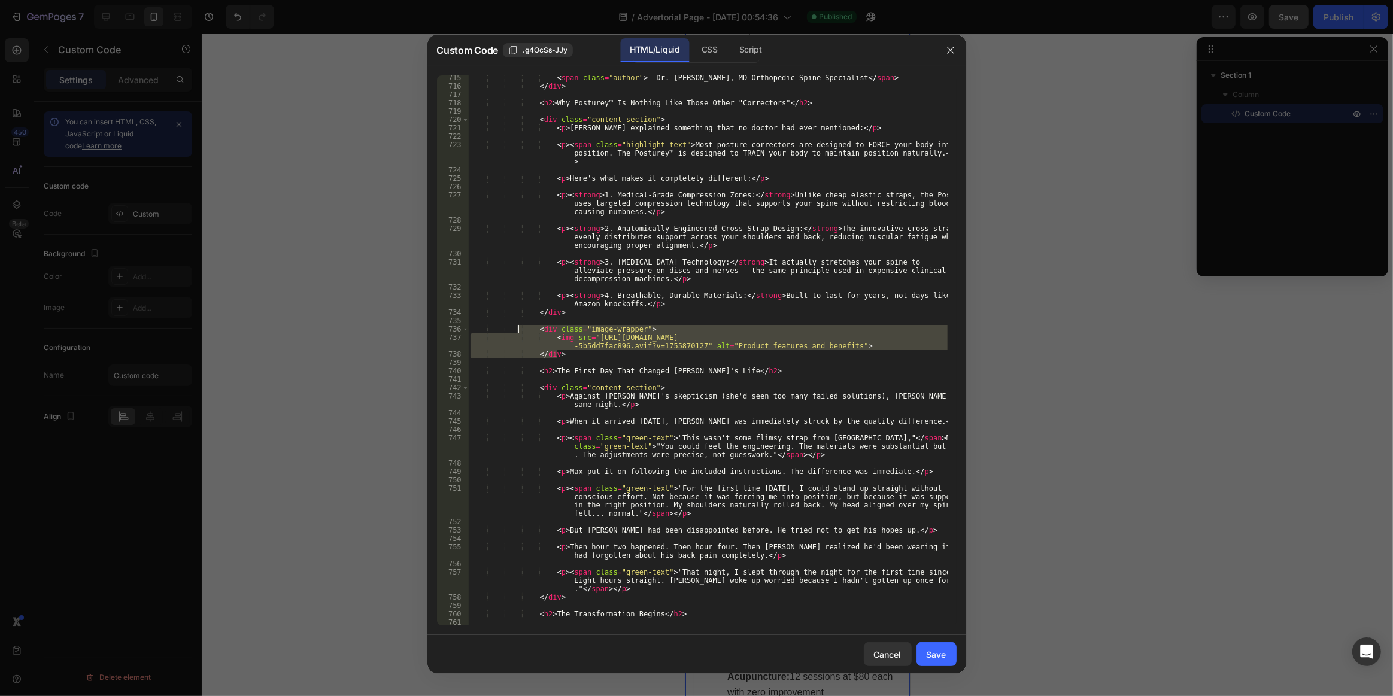
drag, startPoint x: 560, startPoint y: 353, endPoint x: 520, endPoint y: 331, distance: 45.8
click at [520, 331] on div "< span class = "author" > - Dr. [PERSON_NAME], MD Orthopedic Spine Specialist <…" at bounding box center [708, 357] width 480 height 567
type textarea "<div class="image-wrapper"> <img src="[URL][DOMAIN_NAME]" alt="Product features…"
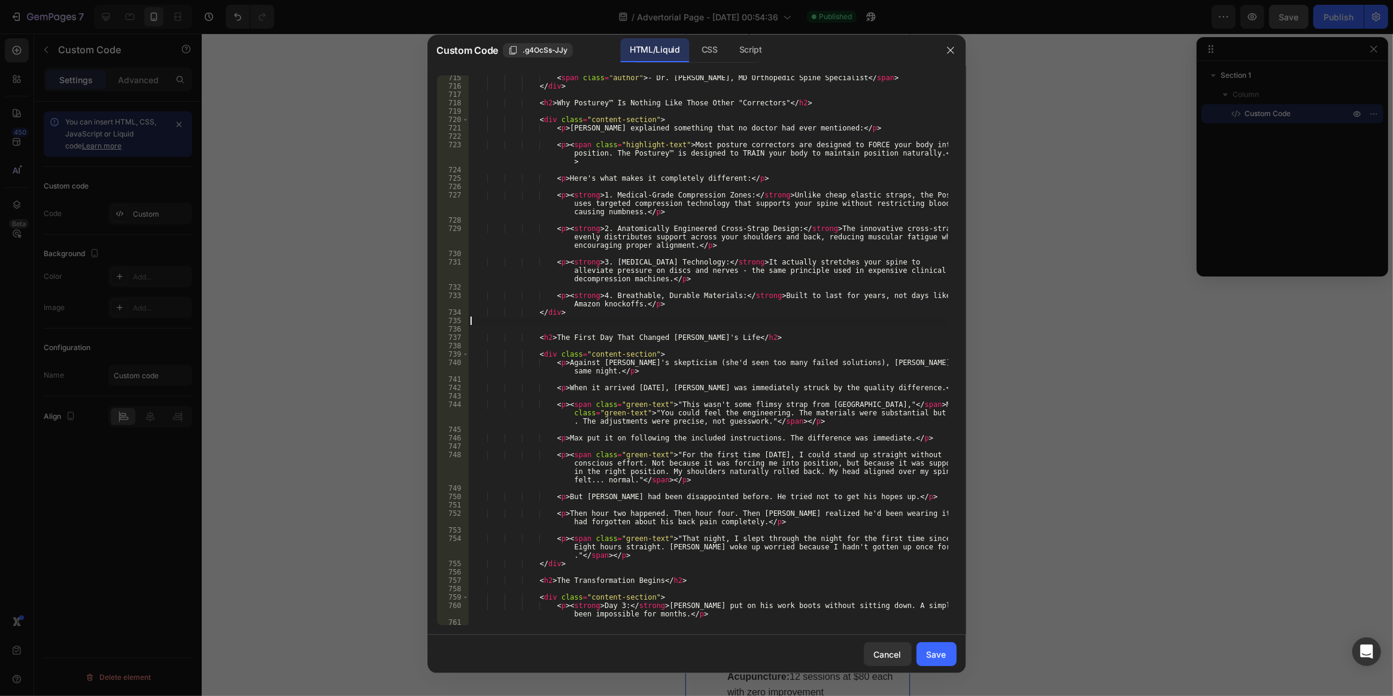
type textarea "</div>"
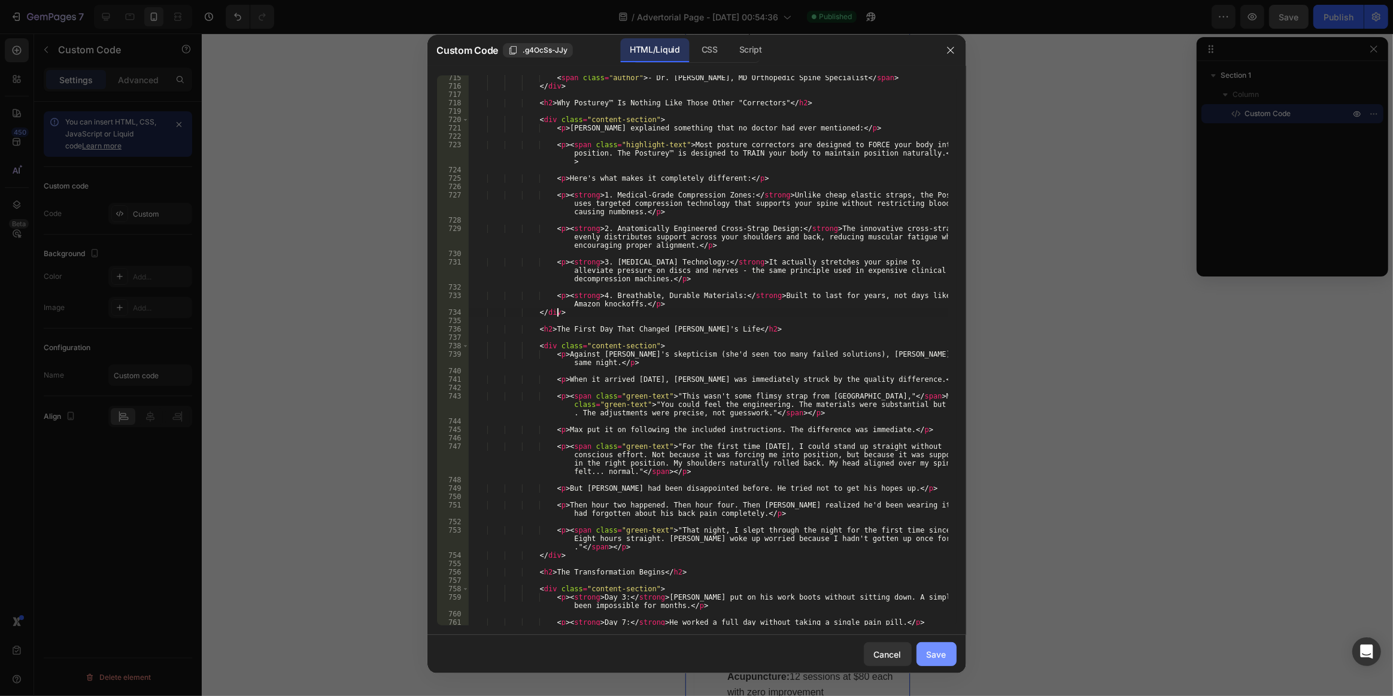
click at [940, 660] on button "Save" at bounding box center [937, 654] width 40 height 24
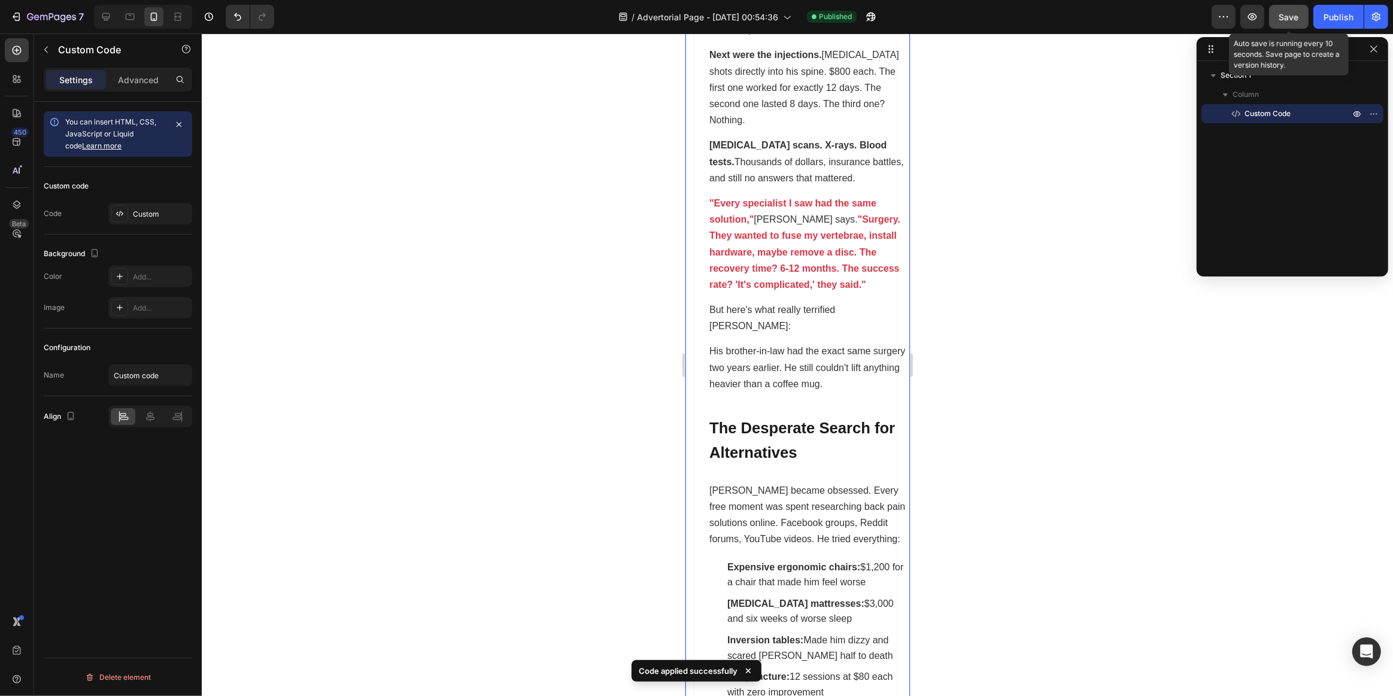
click at [1285, 17] on span "Save" at bounding box center [1289, 17] width 20 height 10
click at [1331, 17] on div "Publish" at bounding box center [1339, 17] width 30 height 13
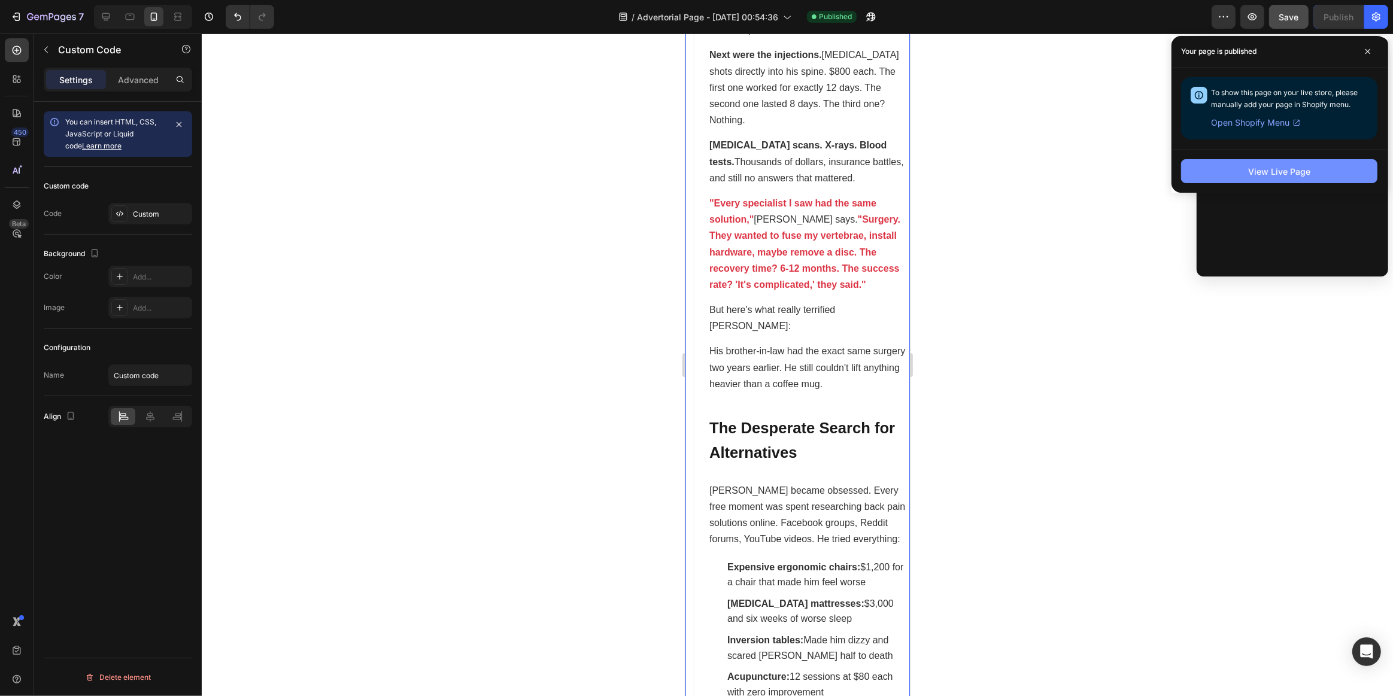
click at [1209, 178] on button "View Live Page" at bounding box center [1279, 171] width 196 height 24
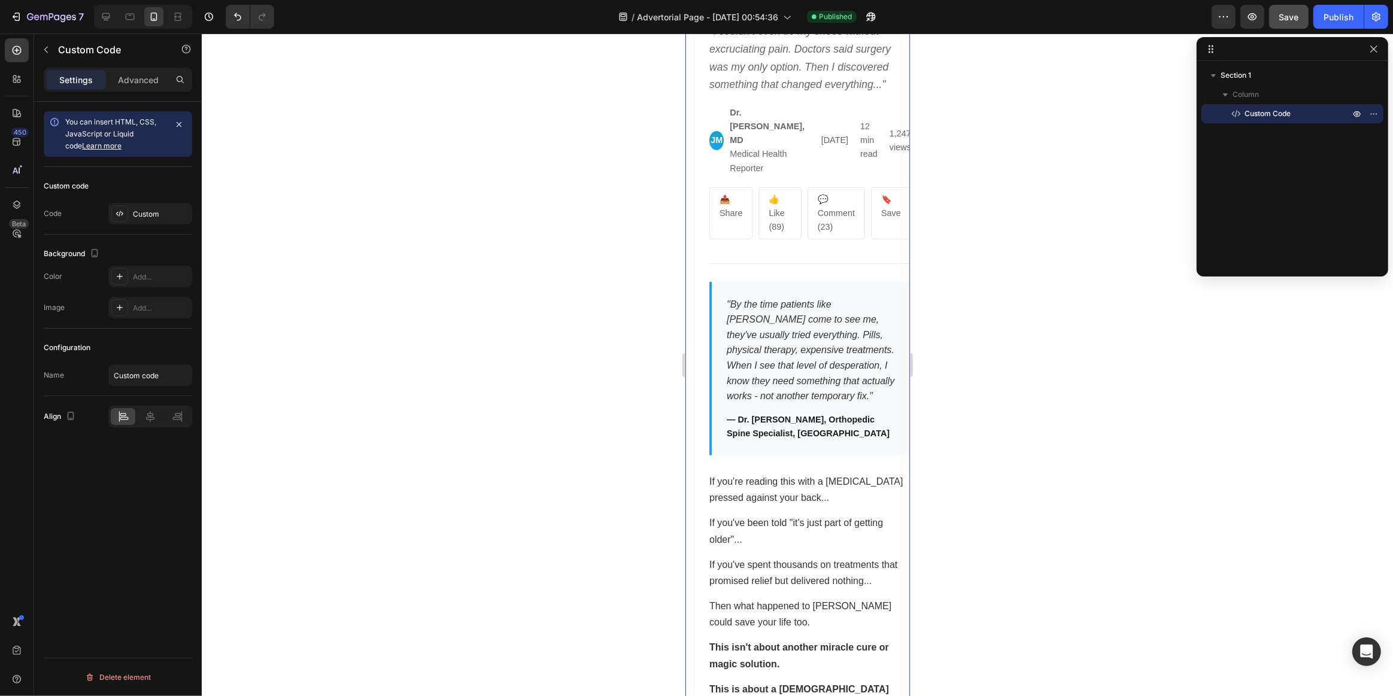
scroll to position [272, 0]
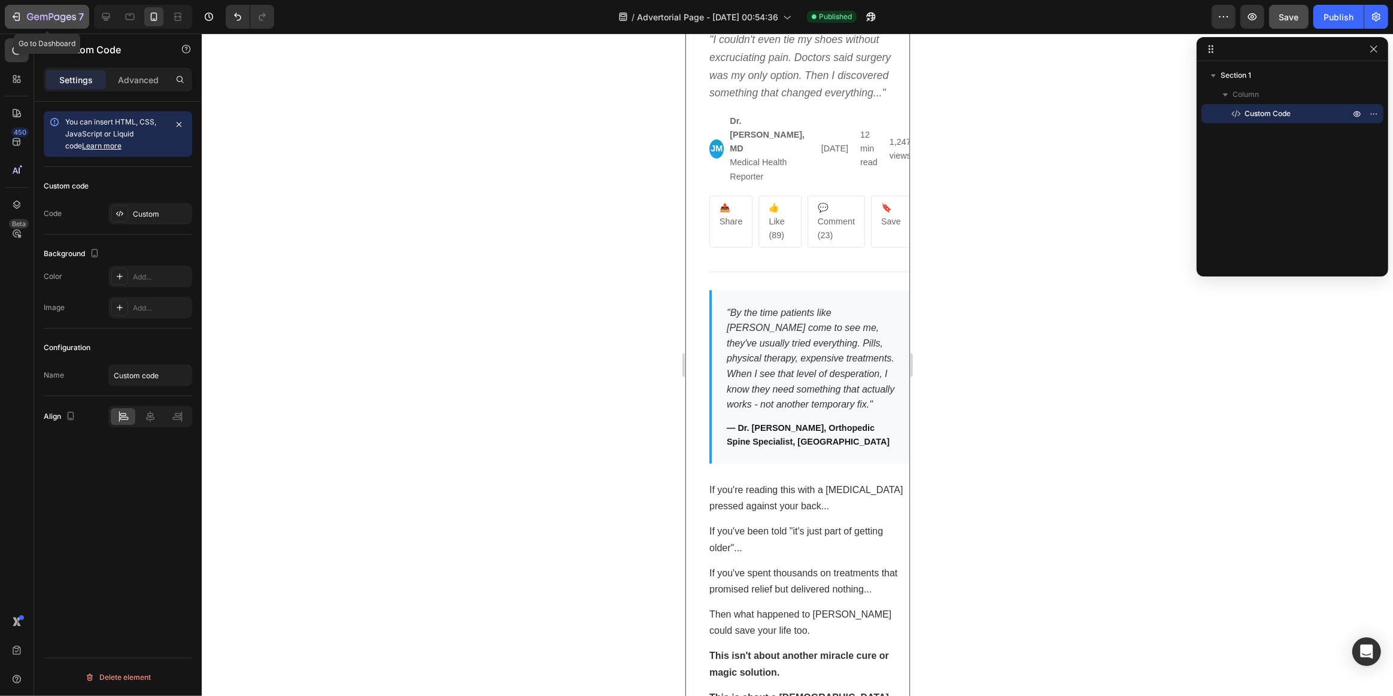
click at [17, 14] on icon "button" at bounding box center [16, 17] width 12 height 12
